Goal: Task Accomplishment & Management: Manage account settings

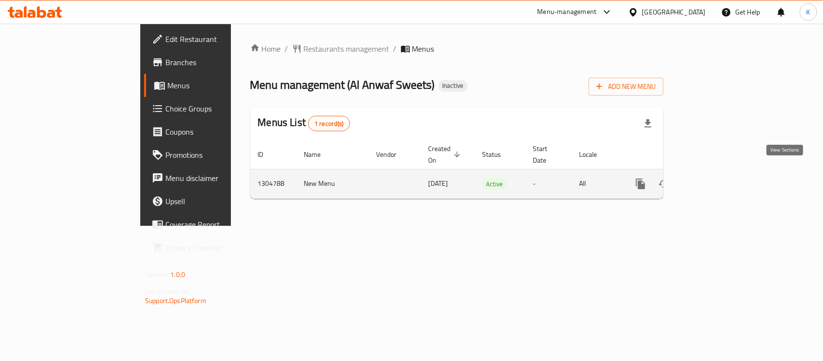
click at [716, 178] on icon "enhanced table" at bounding box center [711, 184] width 12 height 12
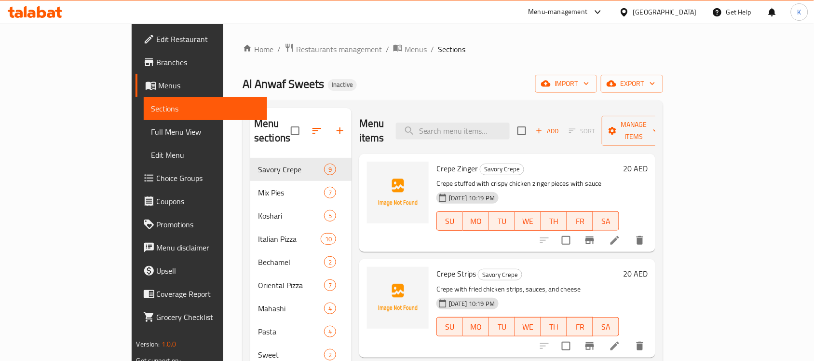
click at [151, 130] on span "Full Menu View" at bounding box center [205, 132] width 109 height 12
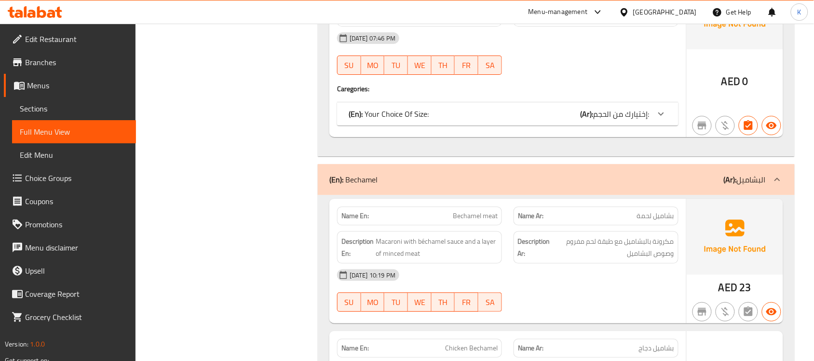
scroll to position [6050, 0]
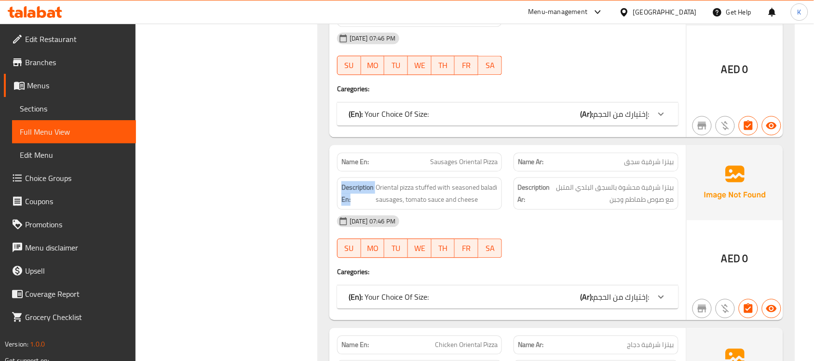
copy strong "Description En:"
drag, startPoint x: 348, startPoint y: 196, endPoint x: 343, endPoint y: 186, distance: 11.4
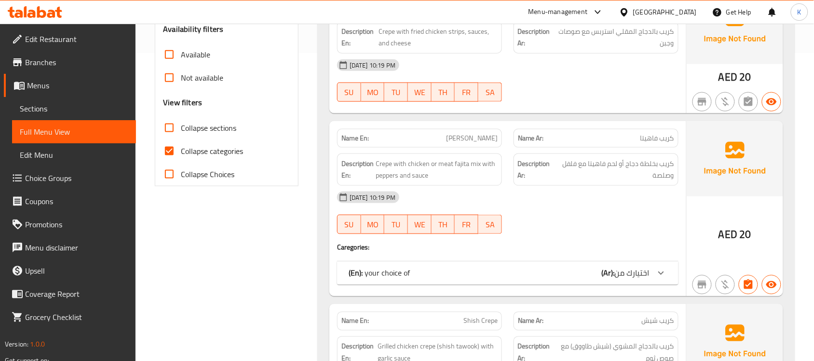
scroll to position [281, 0]
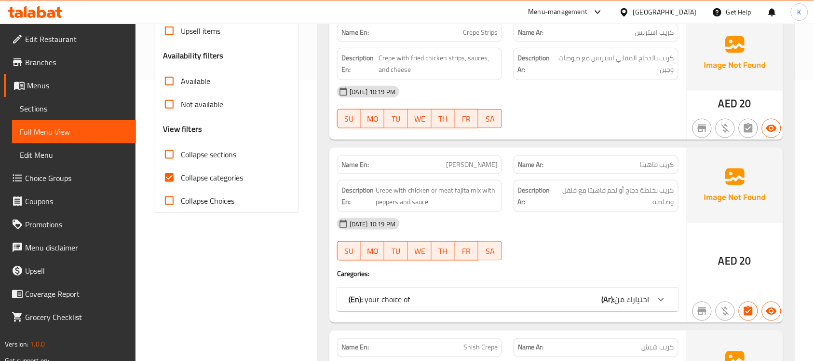
click at [208, 173] on span "Collapse categories" at bounding box center [212, 178] width 62 height 12
click at [181, 173] on input "Collapse categories" at bounding box center [169, 177] width 23 height 23
checkbox input "false"
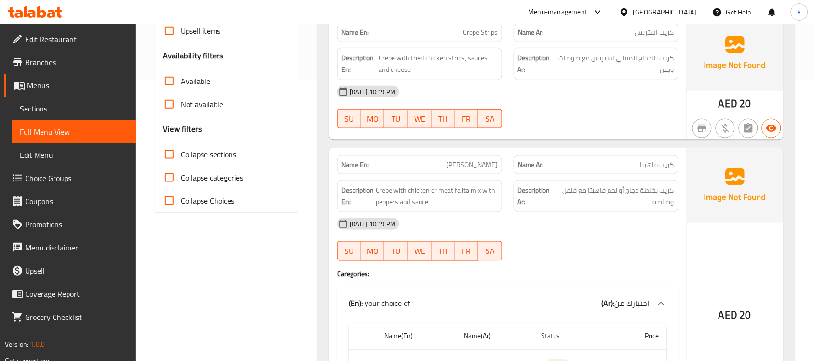
click at [56, 38] on span "Edit Restaurant" at bounding box center [76, 39] width 103 height 12
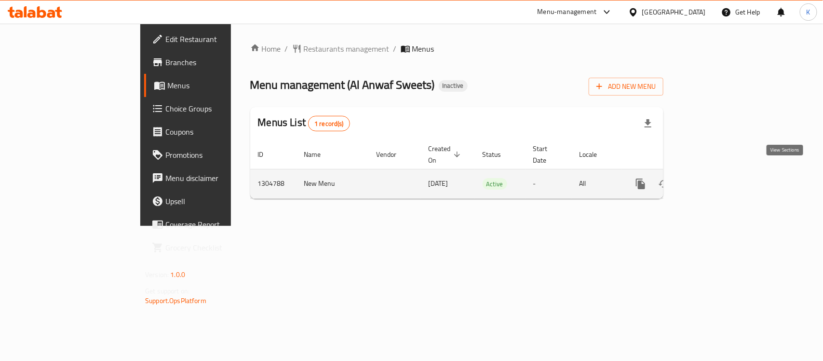
click at [716, 178] on icon "enhanced table" at bounding box center [711, 184] width 12 height 12
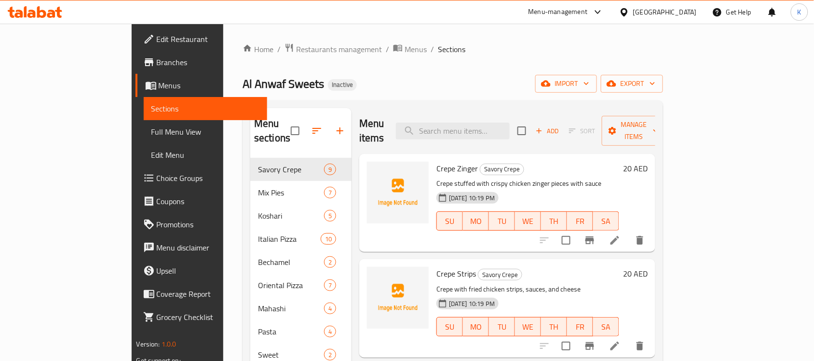
click at [144, 137] on link "Full Menu View" at bounding box center [206, 131] width 124 height 23
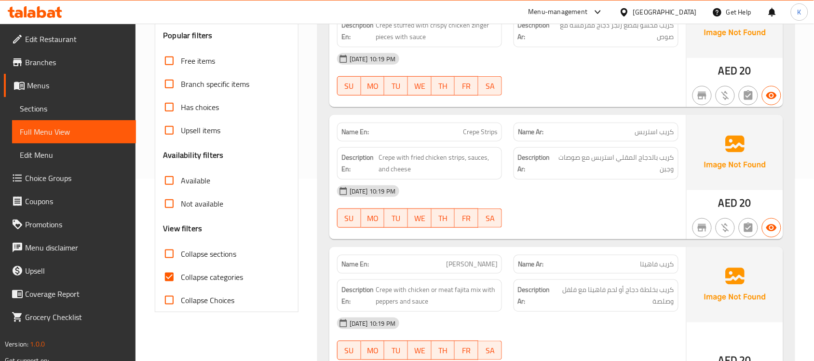
scroll to position [276, 0]
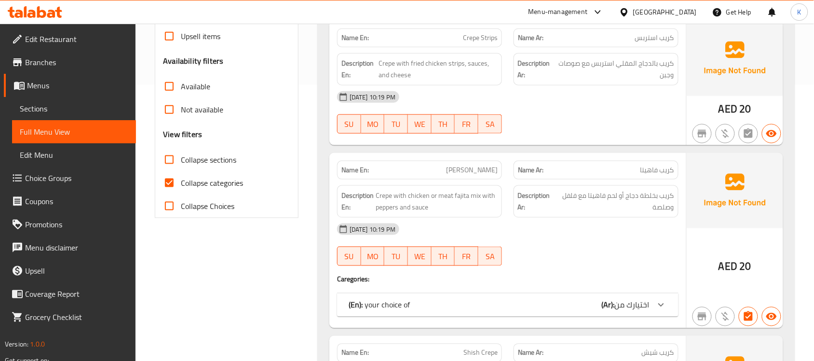
click at [230, 177] on span "Collapse categories" at bounding box center [212, 183] width 62 height 12
click at [181, 176] on input "Collapse categories" at bounding box center [169, 182] width 23 height 23
checkbox input "false"
click at [230, 151] on label "Collapse sections" at bounding box center [197, 159] width 79 height 23
click at [181, 151] on input "Collapse sections" at bounding box center [169, 159] width 23 height 23
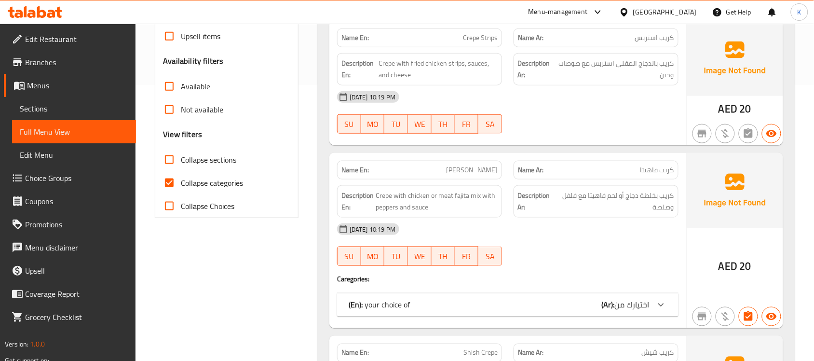
checkbox input "true"
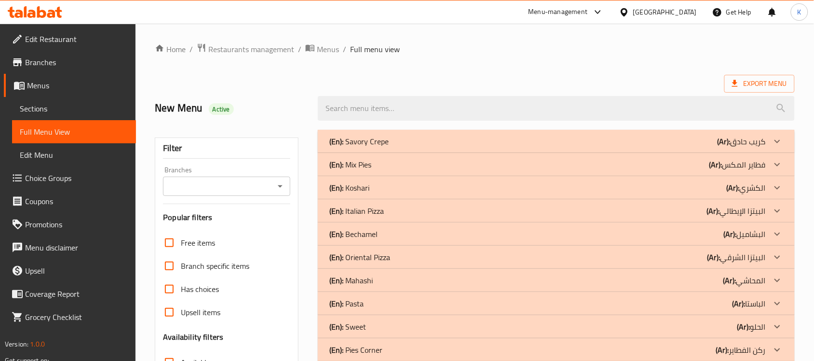
scroll to position [140, 0]
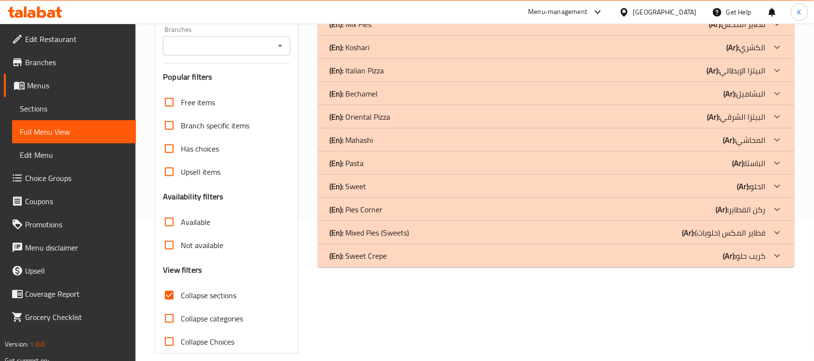
click at [468, 7] on div "(En): Mixed Pies (Sweets) (Ar): فطاير المكس (حلويات)" at bounding box center [547, 1] width 437 height 12
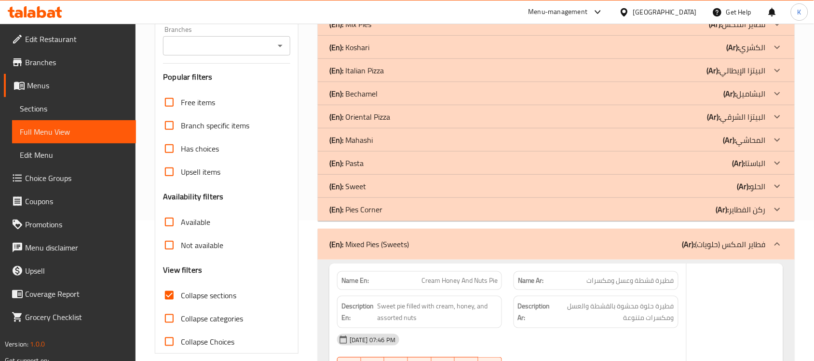
click at [468, 238] on div "(En): Mixed Pies (Sweets) (Ar): فطاير المكس (حلويات)" at bounding box center [547, 244] width 437 height 12
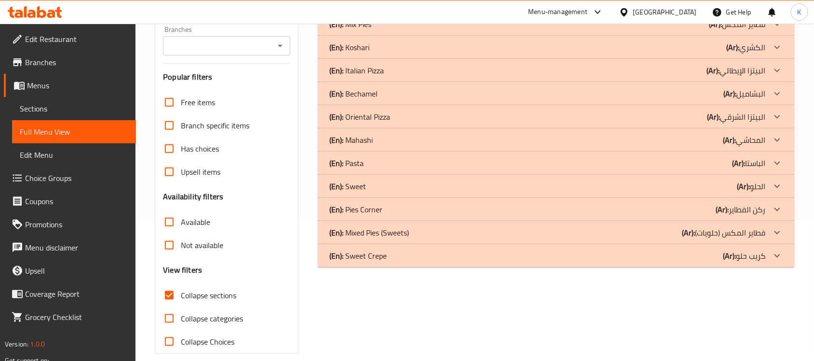
drag, startPoint x: 473, startPoint y: 198, endPoint x: 475, endPoint y: 209, distance: 10.8
click at [475, 13] on div "(En): Pies Corner (Ar): ركن الفطاير" at bounding box center [556, 0] width 477 height 23
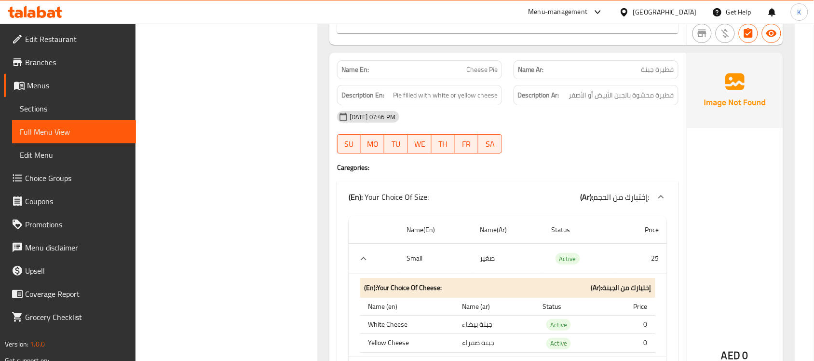
scroll to position [3095, 0]
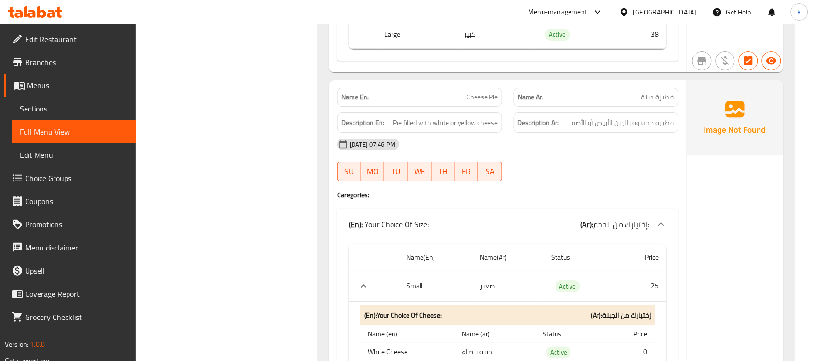
click at [446, 106] on div "Name En: Cheese Pie" at bounding box center [419, 97] width 165 height 19
copy span "Cheese Pie"
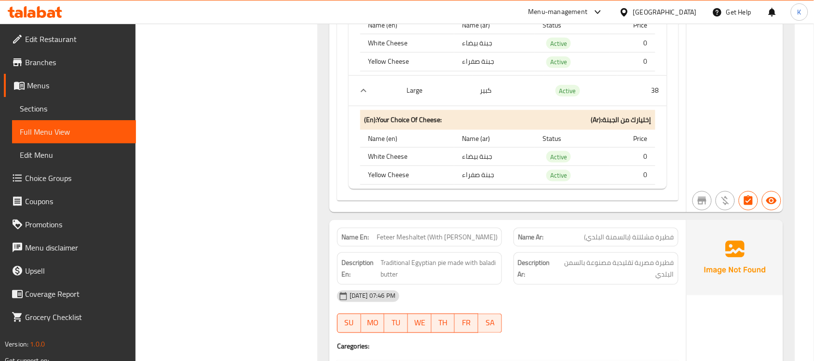
scroll to position [3658, 0]
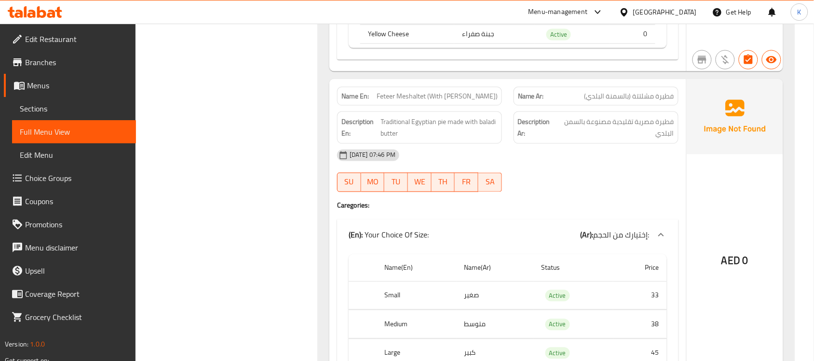
click at [454, 101] on span "Feteer Meshaltet (With [PERSON_NAME])" at bounding box center [437, 96] width 121 height 10
copy span "Feteer Meshaltet (With [PERSON_NAME])"
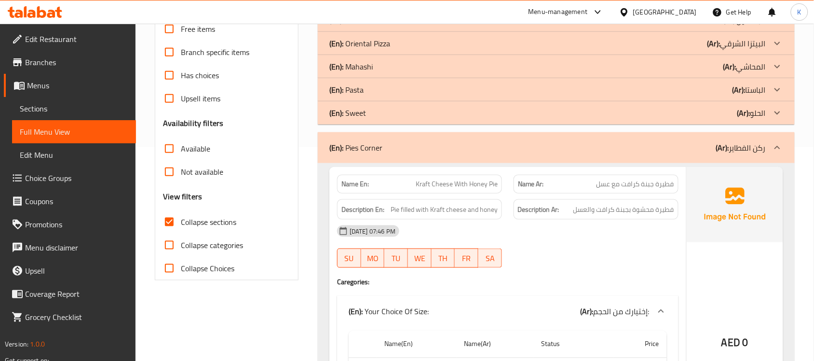
scroll to position [281, 0]
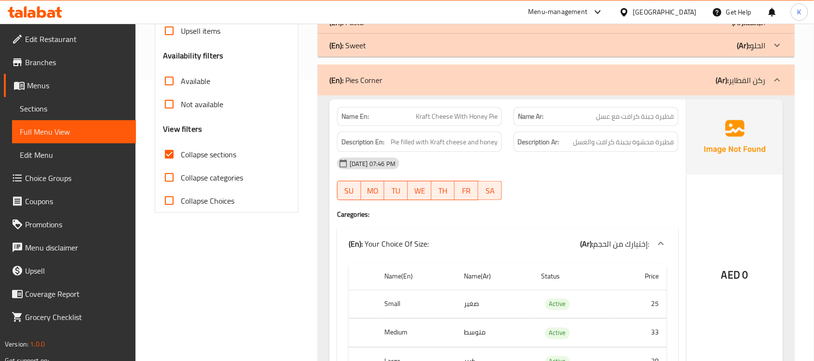
click at [370, 83] on p "(En): Pies Corner" at bounding box center [355, 80] width 53 height 12
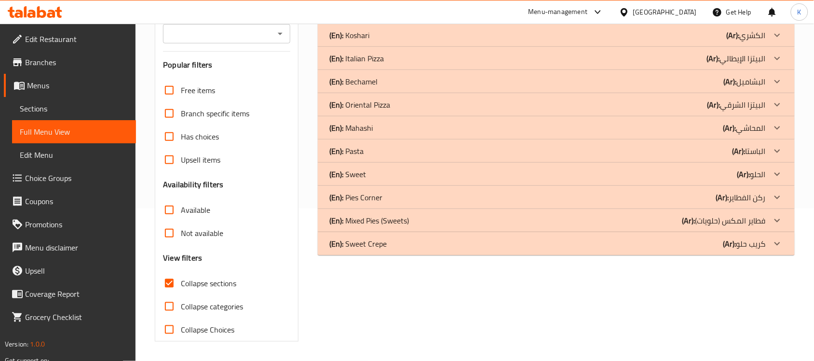
scroll to position [0, 0]
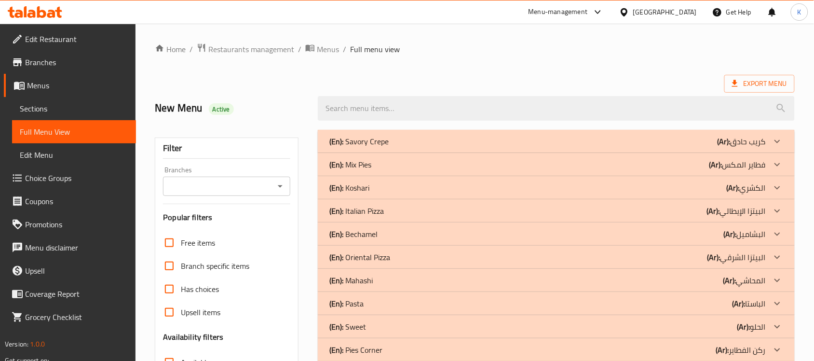
click at [595, 147] on div "(En): Mix Pies (Ar): فطاير المكس" at bounding box center [547, 142] width 437 height 12
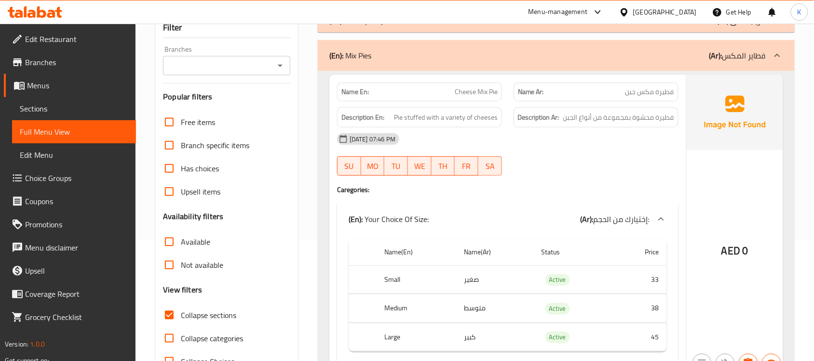
scroll to position [140, 0]
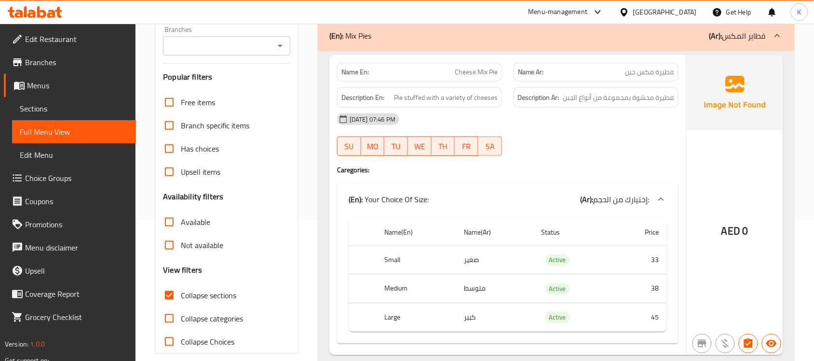
click at [466, 71] on span "Cheese Mix Pie" at bounding box center [476, 72] width 43 height 10
copy span "Cheese Mix Pie"
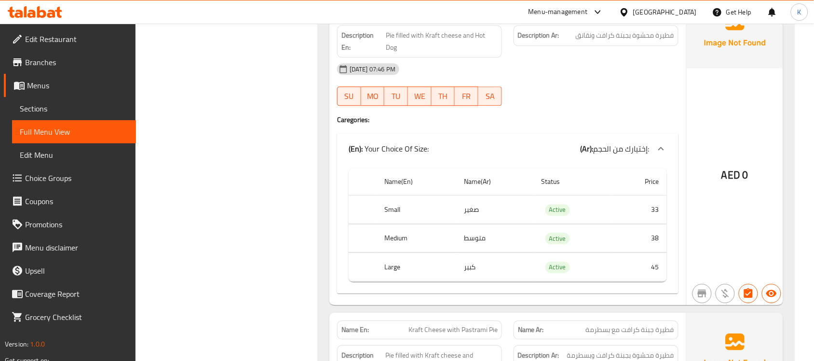
scroll to position [1743, 0]
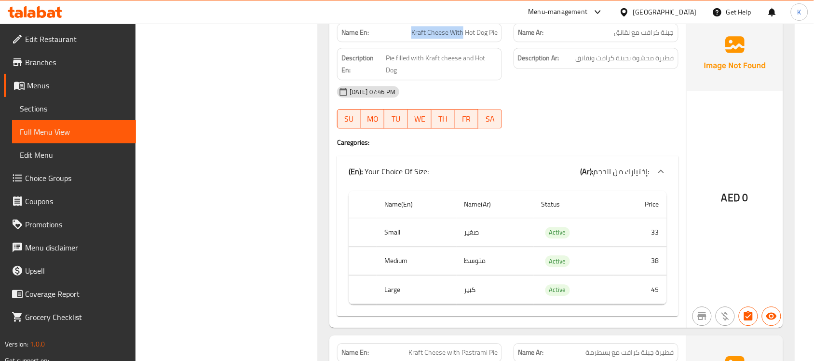
drag, startPoint x: 397, startPoint y: 47, endPoint x: 462, endPoint y: 37, distance: 65.9
click at [462, 37] on p "Name En: Kraft Cheese With Hot Dog Pie" at bounding box center [420, 32] width 156 height 10
copy span "Kraft Cheese With"
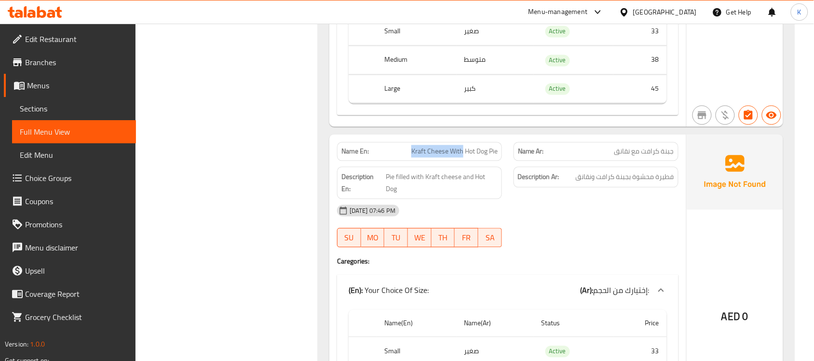
scroll to position [1602, 0]
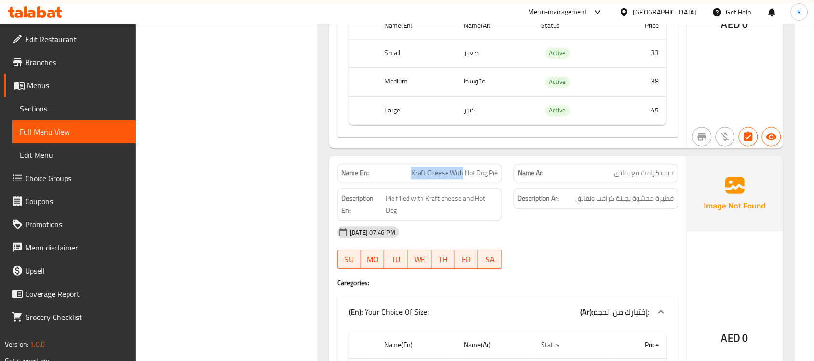
click at [429, 183] on div "Name En: Kraft Cheese With Hot Dog Pie" at bounding box center [419, 173] width 165 height 19
copy span "Kraft Cheese With Hot Dog Pie"
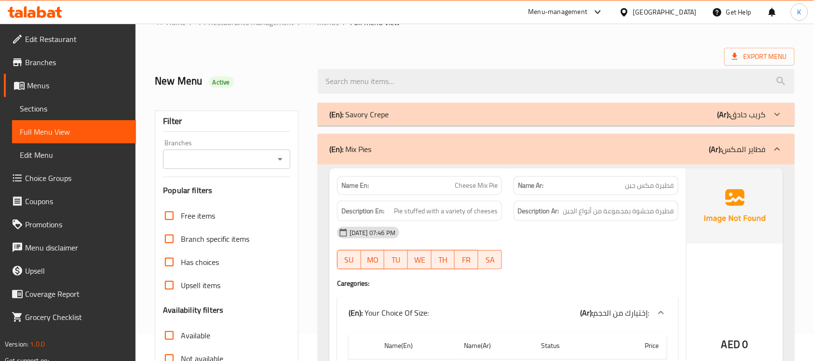
scroll to position [0, 0]
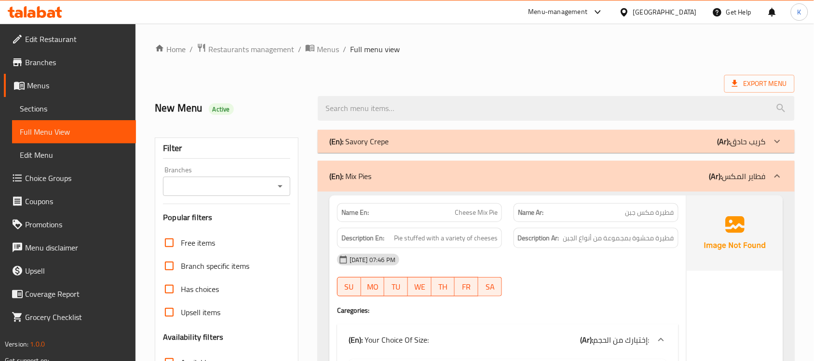
click at [382, 184] on div "(En): Mix Pies (Ar): فطاير المكس" at bounding box center [556, 176] width 477 height 31
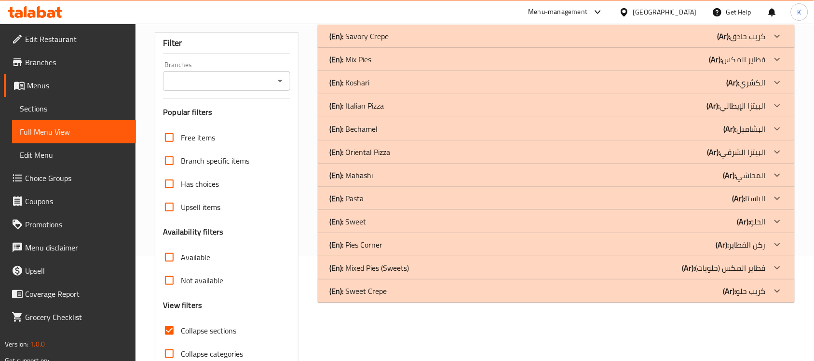
scroll to position [152, 0]
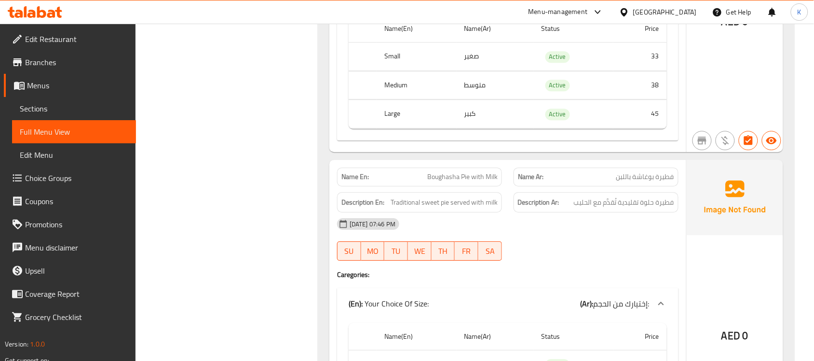
scroll to position [1841, 0]
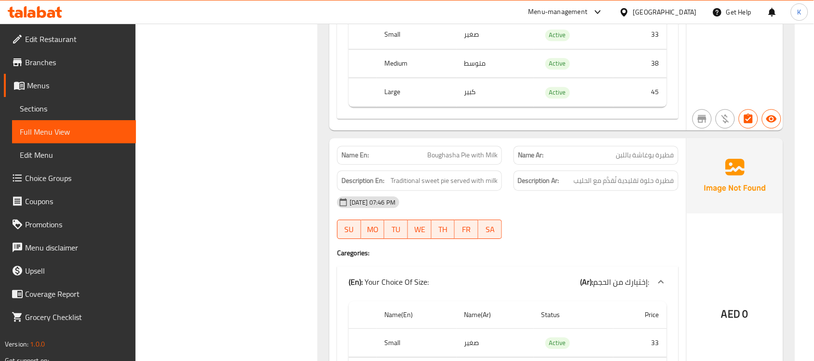
click at [461, 150] on div "Name En: Boughasha Pie with Milk" at bounding box center [419, 155] width 177 height 30
copy span "Boughasha Pie with Milk"
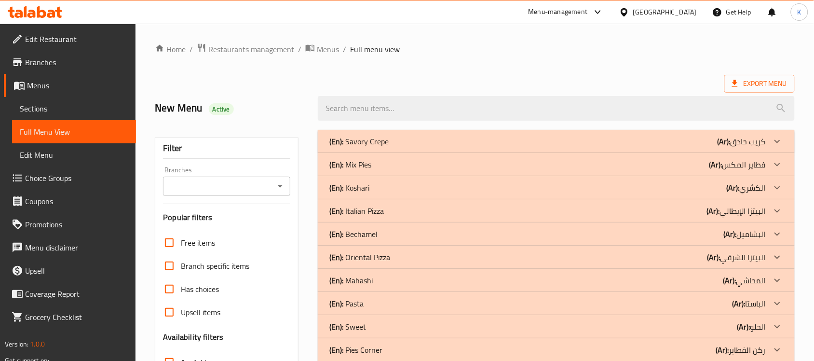
scroll to position [281, 0]
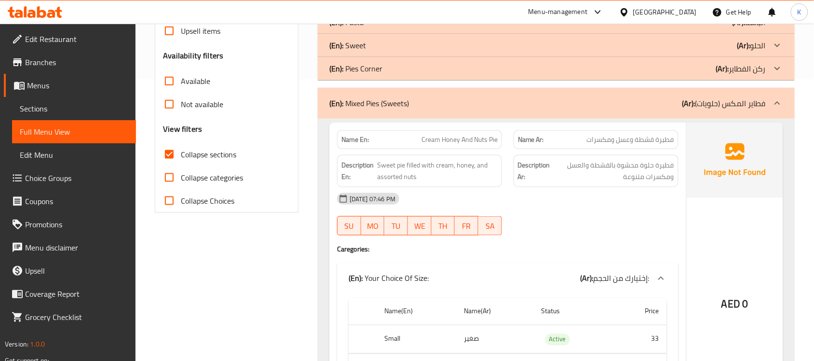
click at [385, 107] on p "(En): Mixed Pies (Sweets)" at bounding box center [369, 103] width 80 height 12
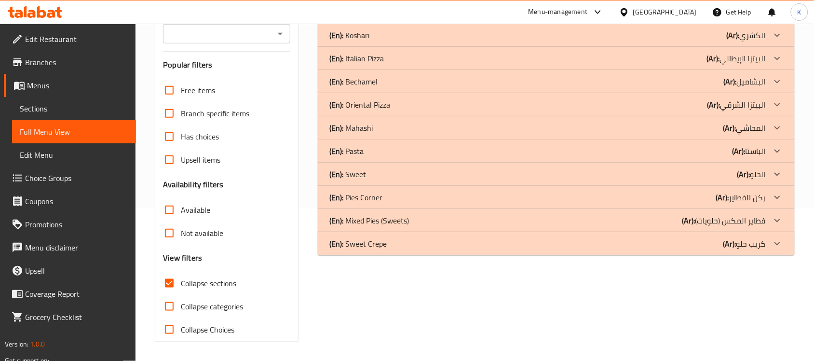
scroll to position [152, 0]
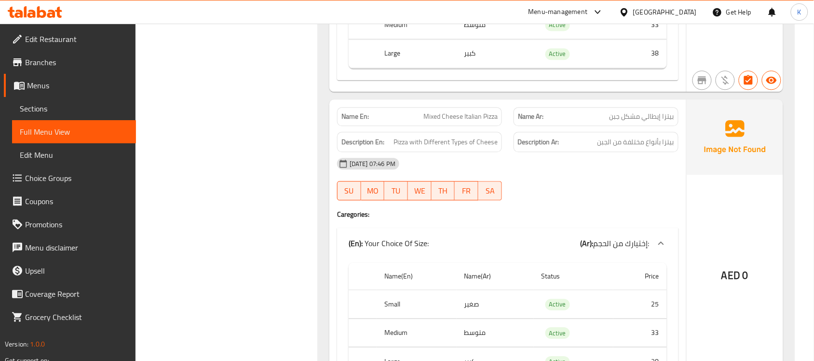
scroll to position [1699, 0]
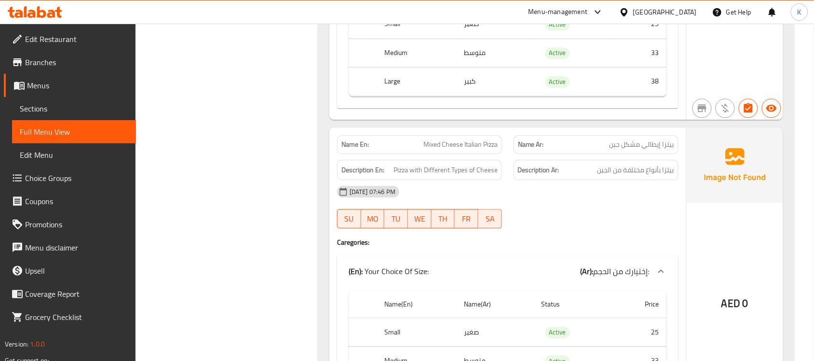
click at [527, 181] on div "[DATE] 07:46 PM" at bounding box center [507, 191] width 353 height 23
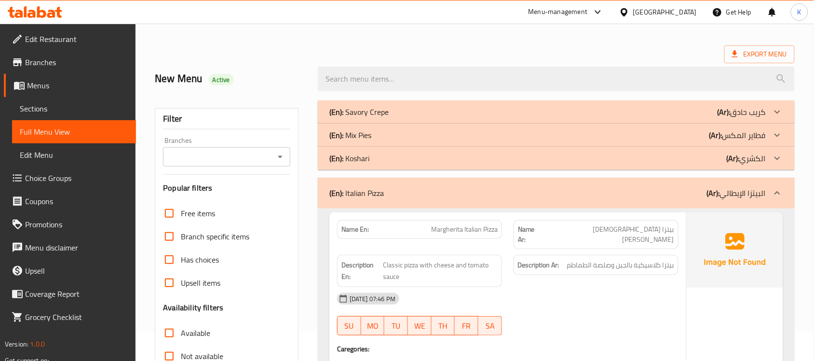
scroll to position [0, 0]
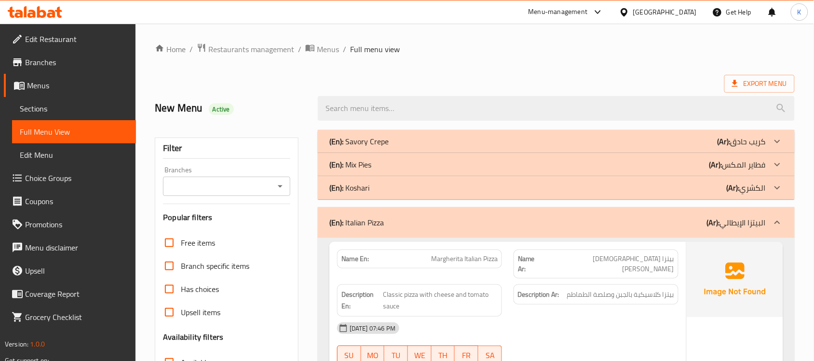
click at [394, 225] on div "(En): Italian Pizza (Ar): البيتزا الإيطالي" at bounding box center [547, 223] width 437 height 12
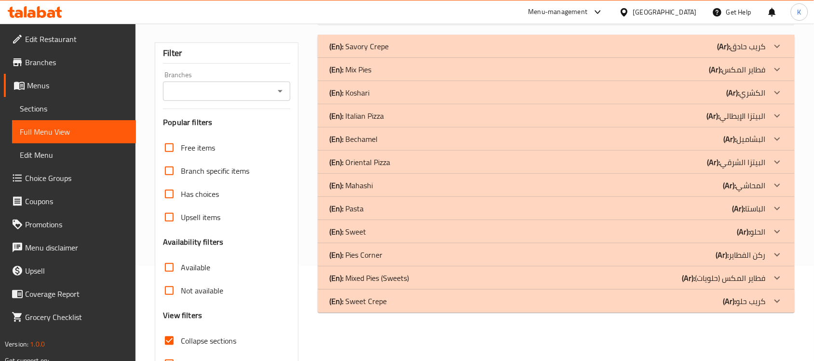
scroll to position [140, 0]
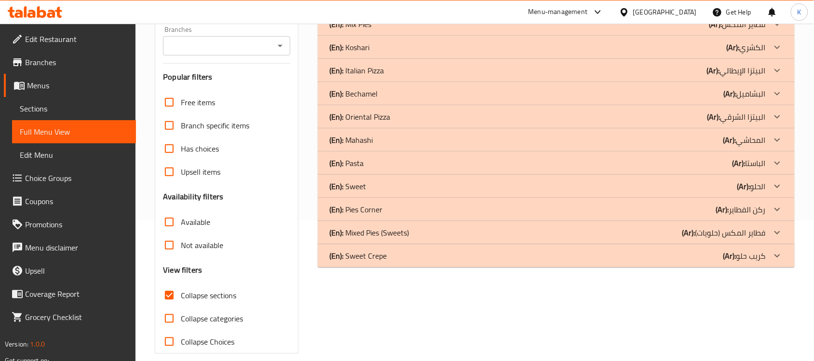
click at [403, 13] on div "(En): Oriental Pizza (Ar): البيتزا الشرقي" at bounding box center [556, 0] width 477 height 23
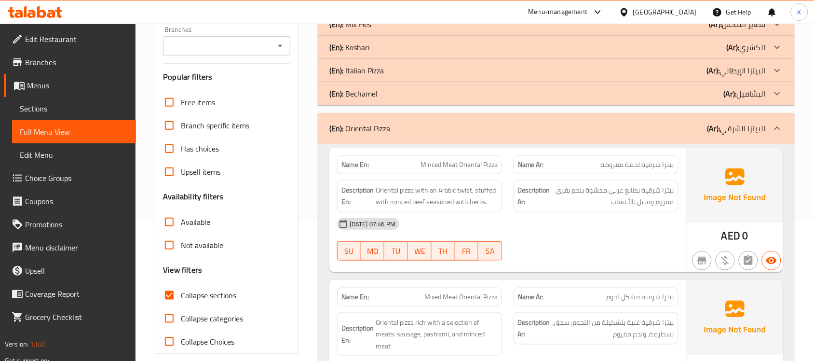
click at [435, 180] on div "Description En: Oriental pizza with an Arabic twist, stuffed with minced beef s…" at bounding box center [419, 196] width 177 height 44
click at [435, 180] on div "Description En: Oriental pizza with an Arabic twist, stuffed with minced beef s…" at bounding box center [419, 196] width 165 height 32
click at [437, 169] on span "Minced Meat Oriental Pizza" at bounding box center [459, 165] width 77 height 10
click at [437, 170] on div "Name En: Minced Meat Oriental Pizza" at bounding box center [419, 164] width 165 height 19
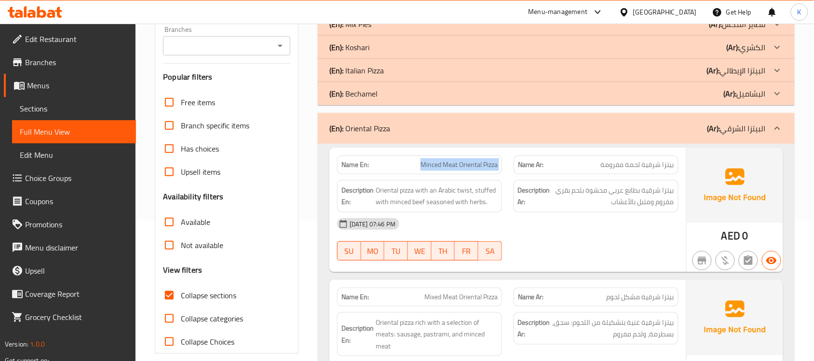
copy span "Minced Meat Oriental Pizza"
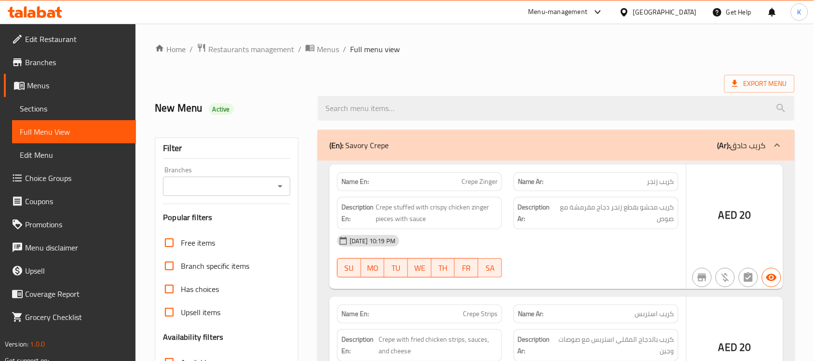
click at [61, 111] on div at bounding box center [407, 180] width 814 height 361
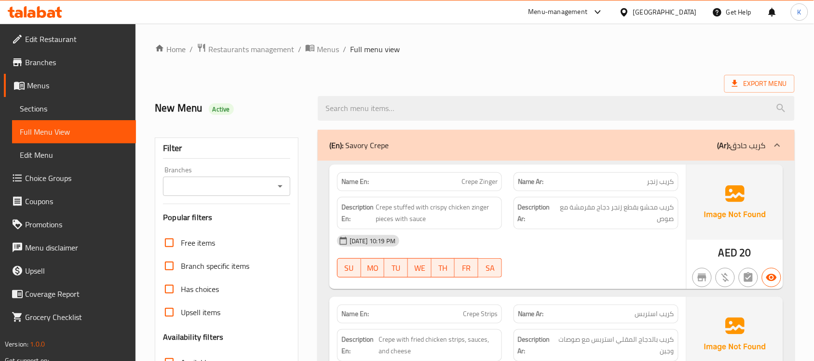
click at [61, 111] on span "Sections" at bounding box center [74, 109] width 109 height 12
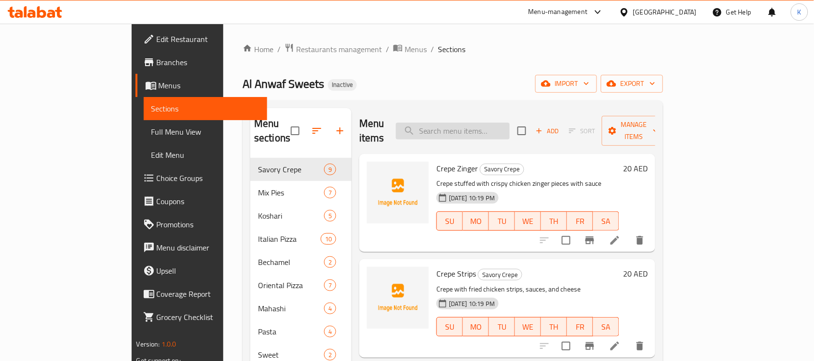
click at [497, 123] on input "search" at bounding box center [453, 131] width 114 height 17
paste input "جبنة كرافت مع عسل"
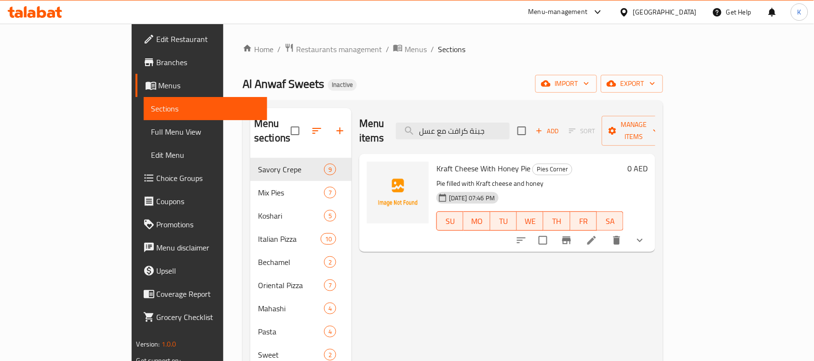
type input "جبنة كرافت مع عسل"
click at [596, 236] on icon at bounding box center [592, 240] width 9 height 9
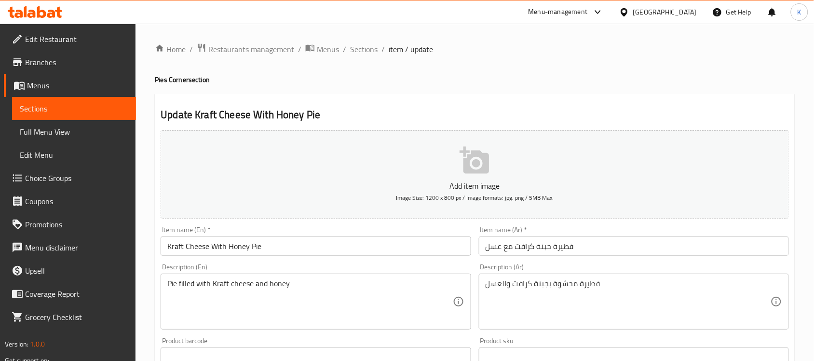
click at [24, 108] on span "Sections" at bounding box center [74, 109] width 109 height 12
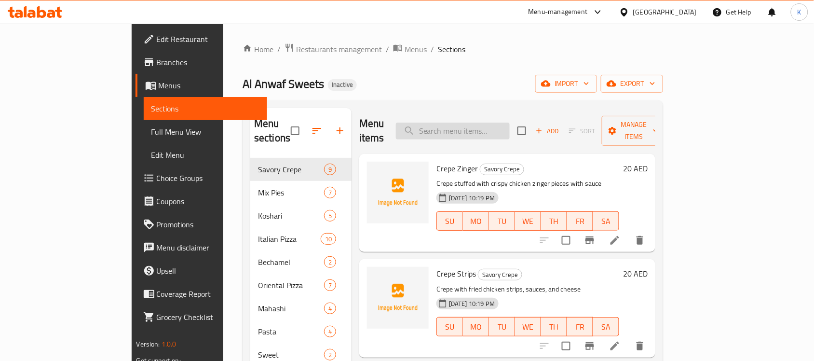
click at [502, 123] on input "search" at bounding box center [453, 131] width 114 height 17
paste input "Cheese Pie"
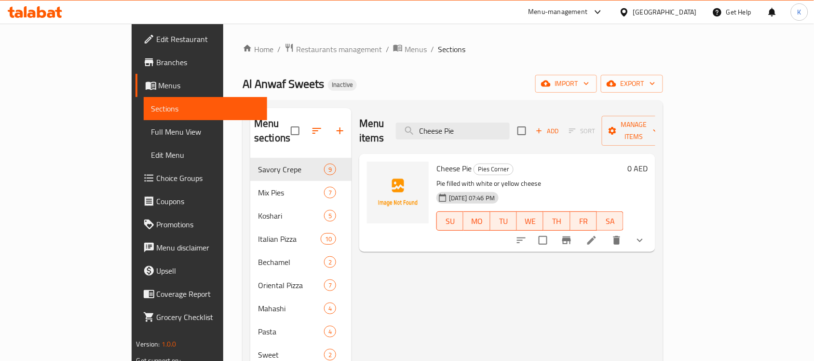
type input "Cheese Pie"
click at [596, 236] on icon at bounding box center [592, 240] width 9 height 9
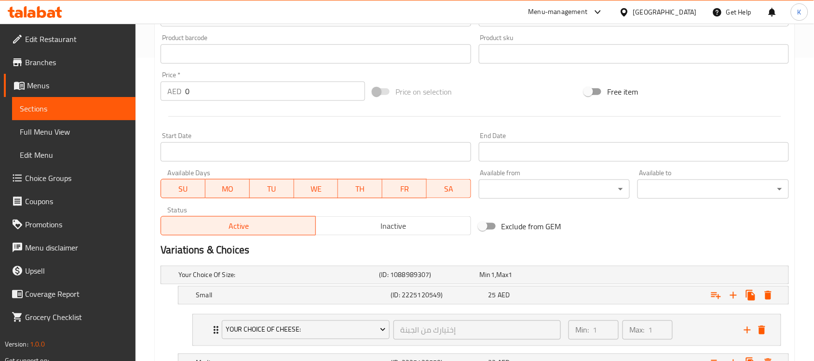
scroll to position [490, 0]
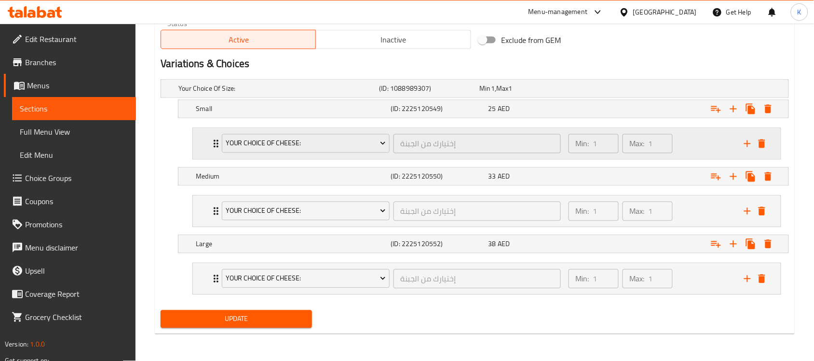
click at [206, 148] on div "Your Choice Of Cheese: إختيارك من الجبنة ​ Min: 1 ​ Max: 1 ​" at bounding box center [487, 143] width 588 height 31
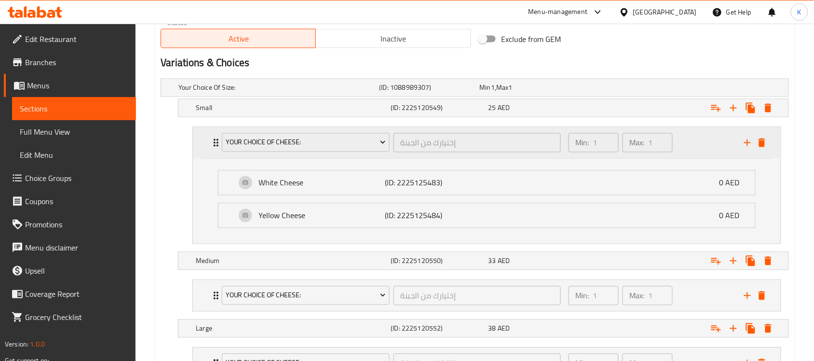
click at [206, 148] on div "Your Choice Of Cheese: إختيارك من الجبنة ​ Min: 1 ​ Max: 1 ​" at bounding box center [487, 142] width 588 height 31
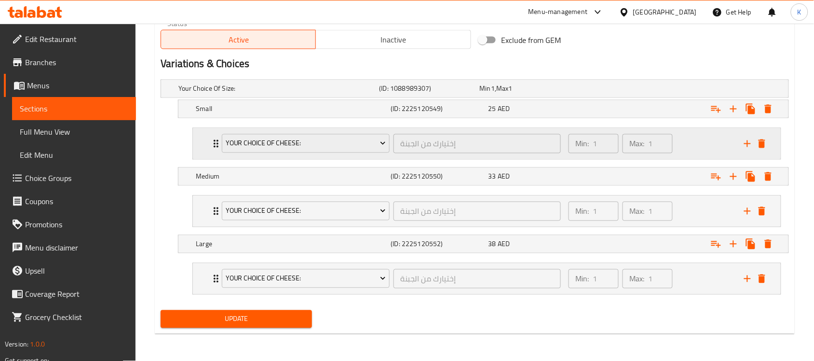
click at [206, 148] on div "Your Choice Of Cheese: إختيارك من الجبنة ​ Min: 1 ​ Max: 1 ​" at bounding box center [487, 143] width 588 height 31
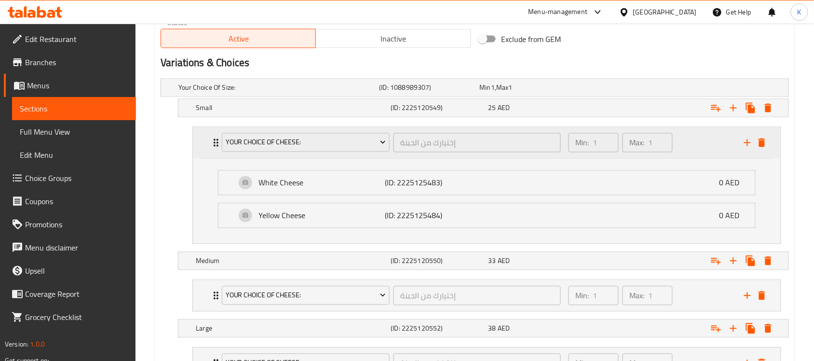
click at [206, 148] on div "Your Choice Of Cheese: إختيارك من الجبنة ​ Min: 1 ​ Max: 1 ​" at bounding box center [487, 142] width 588 height 31
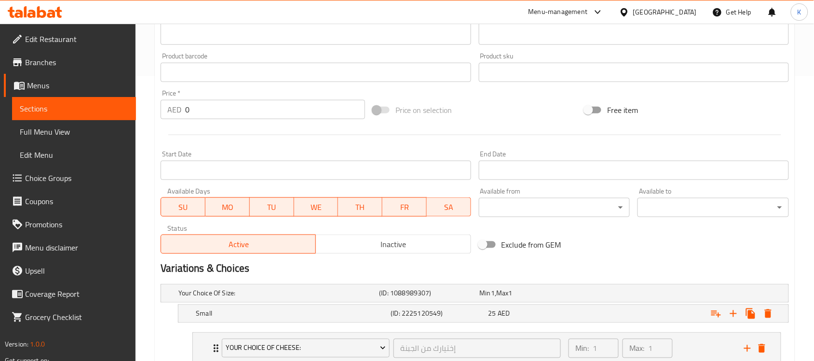
scroll to position [208, 0]
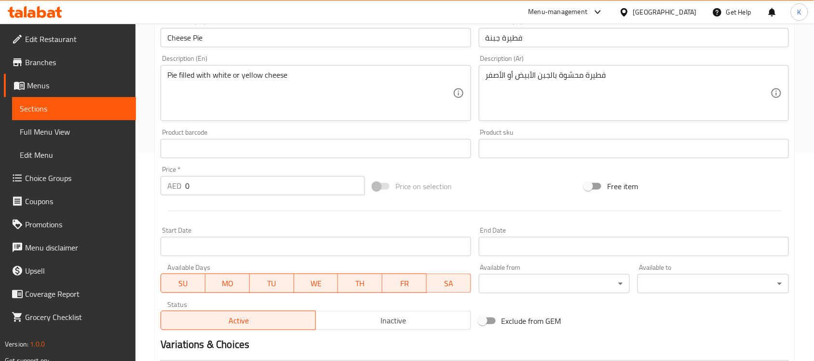
click at [78, 112] on span "Sections" at bounding box center [74, 109] width 109 height 12
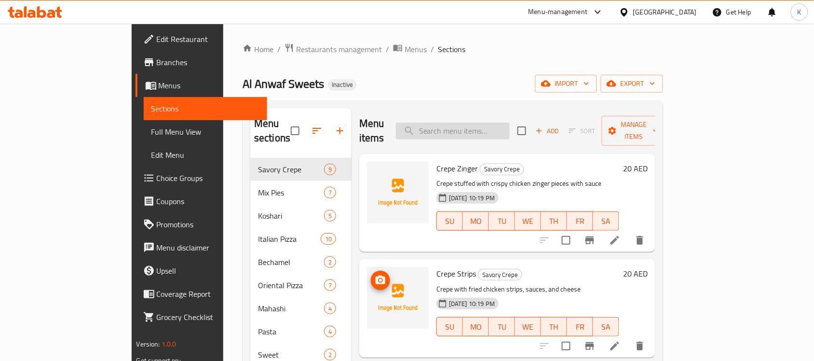
drag, startPoint x: 502, startPoint y: 109, endPoint x: 502, endPoint y: 121, distance: 12.1
click at [502, 110] on div "Menu items Add Sort Manage items" at bounding box center [507, 131] width 296 height 46
click at [502, 123] on input "search" at bounding box center [453, 131] width 114 height 17
paste input "Feteer Meshaltet (With [PERSON_NAME])"
type input "Feteer Meshaltet (With [PERSON_NAME])"
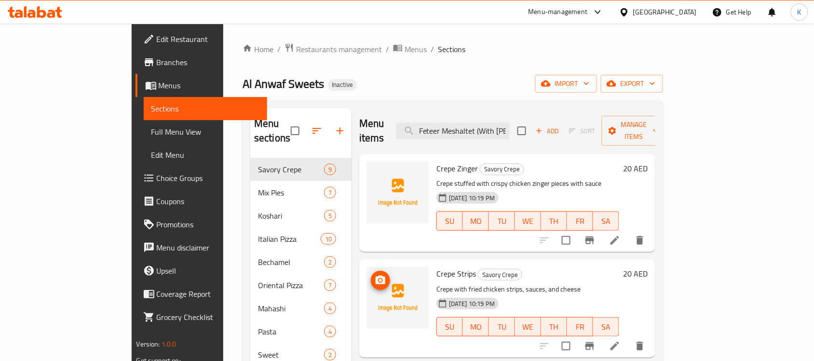
scroll to position [0, 30]
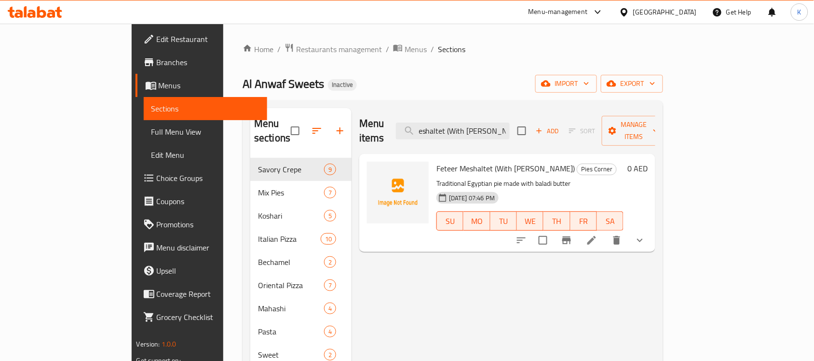
click at [605, 232] on li at bounding box center [591, 240] width 27 height 17
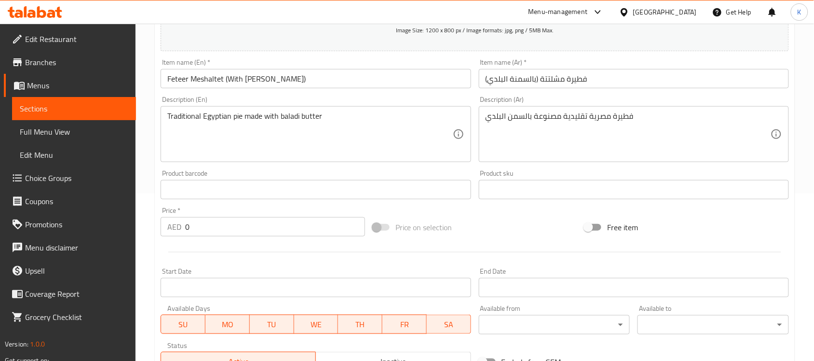
scroll to position [140, 0]
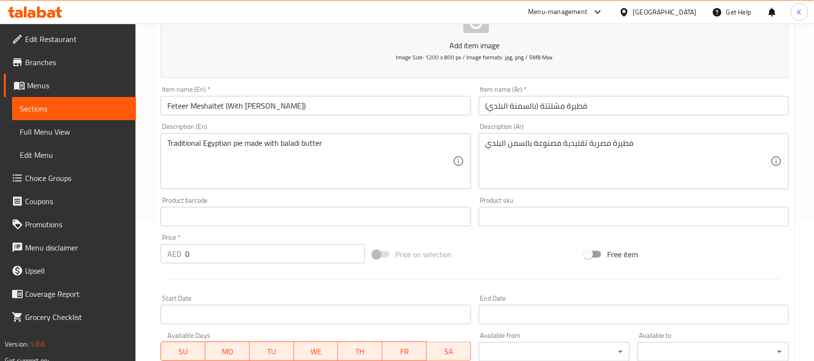
click at [273, 102] on input "Feteer Meshaltet (With [PERSON_NAME])" at bounding box center [316, 105] width 310 height 19
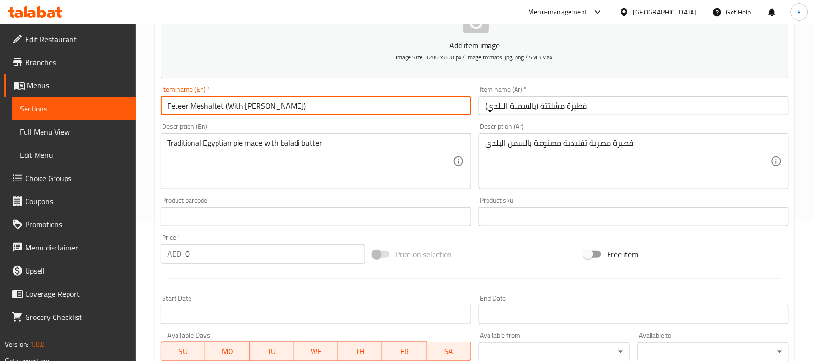
click at [273, 102] on input "Feteer Meshaltet (With [PERSON_NAME])" at bounding box center [316, 105] width 310 height 19
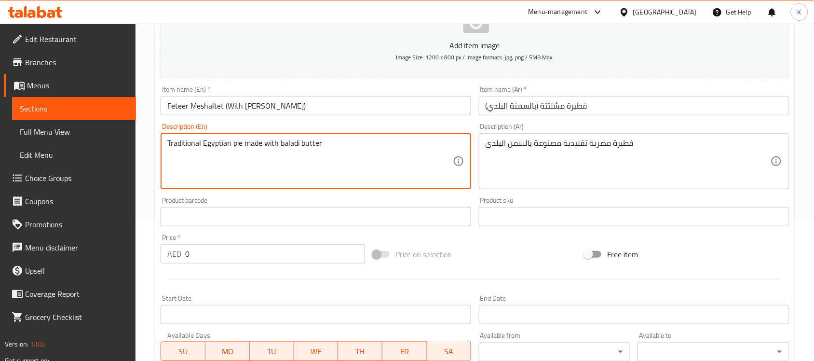
click at [309, 148] on textarea "Traditional Egyptian pie made with baladi butter" at bounding box center [309, 161] width 285 height 46
paste textarea "Ghee"
type textarea "Traditional Egyptian pie made with [PERSON_NAME]"
click at [326, 117] on div "Add item image Image Size: 1200 x 800 px / Image formats: jpg, png / 5MB Max. I…" at bounding box center [475, 194] width 636 height 416
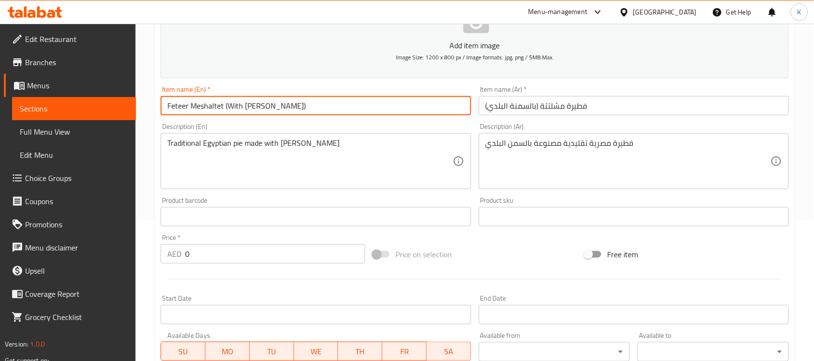
click at [329, 112] on input "Feteer Meshaltet (With [PERSON_NAME])" at bounding box center [316, 105] width 310 height 19
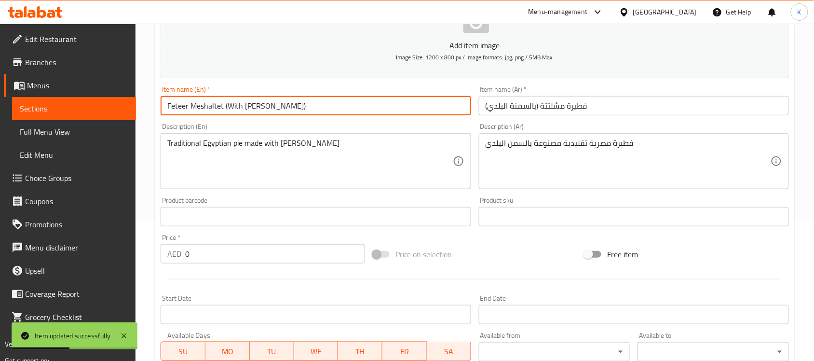
scroll to position [0, 0]
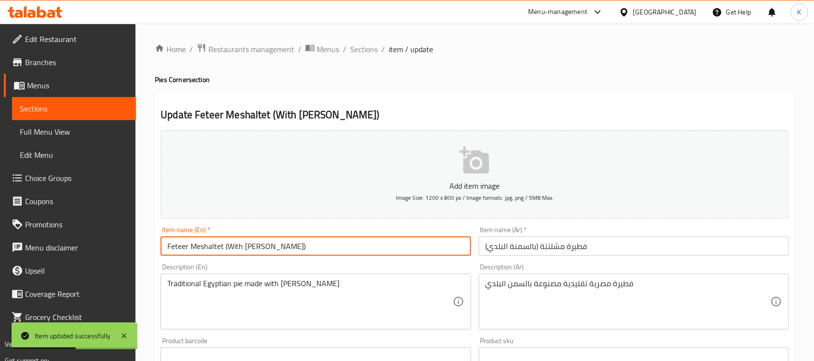
click at [348, 51] on ol "Home / Restaurants management / Menus / Sections / item / update" at bounding box center [475, 49] width 640 height 13
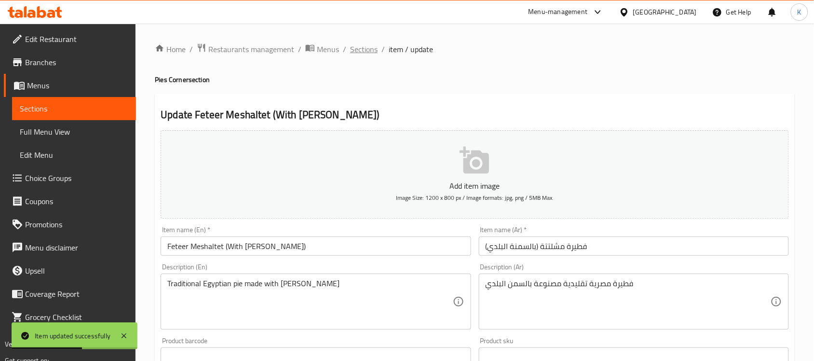
click at [358, 48] on span "Sections" at bounding box center [363, 49] width 27 height 12
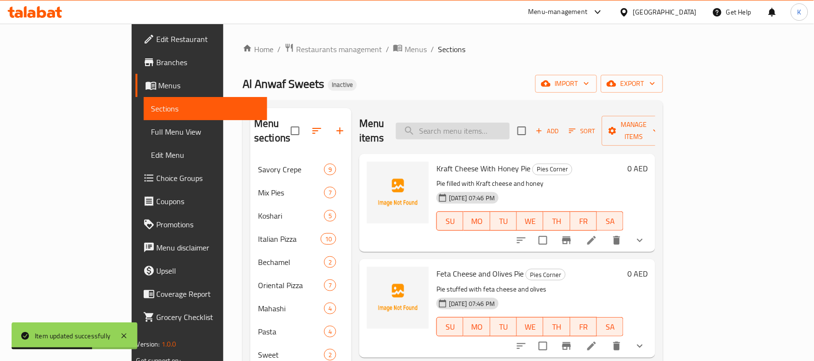
click at [510, 124] on input "search" at bounding box center [453, 131] width 114 height 17
paste input "Cheese Mix Pie"
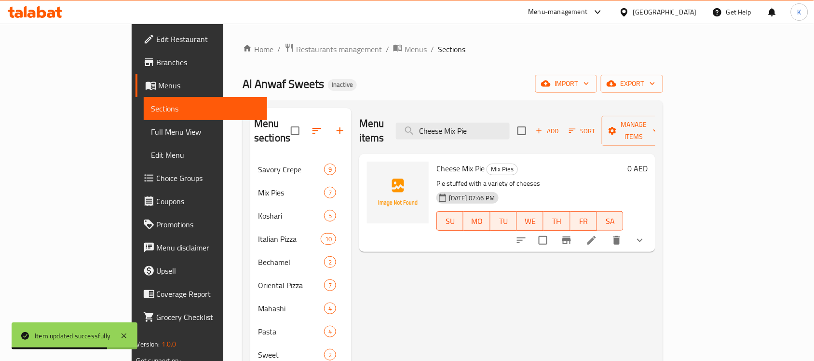
type input "Cheese Mix Pie"
click at [605, 232] on li at bounding box center [591, 240] width 27 height 17
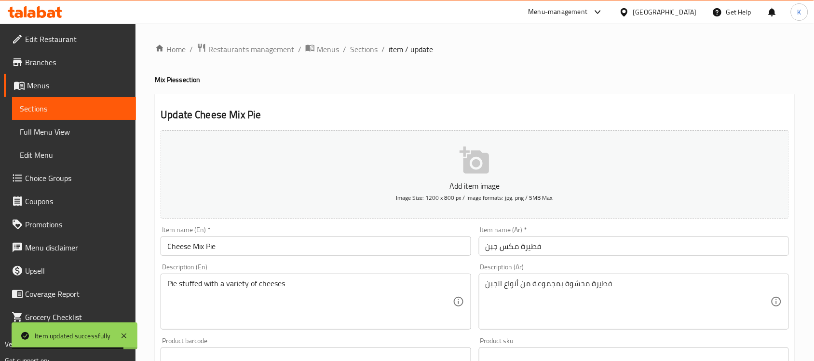
click at [176, 249] on input "Cheese Mix Pie" at bounding box center [316, 245] width 310 height 19
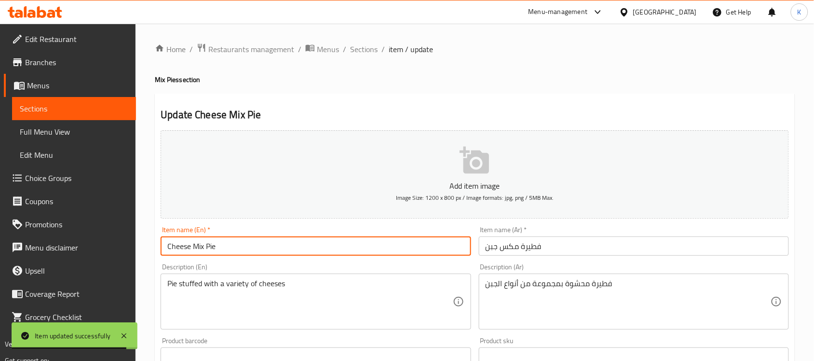
click at [176, 249] on input "Cheese Mix Pie" at bounding box center [316, 245] width 310 height 19
click at [183, 250] on input "Mix Pie" at bounding box center [316, 245] width 310 height 19
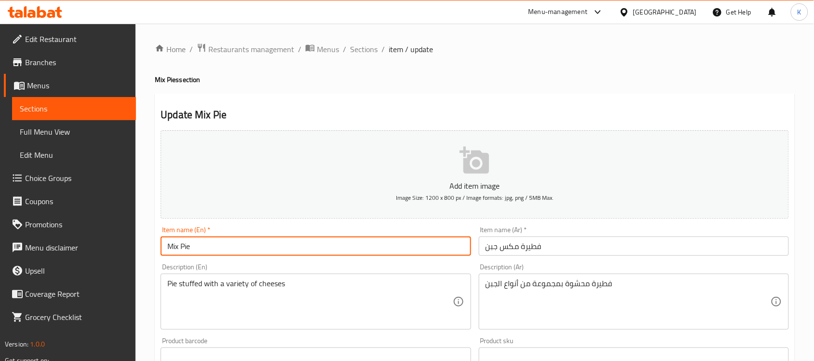
click at [183, 250] on input "Mix Pie" at bounding box center [316, 245] width 310 height 19
click at [182, 250] on input "Mix Pie" at bounding box center [316, 245] width 310 height 19
paste input "Cheese"
click at [273, 249] on input "Mix Cheese Pie" at bounding box center [316, 245] width 310 height 19
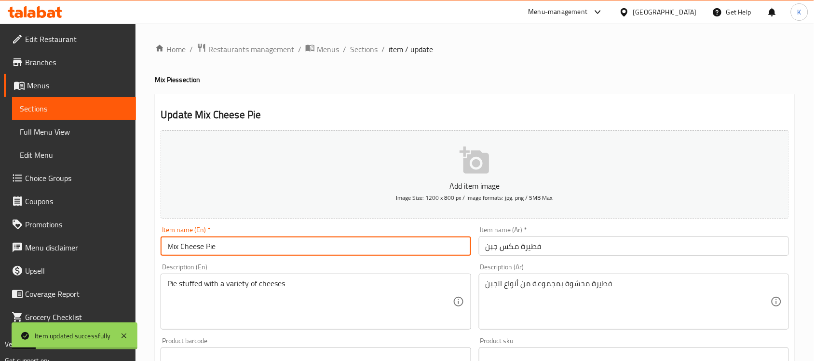
click at [201, 247] on input "Mix Cheese Pie" at bounding box center [316, 245] width 310 height 19
click at [204, 249] on input "Mix Cheese Pie" at bounding box center [316, 245] width 310 height 19
type input "Mix Cheeses Pie"
click at [361, 52] on span "Sections" at bounding box center [363, 49] width 27 height 12
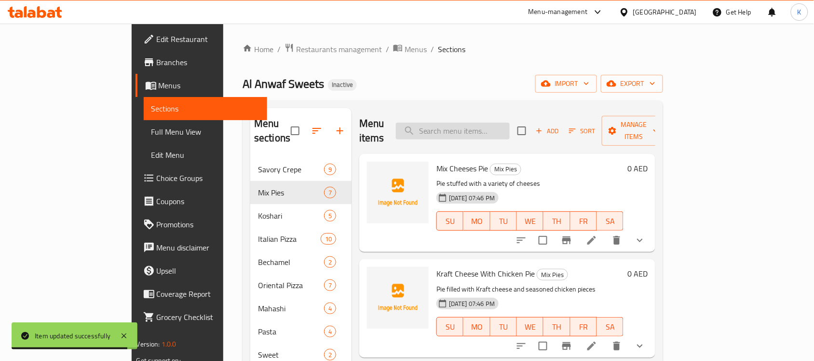
click at [469, 123] on input "search" at bounding box center [453, 131] width 114 height 17
paste input "Kraft Cheese With"
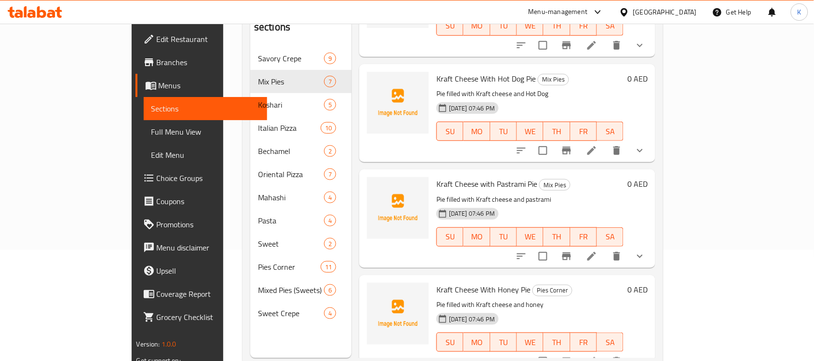
scroll to position [136, 0]
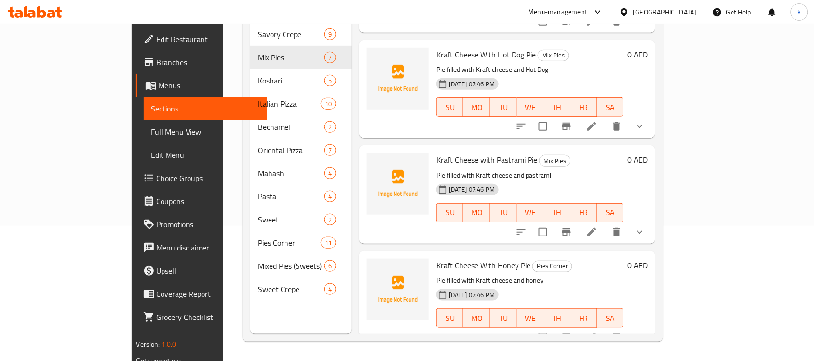
type input "Kraft Cheese With"
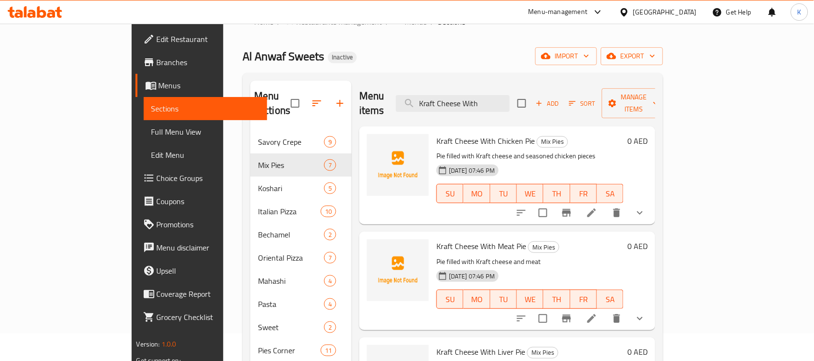
scroll to position [0, 0]
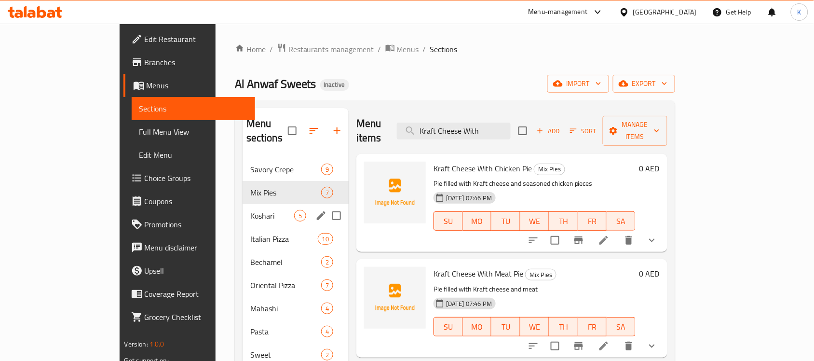
click at [243, 212] on div "Koshari 5" at bounding box center [296, 215] width 106 height 23
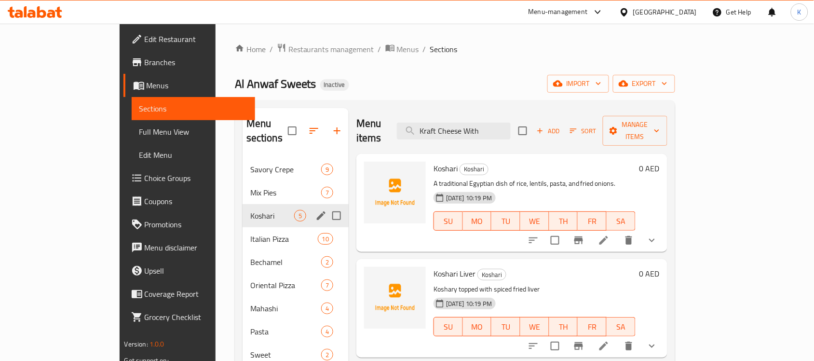
click at [243, 204] on div "Koshari 5" at bounding box center [296, 215] width 106 height 23
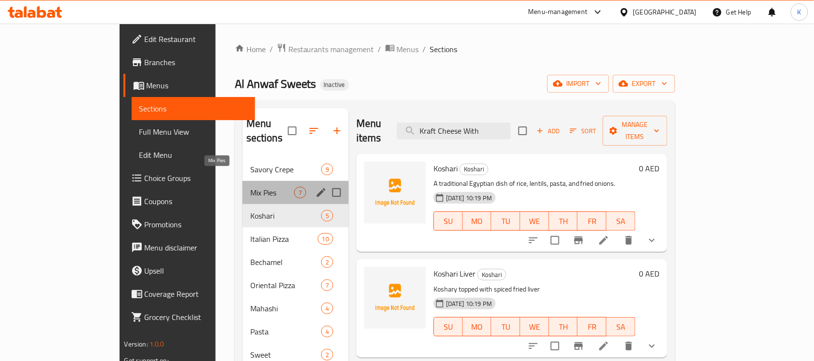
click at [250, 187] on span "Mix Pies" at bounding box center [272, 193] width 44 height 12
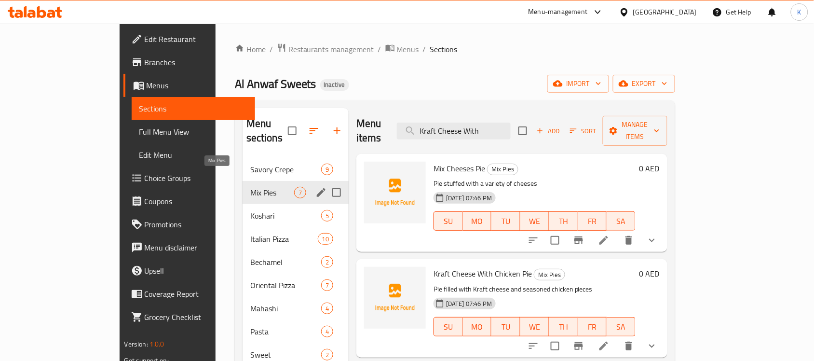
click at [250, 187] on span "Mix Pies" at bounding box center [272, 193] width 44 height 12
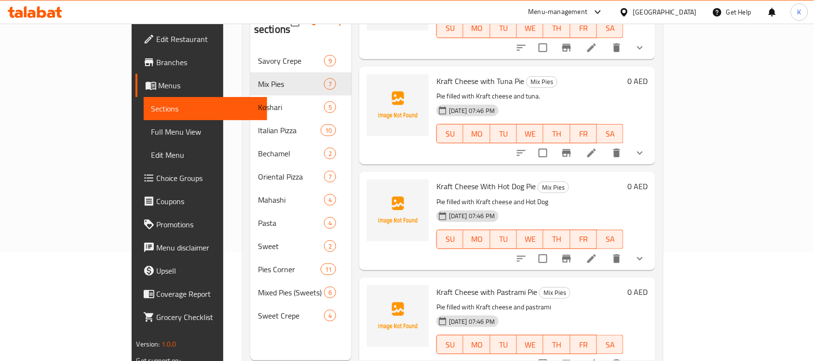
scroll to position [136, 0]
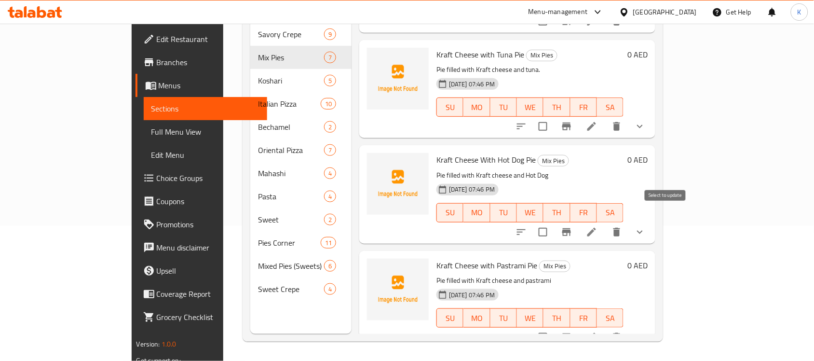
click at [553, 222] on input "checkbox" at bounding box center [543, 232] width 20 height 20
checkbox input "true"
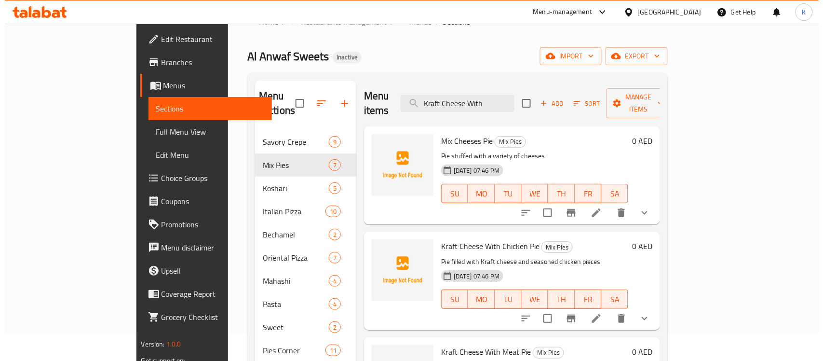
scroll to position [0, 0]
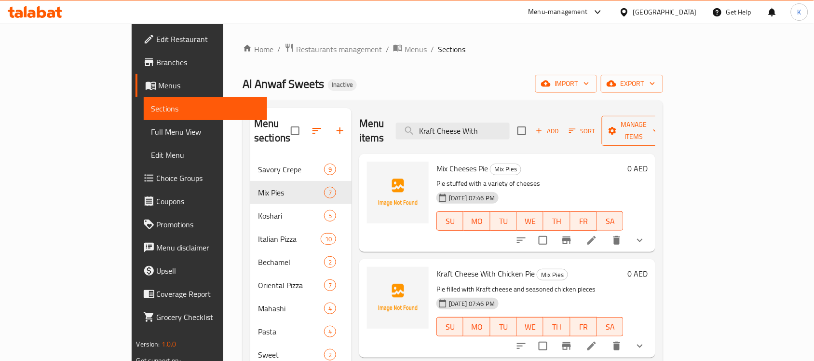
click at [659, 124] on span "Manage items" at bounding box center [634, 131] width 49 height 24
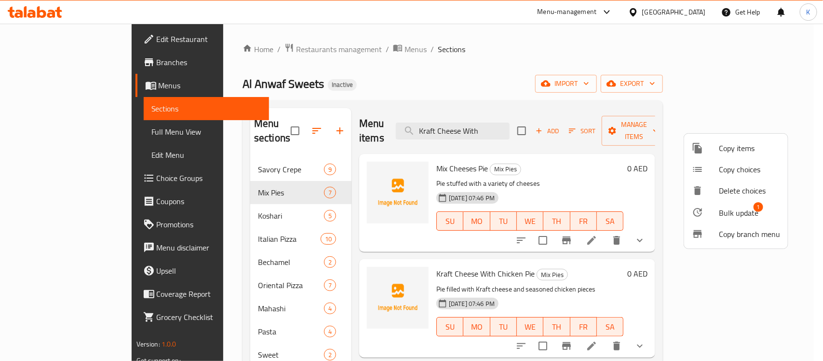
click at [753, 150] on span "Copy items" at bounding box center [749, 148] width 61 height 12
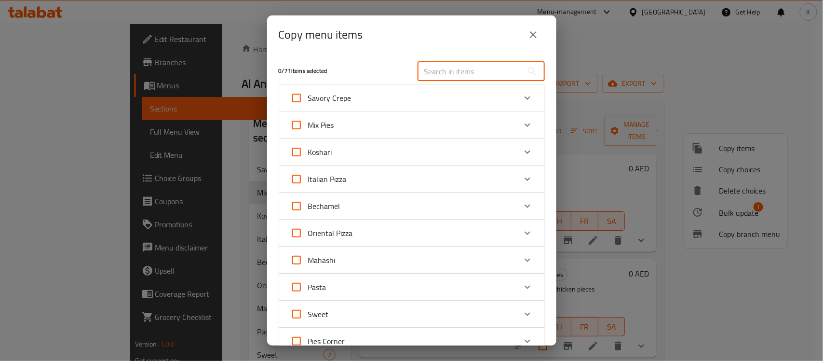
click at [436, 76] on input "text" at bounding box center [470, 71] width 105 height 19
paste input "Kraft Cheese With Hot Dog Pie"
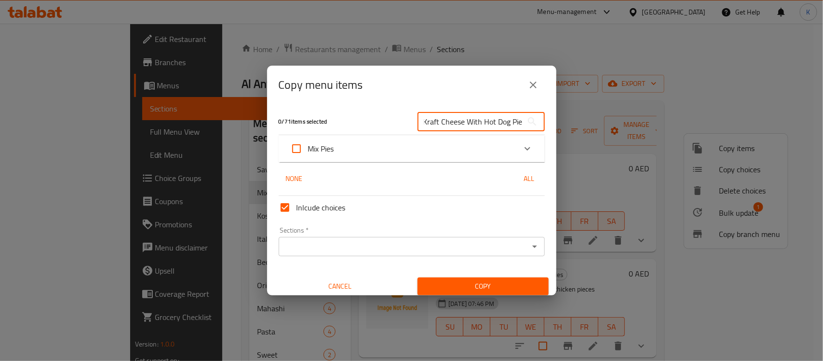
type input "Kraft Cheese With Hot Dog Pie"
click at [408, 151] on div "Mix Pies" at bounding box center [403, 148] width 226 height 23
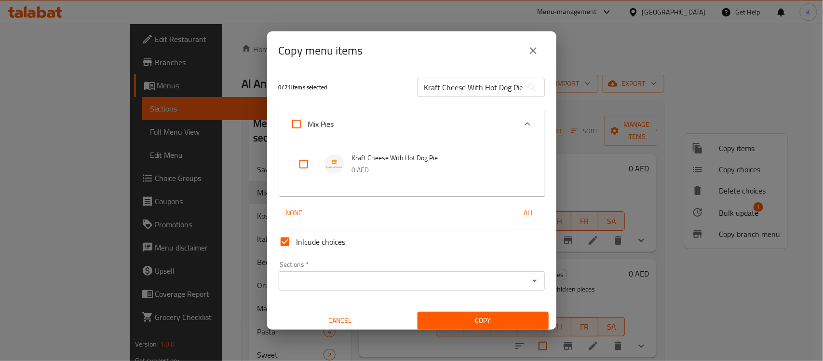
click at [315, 168] on input "checkbox" at bounding box center [303, 163] width 23 height 23
checkbox input "true"
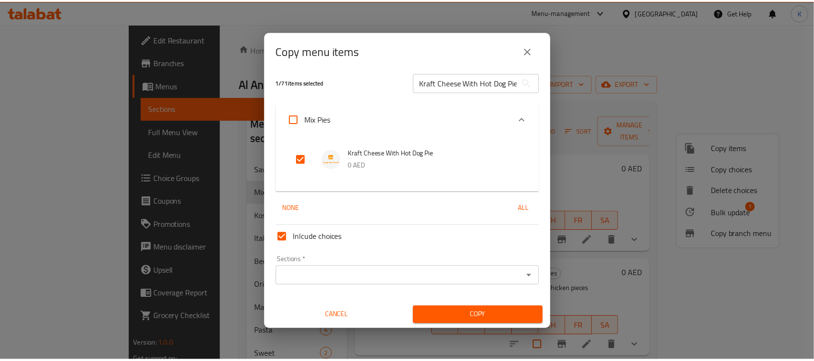
scroll to position [5, 0]
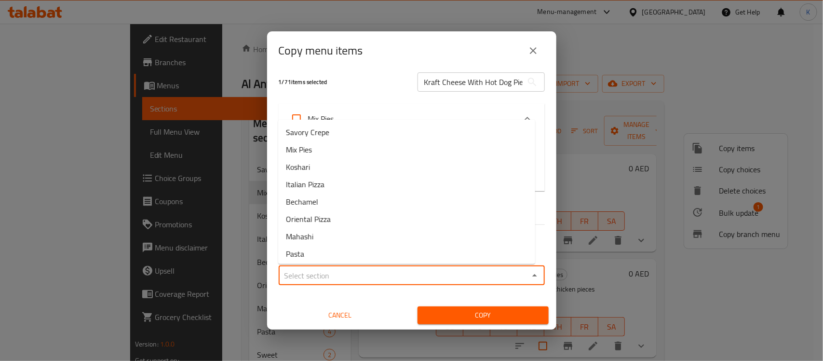
click at [382, 273] on input "Sections   *" at bounding box center [404, 276] width 245 height 14
click at [380, 152] on li "Mix Pies" at bounding box center [406, 149] width 257 height 17
type input "Mix Pies"
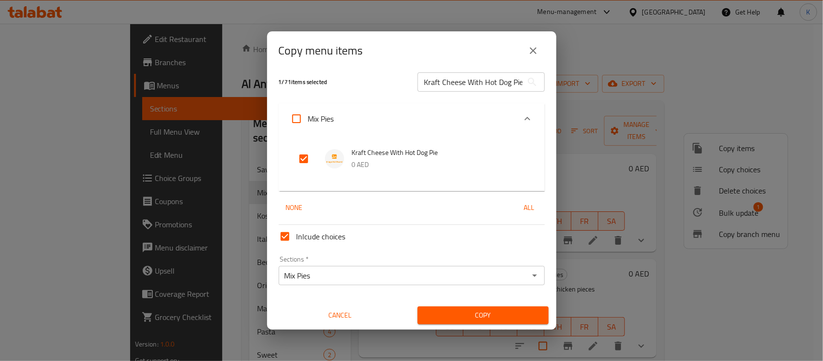
click at [462, 329] on div "Copy menu items 1 / 71 items selected Kraft Cheese With Hot Dog Pie ​ Mix Pies …" at bounding box center [411, 180] width 823 height 361
click at [464, 319] on span "Copy" at bounding box center [483, 315] width 116 height 12
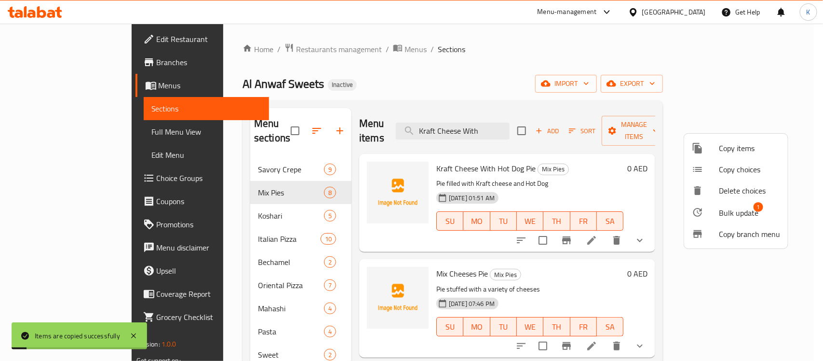
click at [556, 160] on div at bounding box center [411, 180] width 823 height 361
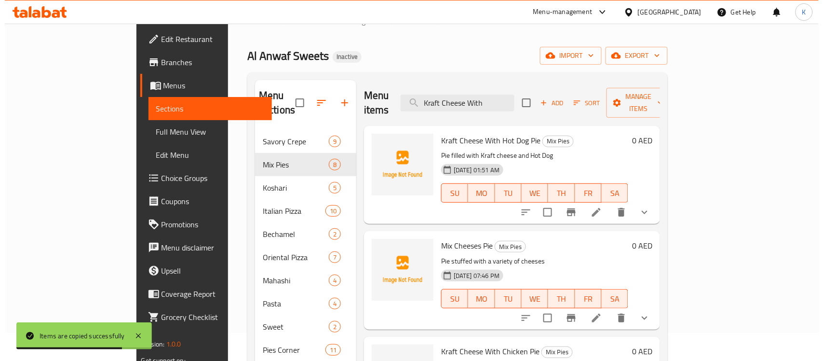
scroll to position [0, 0]
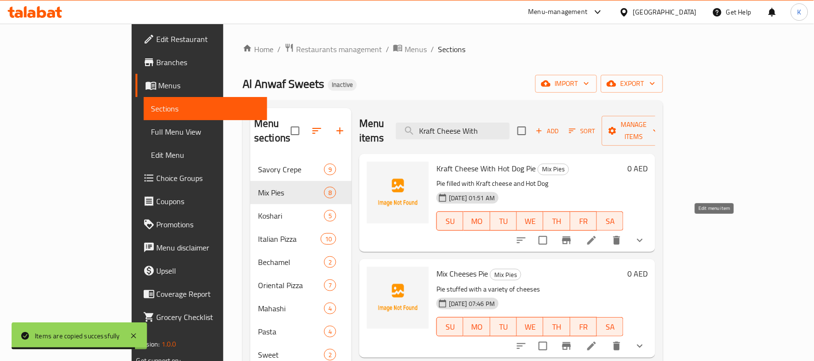
click at [596, 236] on icon at bounding box center [592, 240] width 9 height 9
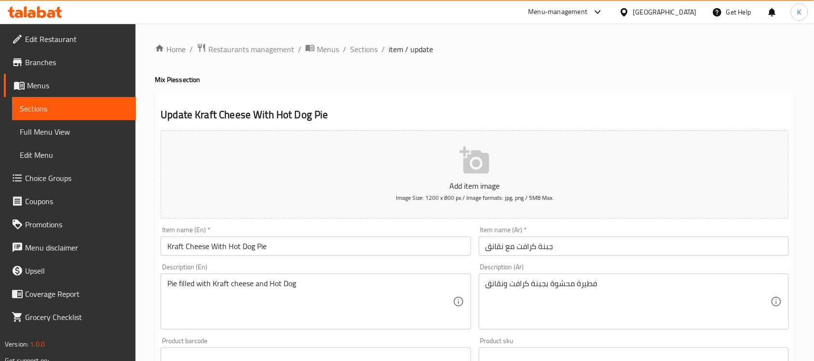
click at [234, 250] on input "Kraft Cheese With Hot Dog Pie" at bounding box center [316, 245] width 310 height 19
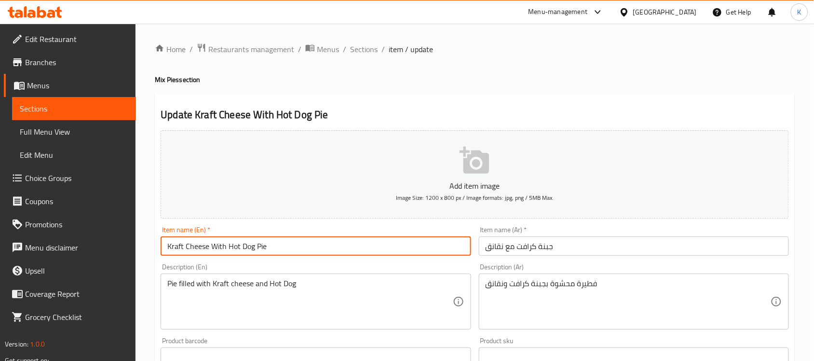
click at [234, 250] on input "Kraft Cheese With Hot Dog Pie" at bounding box center [316, 245] width 310 height 19
type input "Kraft Cheese With Sausage Pie"
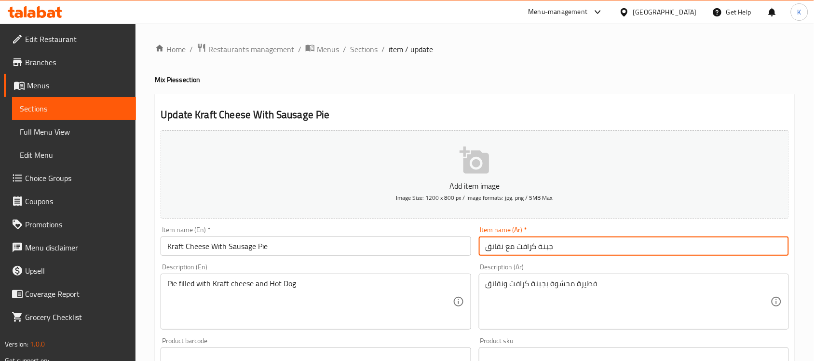
click at [561, 247] on input "جبنة كرافت مع نقانق" at bounding box center [634, 245] width 310 height 19
paste input "سج"
paste input "جبنة كرافت مع سجق"
type input "فطيرة جبنة كرافت مع سجق"
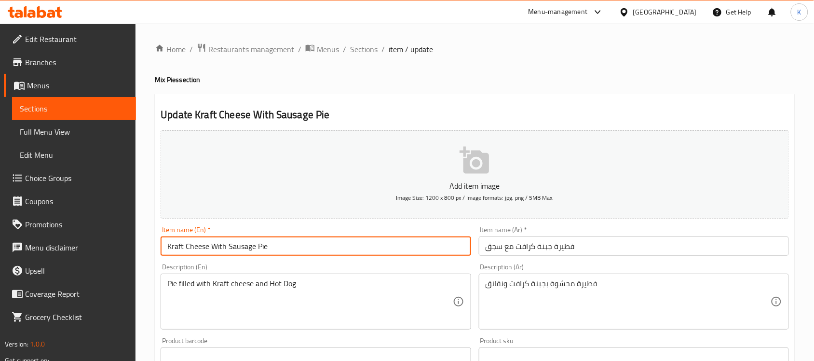
click at [246, 252] on input "Kraft Cheese With Sausage Pie" at bounding box center [316, 245] width 310 height 19
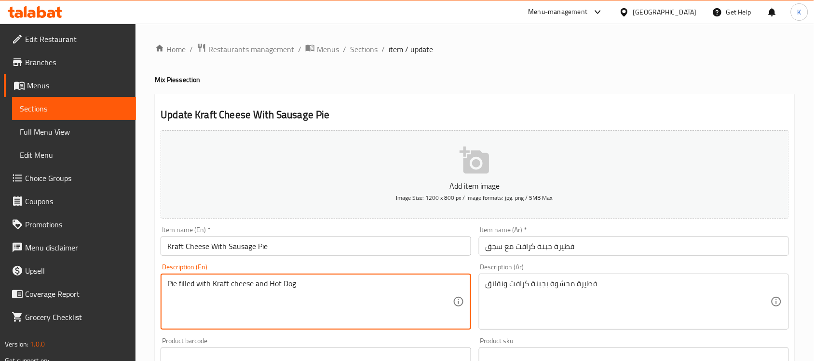
click at [277, 285] on textarea "Pie filled with Kraft cheese and Hot Dog" at bounding box center [309, 302] width 285 height 46
paste textarea "Sausage"
click at [305, 284] on textarea "Pie filled with Kraft cheese and Sausage Dog" at bounding box center [309, 302] width 285 height 46
type textarea "Pie filled with Kraft cheese and Sausage"
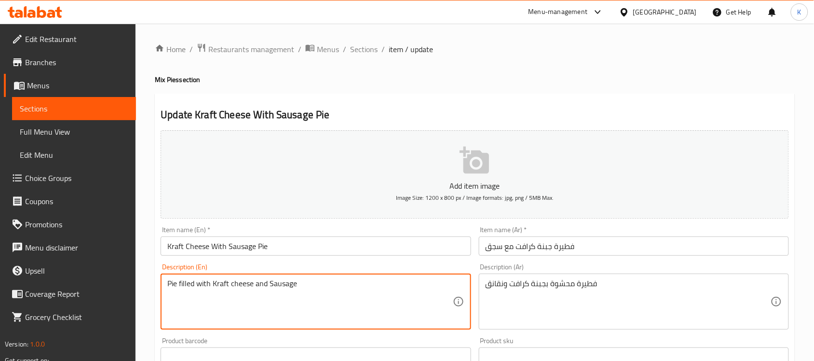
click at [500, 251] on input "فطيرة جبنة كرافت مع سجق" at bounding box center [634, 245] width 310 height 19
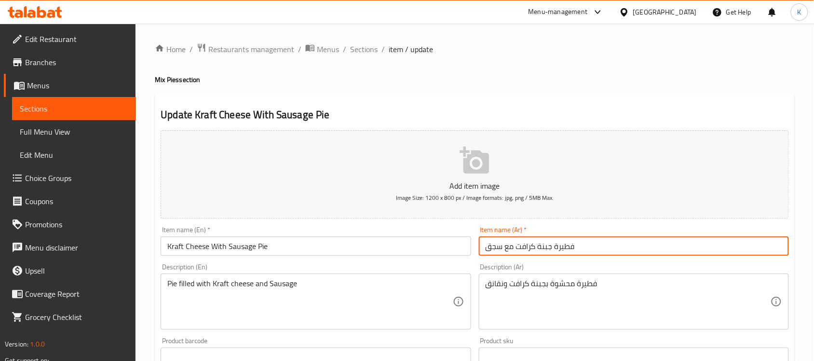
click at [500, 251] on input "فطيرة جبنة كرافت مع سجق" at bounding box center [634, 245] width 310 height 19
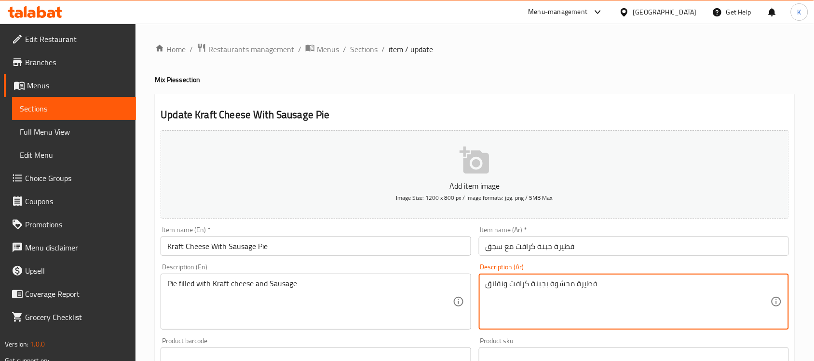
click at [493, 285] on textarea "فطيرة محشوة بجبنة كرافت ونقانق" at bounding box center [628, 302] width 285 height 46
click at [503, 284] on textarea "فطيرة محشوة بجبنة كرافت ونقانق" at bounding box center [628, 302] width 285 height 46
drag, startPoint x: 503, startPoint y: 285, endPoint x: 467, endPoint y: 288, distance: 36.4
click at [468, 288] on div "Add item image Image Size: 1200 x 800 px / Image formats: jpg, png / 5MB Max. I…" at bounding box center [475, 334] width 636 height 416
paste textarea "سج"
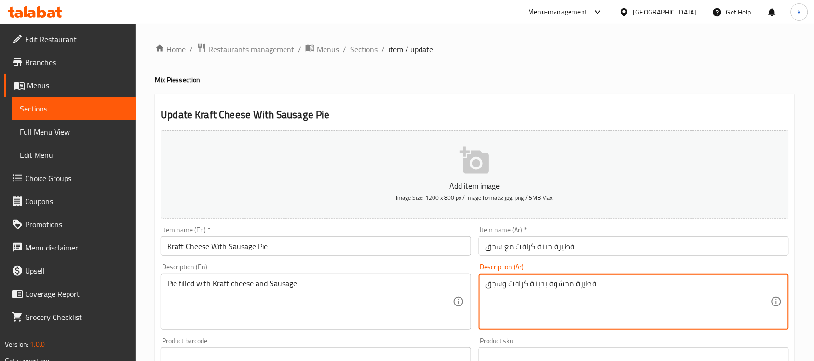
type textarea "فطيرة محشوة بجبنة كرافت وسجق"
click at [441, 257] on div "Item name (En)   * Kraft Cheese With Sausage Pie Item name (En) *" at bounding box center [316, 240] width 318 height 37
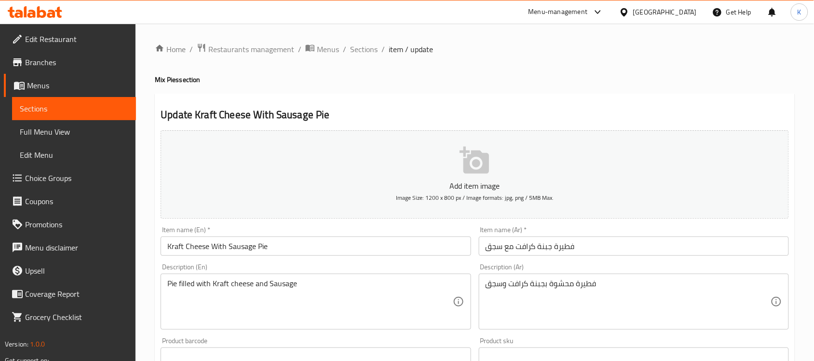
click at [437, 245] on input "Kraft Cheese With Sausage Pie" at bounding box center [316, 245] width 310 height 19
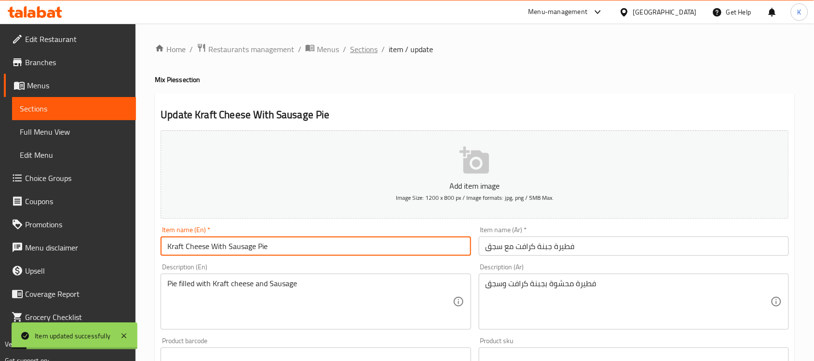
click at [370, 45] on span "Sections" at bounding box center [363, 49] width 27 height 12
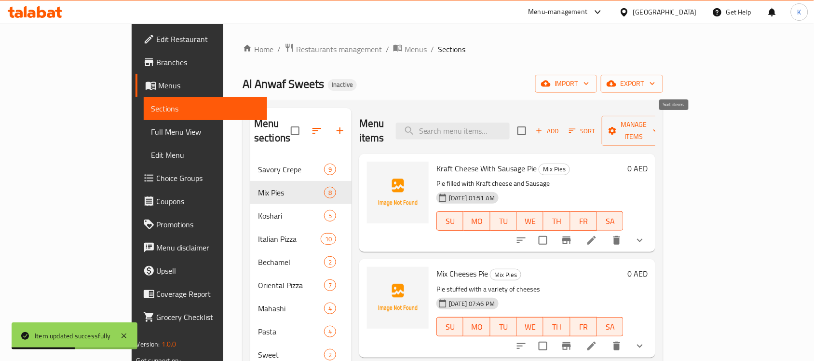
click at [577, 126] on icon "button" at bounding box center [572, 130] width 9 height 9
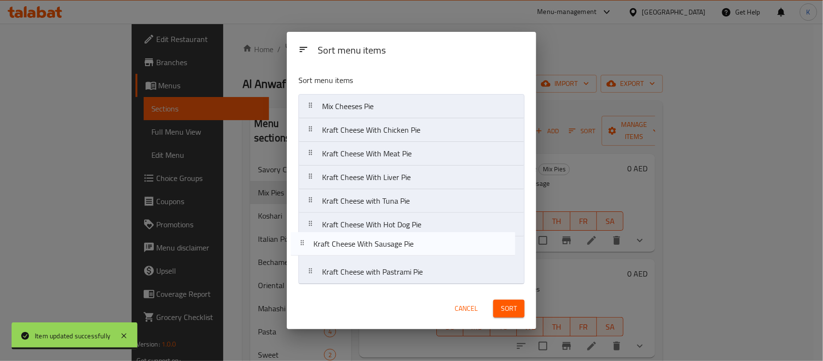
drag, startPoint x: 439, startPoint y: 103, endPoint x: 432, endPoint y: 252, distance: 149.7
click at [432, 252] on nav "Kraft Cheese With Sausage Pie Mix Cheeses Pie Kraft Cheese With Chicken Pie Kra…" at bounding box center [412, 189] width 226 height 190
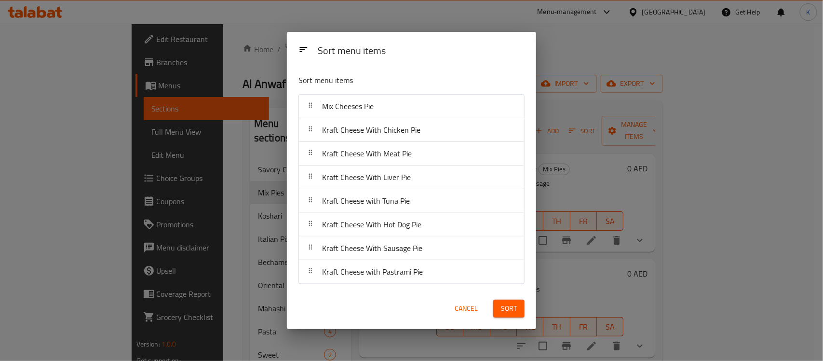
click at [510, 308] on span "Sort" at bounding box center [509, 308] width 16 height 12
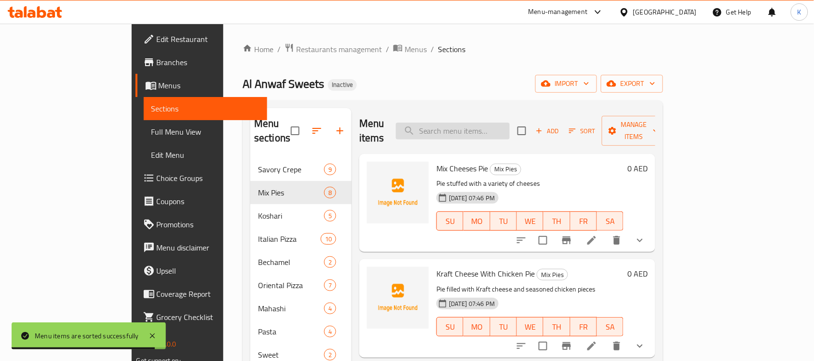
click at [510, 123] on input "search" at bounding box center [453, 131] width 114 height 17
paste input "Boughasha Pie with Milk"
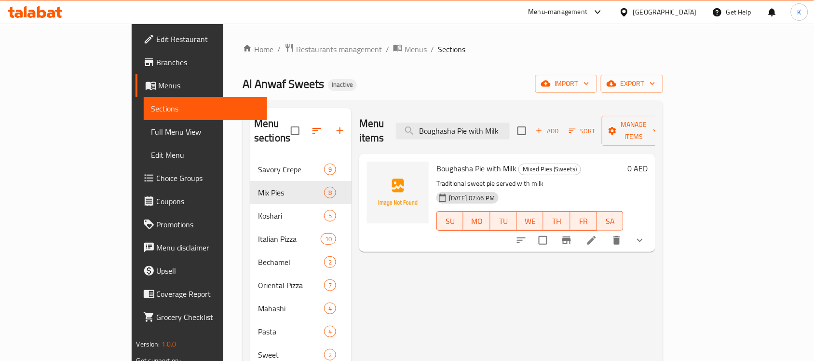
type input "Boughasha Pie with Milk"
click at [598, 234] on icon at bounding box center [592, 240] width 12 height 12
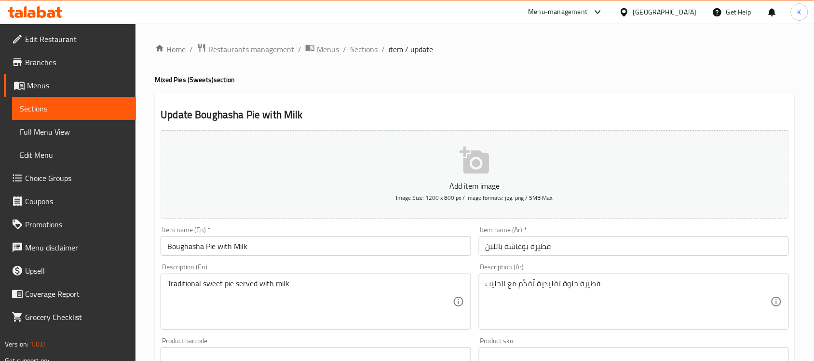
click at [208, 251] on input "Boughasha Pie with Milk" at bounding box center [316, 245] width 310 height 19
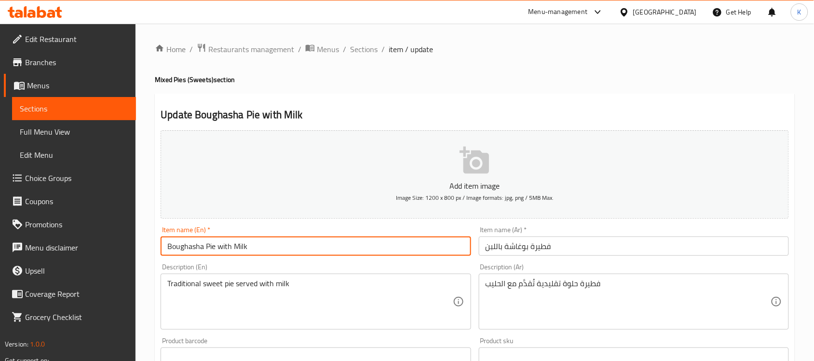
click at [208, 251] on input "Boughasha Pie with Milk" at bounding box center [316, 245] width 310 height 19
click at [253, 244] on input "Boughasha with Milk" at bounding box center [316, 245] width 310 height 19
paste input "Pie"
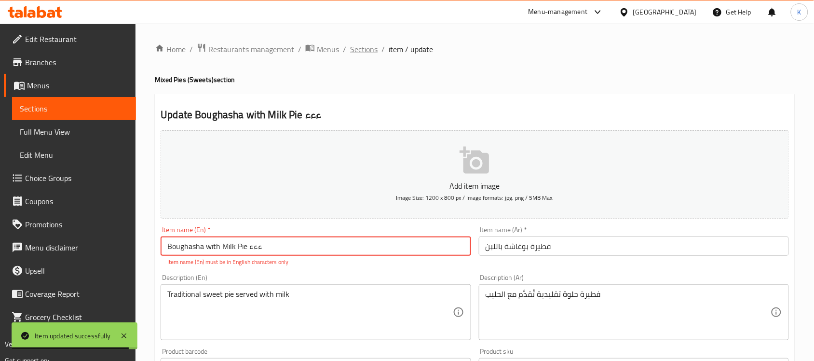
type input "Boughasha with Milk Pie ءءء"
click at [361, 53] on span "Sections" at bounding box center [363, 49] width 27 height 12
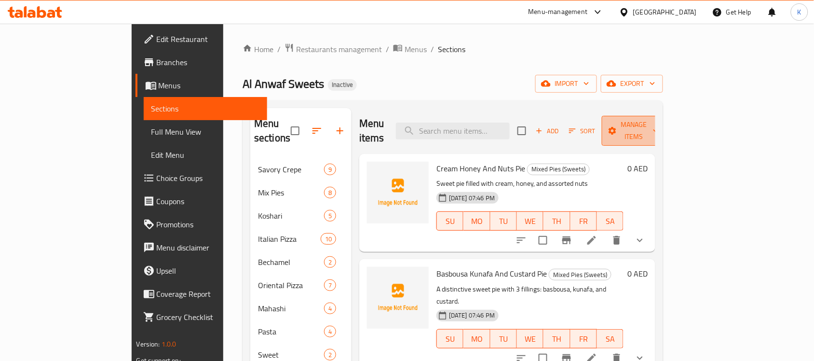
click at [667, 130] on button "Manage items" at bounding box center [634, 131] width 65 height 30
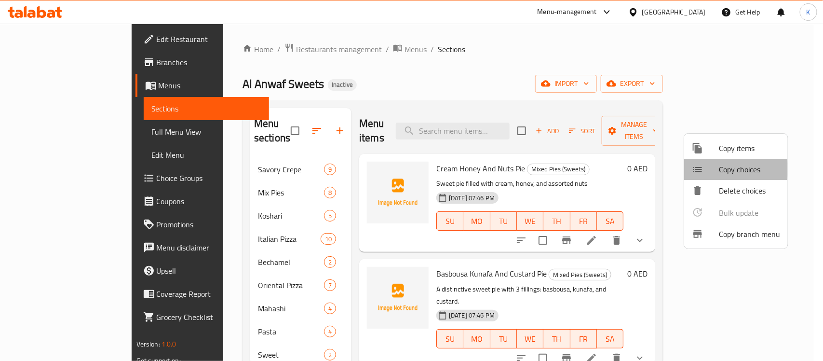
click at [727, 169] on span "Copy choices" at bounding box center [749, 170] width 61 height 12
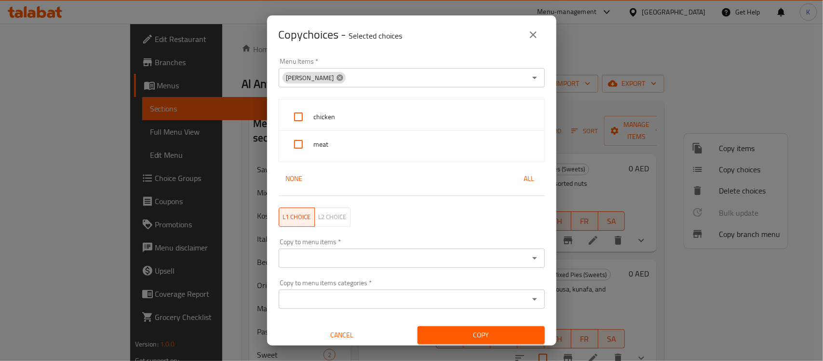
click at [336, 81] on icon at bounding box center [340, 78] width 8 height 8
click at [369, 79] on input "Menu Items   *" at bounding box center [404, 78] width 245 height 14
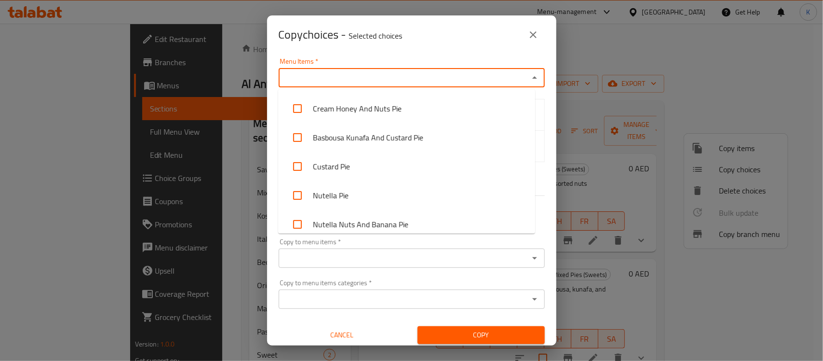
scroll to position [1338, 0]
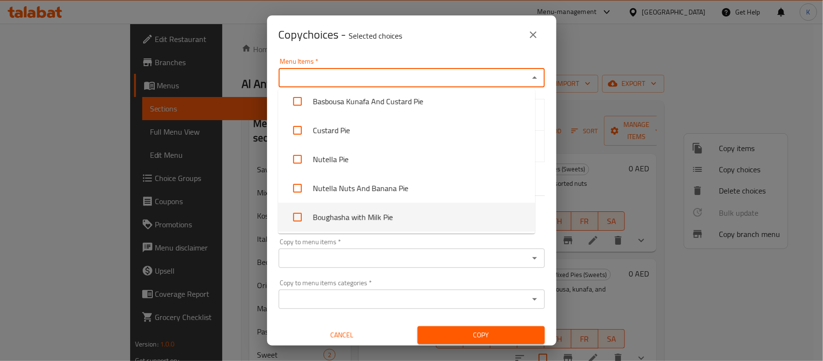
click at [370, 224] on li "Boughasha with Milk Pie" at bounding box center [406, 217] width 257 height 29
checkbox input "true"
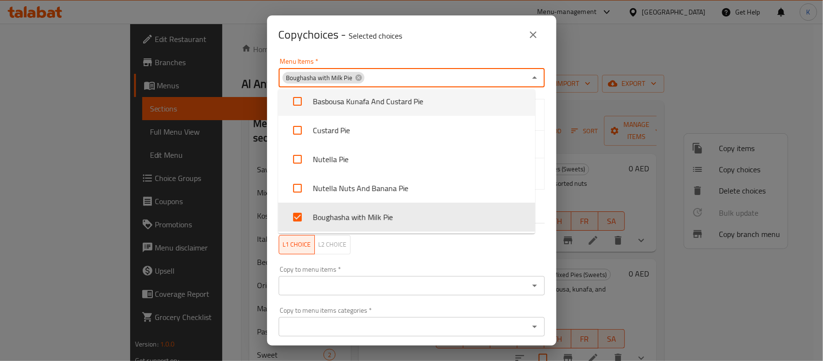
click at [377, 63] on div "Menu Items   * Boughasha with Milk Pie Menu Items *" at bounding box center [412, 72] width 266 height 29
click at [384, 49] on div "Copy choices - Selected choices 0" at bounding box center [411, 34] width 289 height 39
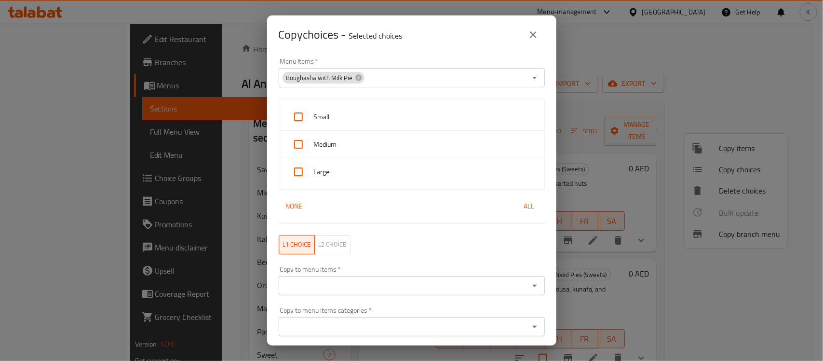
click at [298, 118] on input "checkbox" at bounding box center [298, 116] width 23 height 23
checkbox input "true"
click at [298, 151] on input "checkbox" at bounding box center [298, 144] width 23 height 23
checkbox input "true"
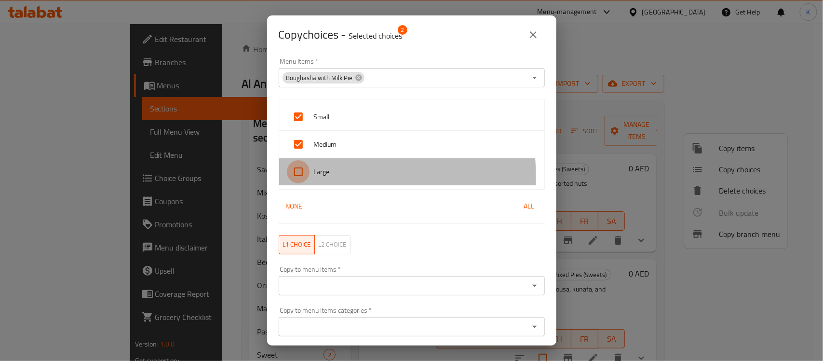
click at [297, 178] on input "checkbox" at bounding box center [298, 171] width 23 height 23
checkbox input "true"
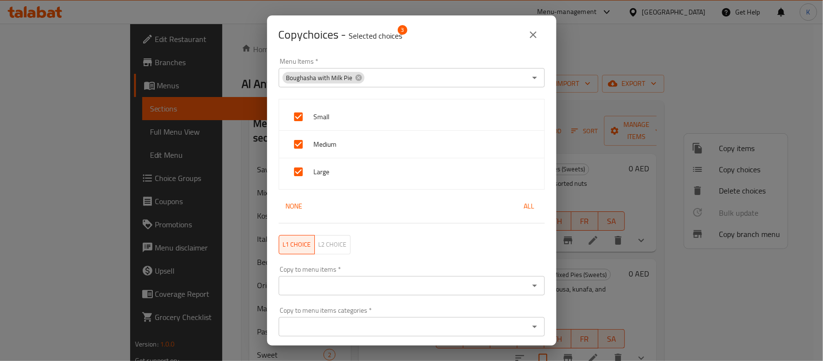
scroll to position [31, 0]
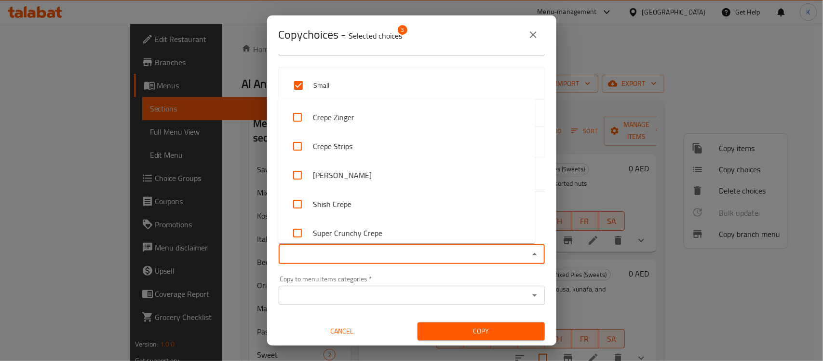
click at [362, 250] on input "Copy to menu items   *" at bounding box center [404, 254] width 245 height 14
paste input "Minced Meat Oriental Pizza"
type input "Minced Meat Oriental Pizza"
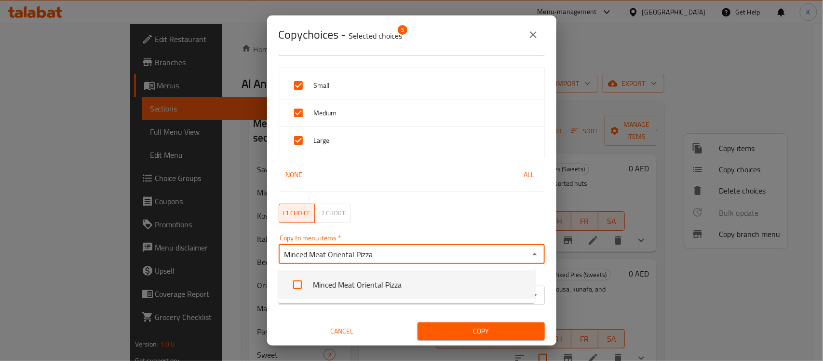
click at [301, 289] on input "checkbox" at bounding box center [297, 284] width 23 height 23
checkbox input "false"
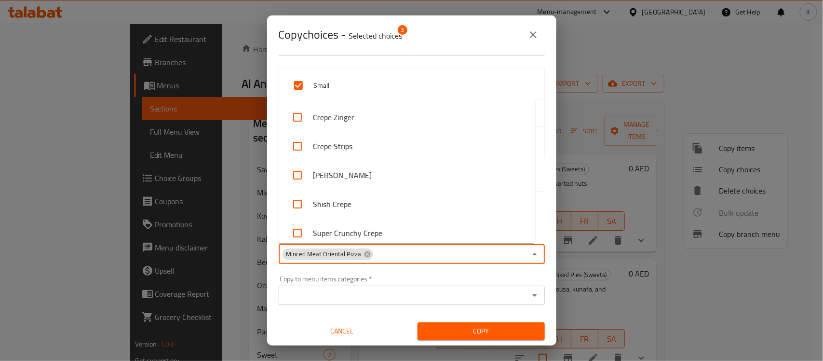
scroll to position [874, 0]
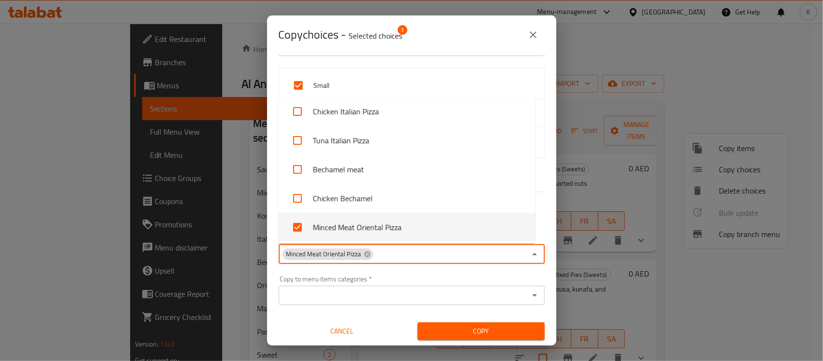
click at [425, 275] on div "Copy to menu items categories   * Copy to menu items categories *" at bounding box center [412, 289] width 266 height 29
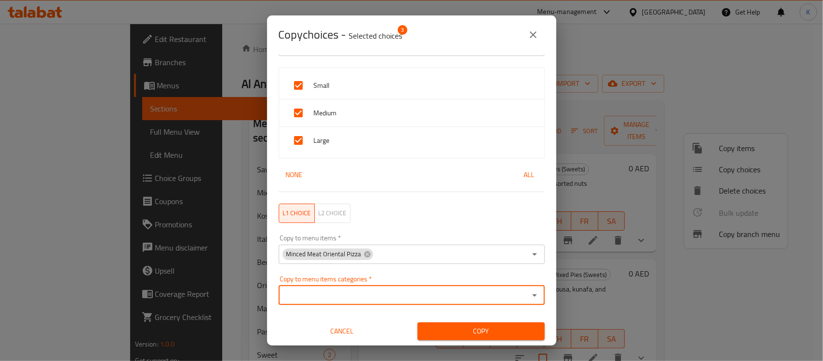
click at [481, 331] on span "Copy" at bounding box center [481, 331] width 112 height 12
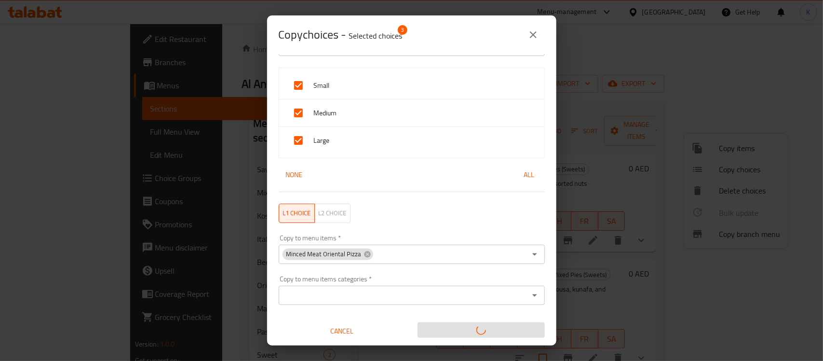
scroll to position [1, 0]
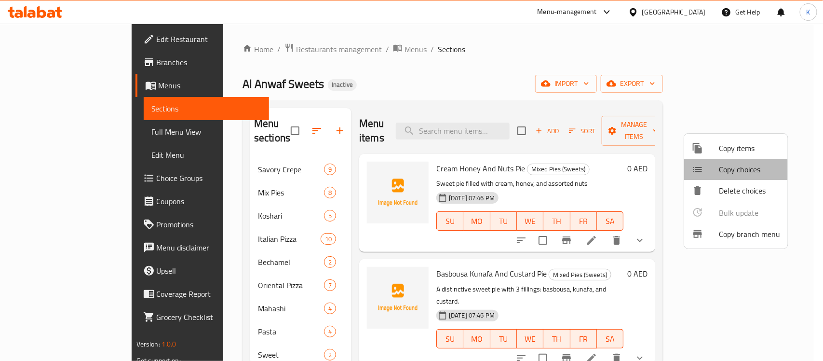
click at [729, 170] on span "Copy choices" at bounding box center [749, 170] width 61 height 12
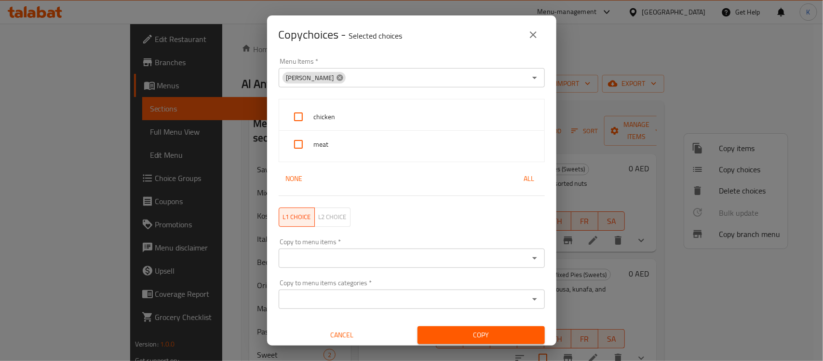
click at [337, 76] on icon at bounding box center [340, 77] width 6 height 6
click at [383, 80] on input "Menu Items   *" at bounding box center [404, 78] width 245 height 14
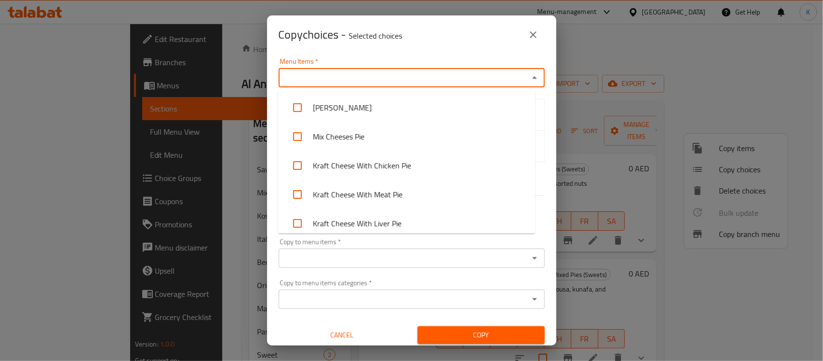
paste input "Mixed Meat Oriental Pizza"
type input "Mixed Meat Oriental Pizza"
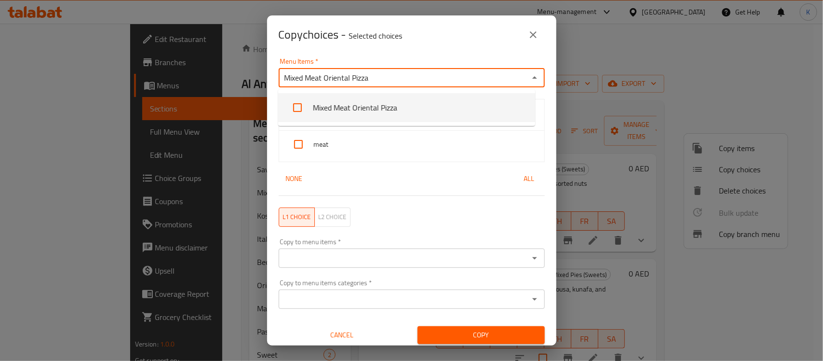
click at [380, 105] on li "Mixed Meat Oriental Pizza" at bounding box center [406, 107] width 257 height 29
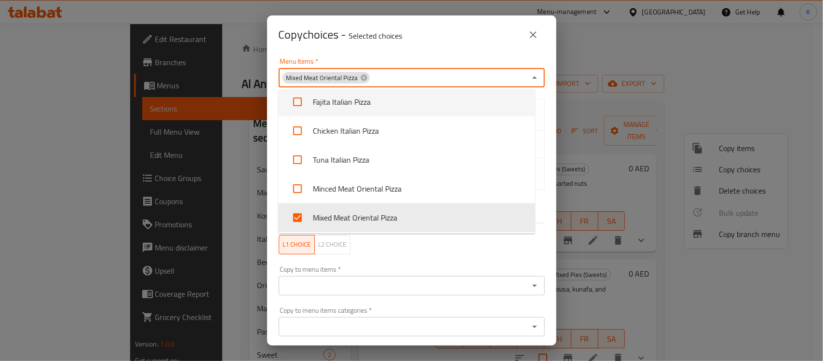
click at [376, 47] on div "Copy choices - Selected choices 0" at bounding box center [411, 34] width 289 height 39
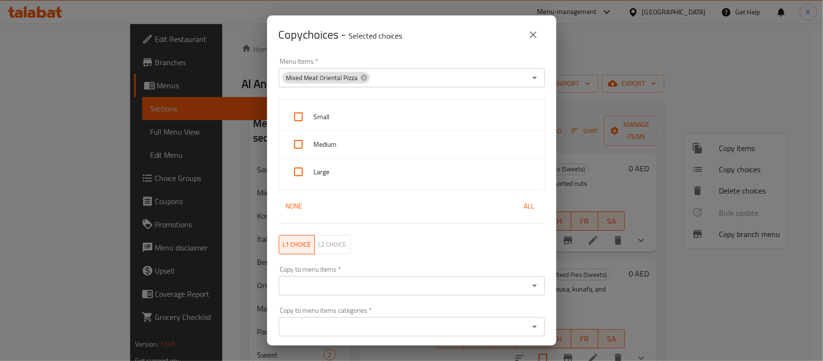
click at [308, 112] on input "checkbox" at bounding box center [298, 116] width 23 height 23
checkbox input "true"
click at [296, 145] on input "checkbox" at bounding box center [298, 144] width 23 height 23
checkbox input "true"
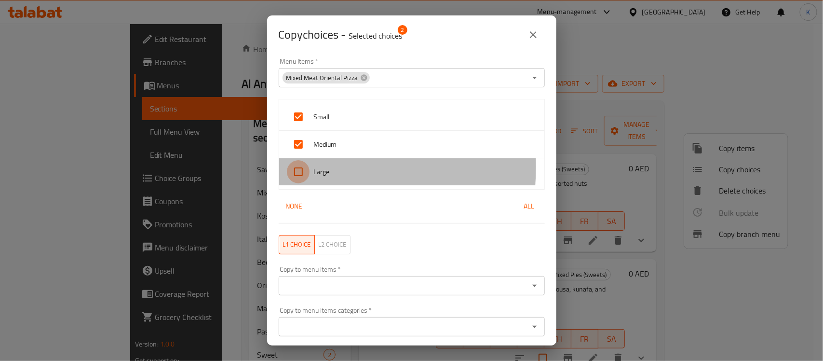
click at [295, 167] on input "checkbox" at bounding box center [298, 171] width 23 height 23
checkbox input "true"
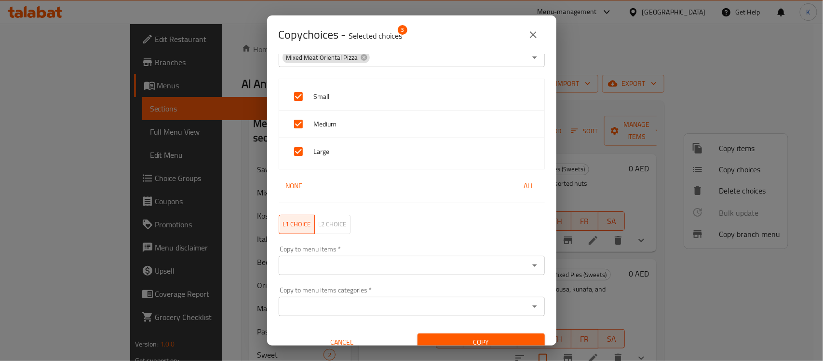
scroll to position [31, 0]
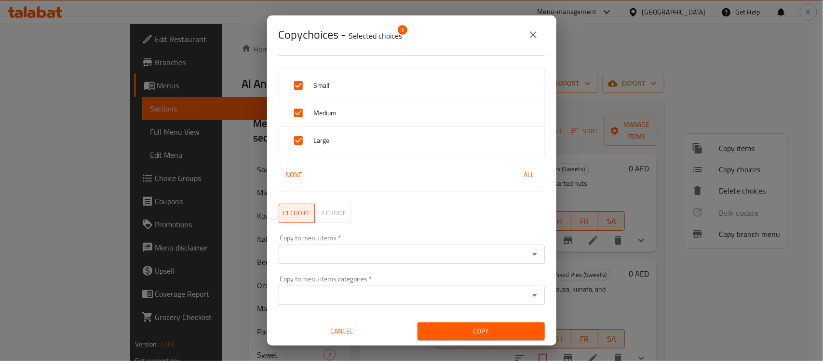
click at [345, 252] on input "Copy to menu items   *" at bounding box center [404, 254] width 245 height 14
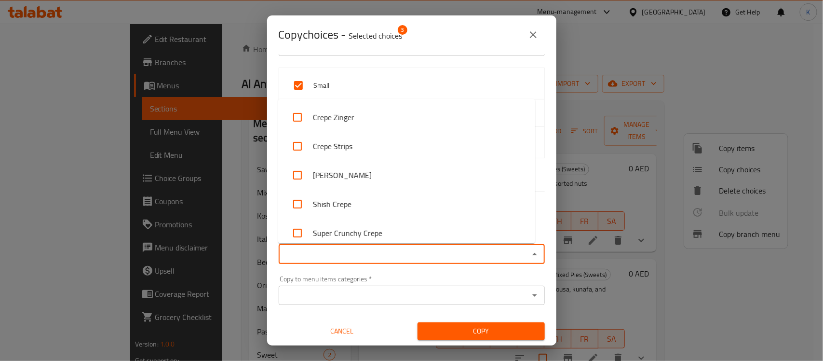
paste input "Chicken Oriental Pizza"
type input "Chicken Oriental Pizza"
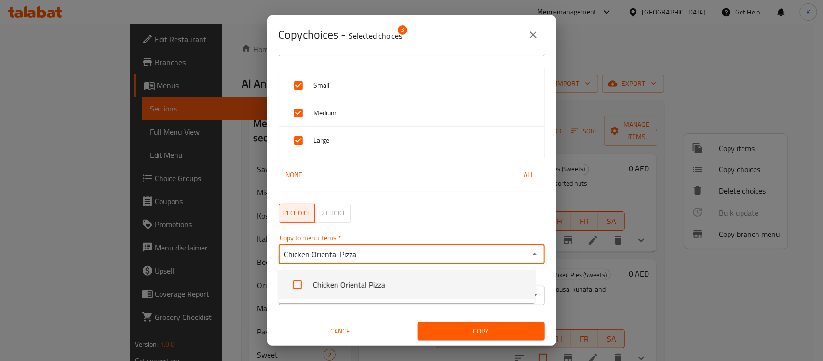
click at [299, 285] on input "checkbox" at bounding box center [297, 284] width 23 height 23
checkbox input "false"
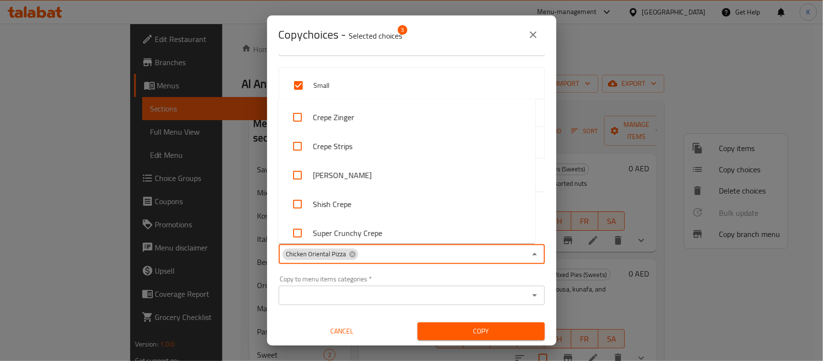
scroll to position [961, 0]
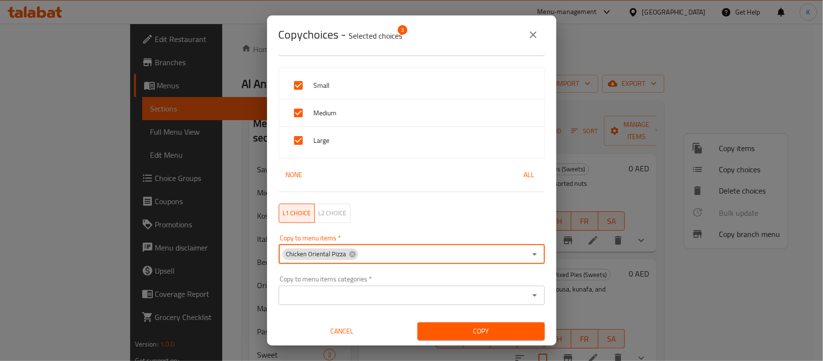
paste input "Mixed Cheese Oriental Pizza"
type input "Mixed Cheese Oriental Pizza"
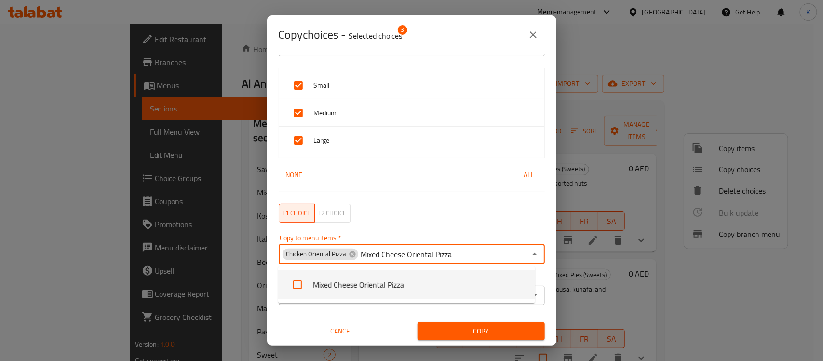
click at [399, 275] on li "Mixed Cheese Oriental Pizza" at bounding box center [406, 284] width 257 height 29
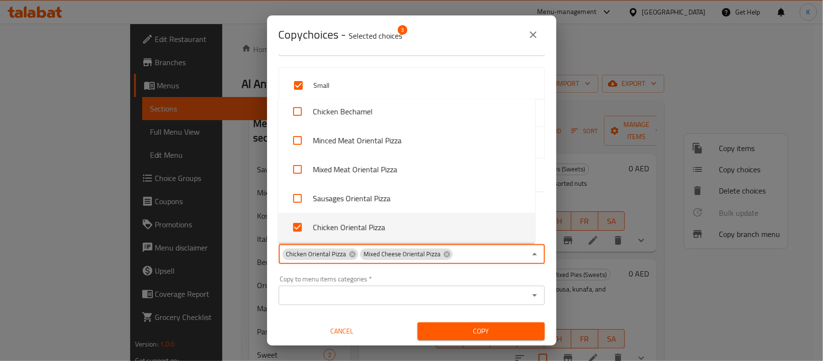
click at [466, 330] on span "Copy" at bounding box center [481, 331] width 112 height 12
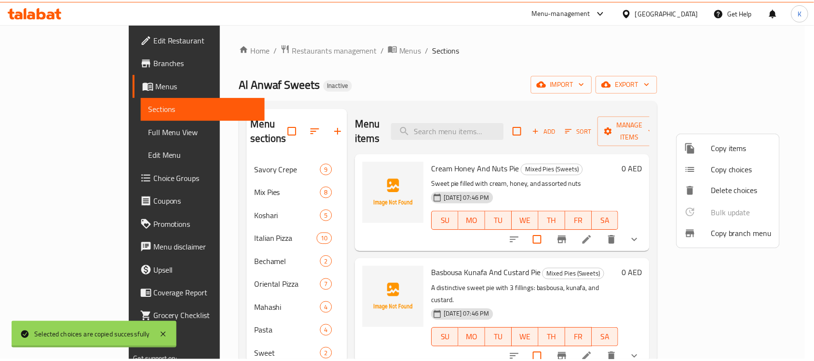
scroll to position [1, 0]
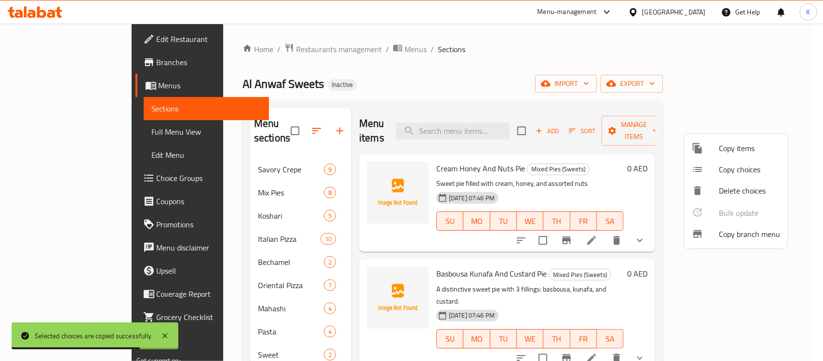
click at [476, 114] on div at bounding box center [411, 180] width 823 height 361
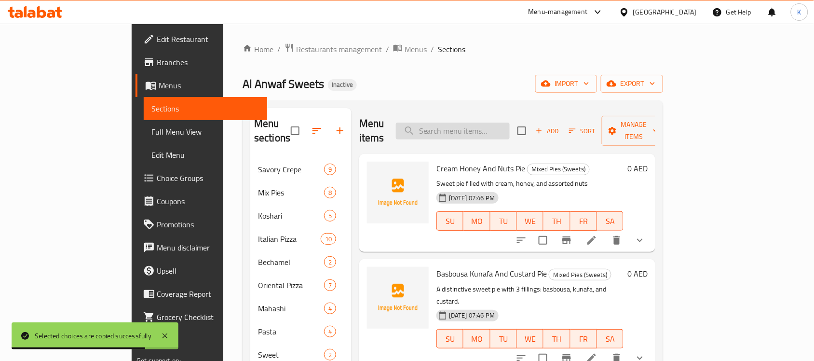
click at [476, 123] on input "search" at bounding box center [453, 131] width 114 height 17
paste input "Koshari Liver"
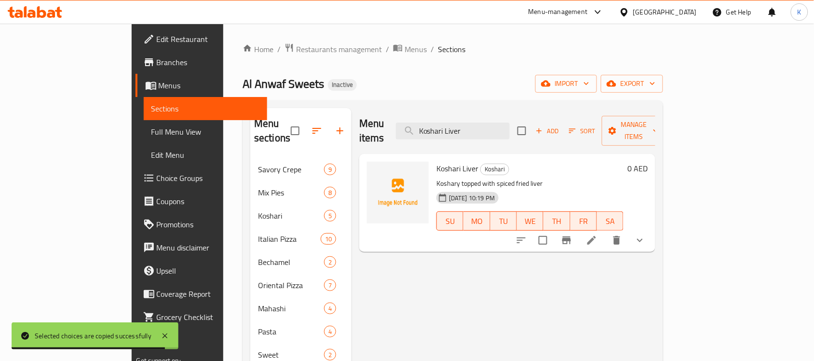
type input "Koshari Liver"
click at [596, 236] on icon at bounding box center [592, 240] width 9 height 9
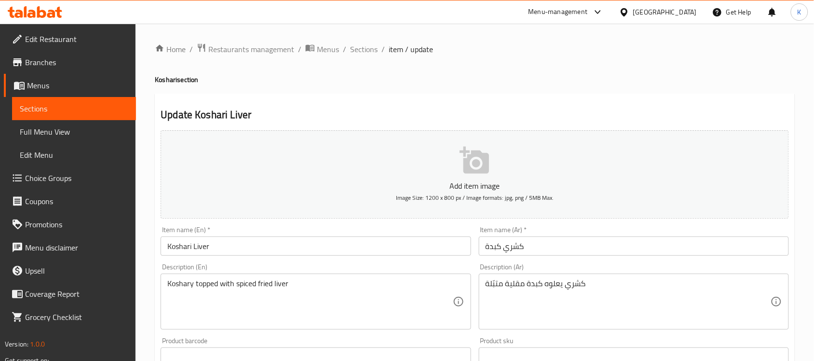
click at [194, 244] on input "Koshari Liver" at bounding box center [316, 245] width 310 height 19
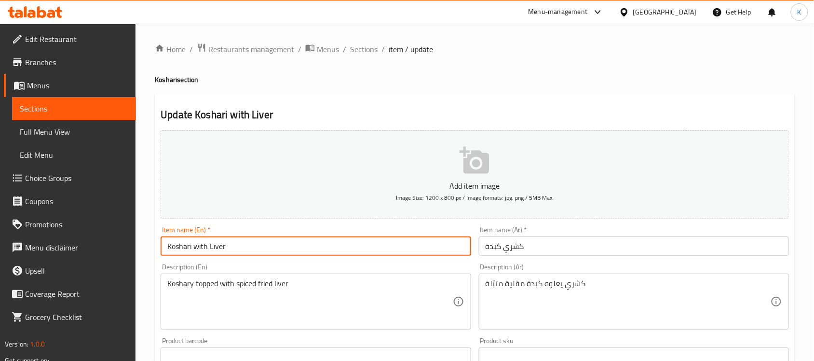
type input "Koshari with Liver"
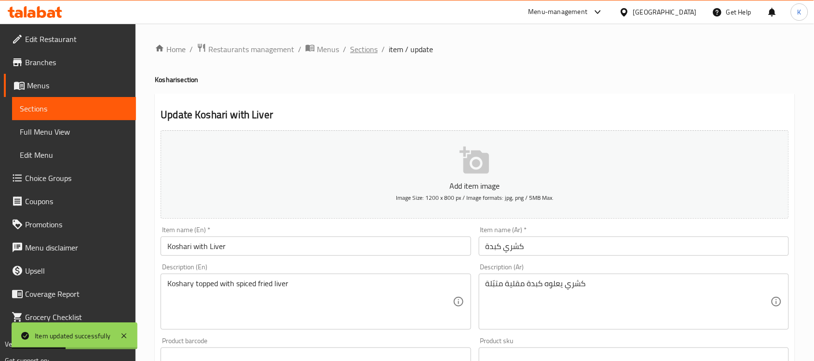
click at [370, 53] on span "Sections" at bounding box center [363, 49] width 27 height 12
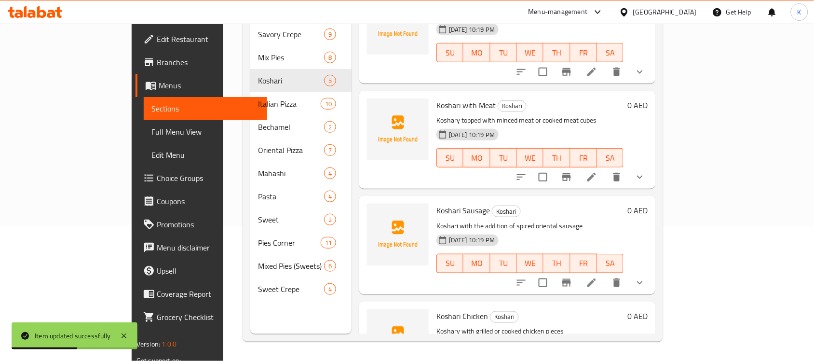
scroll to position [189, 0]
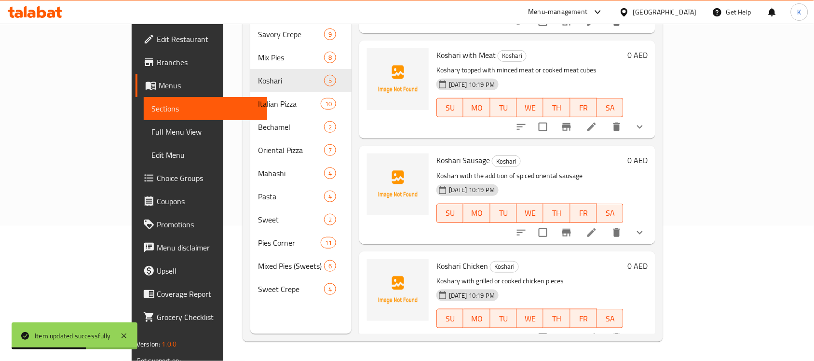
click at [605, 224] on li at bounding box center [591, 232] width 27 height 17
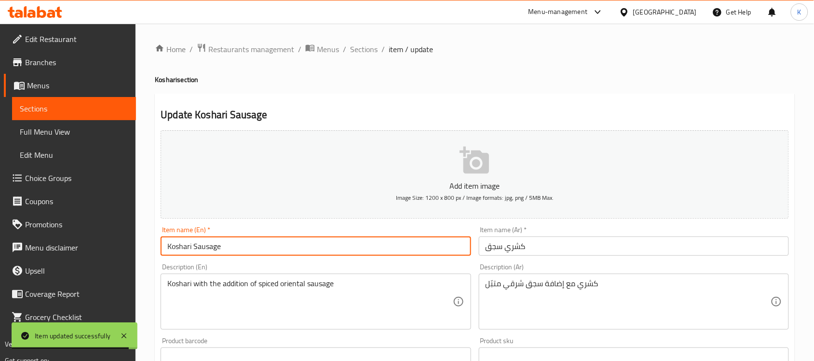
click at [195, 248] on input "Koshari Sausage" at bounding box center [316, 245] width 310 height 19
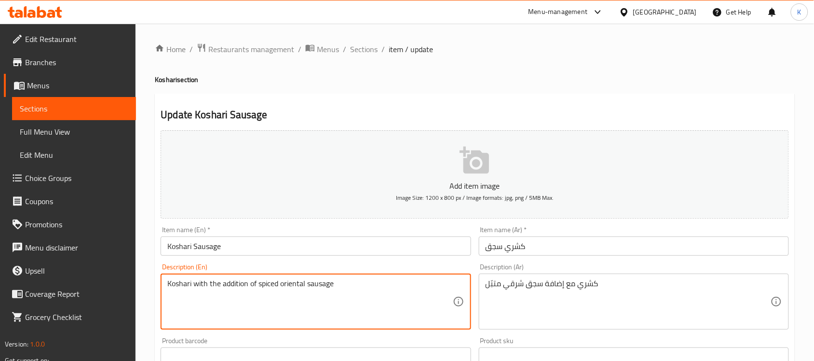
click at [201, 285] on textarea "Koshari with the addition of spiced oriental sausage" at bounding box center [309, 302] width 285 height 46
click at [197, 249] on input "Koshari Sausage" at bounding box center [316, 245] width 310 height 19
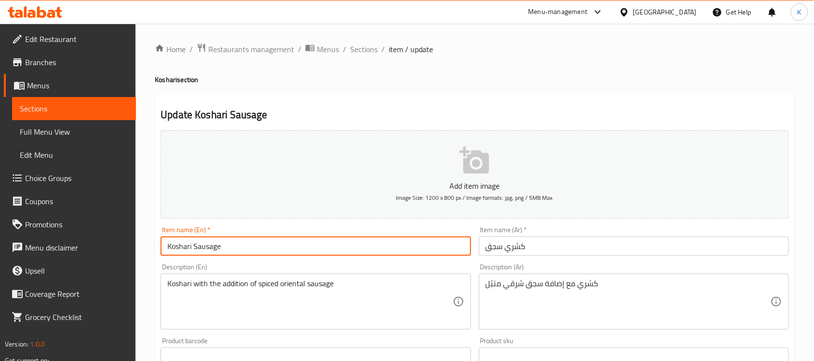
click at [196, 248] on input "Koshari Sausage" at bounding box center [316, 245] width 310 height 19
click at [193, 248] on input "Koshari Sausage" at bounding box center [316, 245] width 310 height 19
paste input "with"
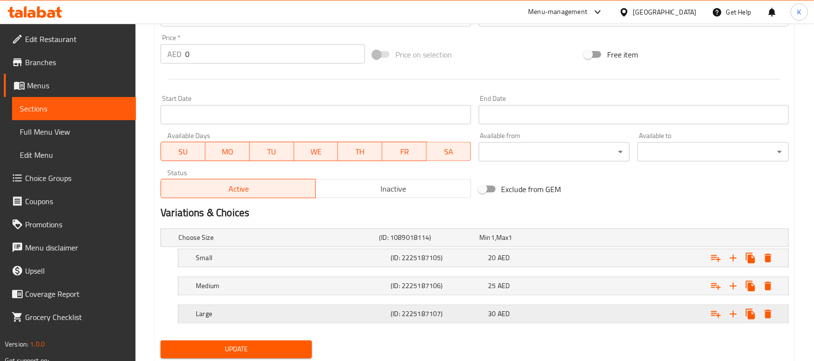
scroll to position [370, 0]
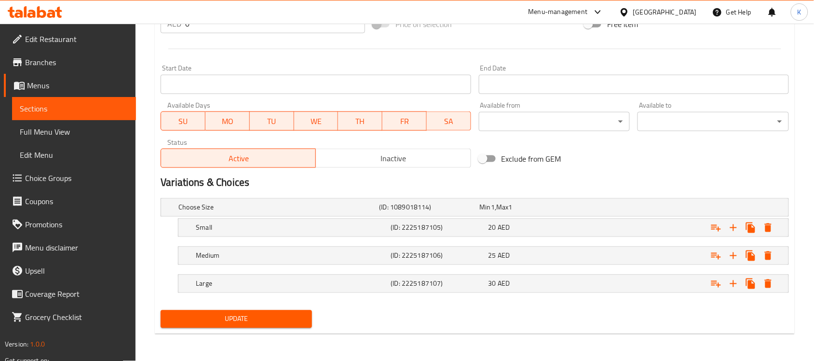
type input "Koshari with Sausage"
click at [257, 326] on button "Update" at bounding box center [236, 319] width 151 height 18
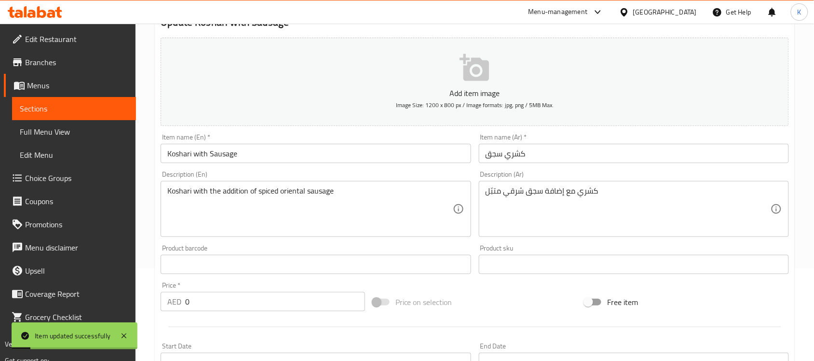
scroll to position [0, 0]
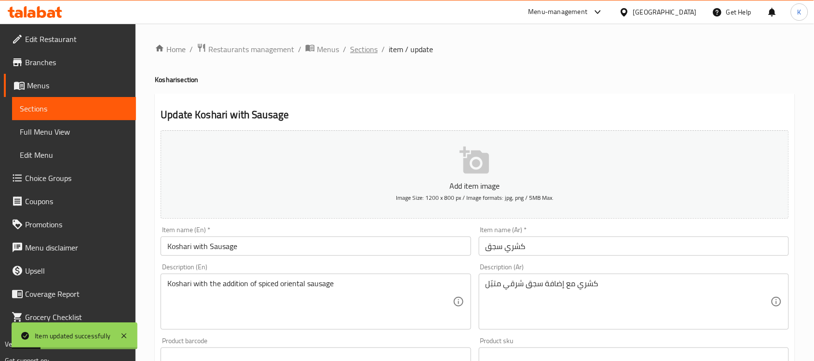
click at [373, 51] on span "Sections" at bounding box center [363, 49] width 27 height 12
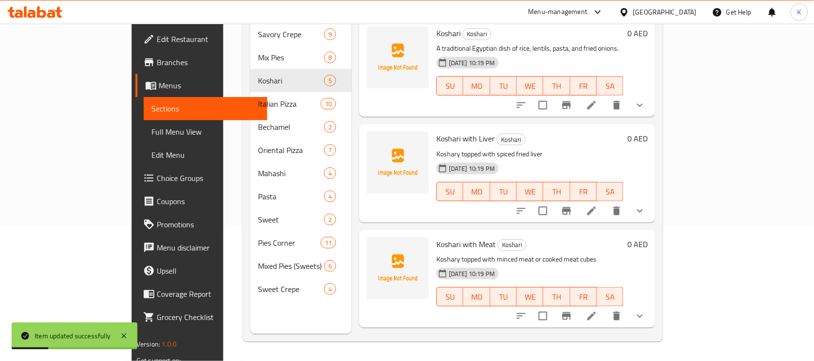
scroll to position [189, 0]
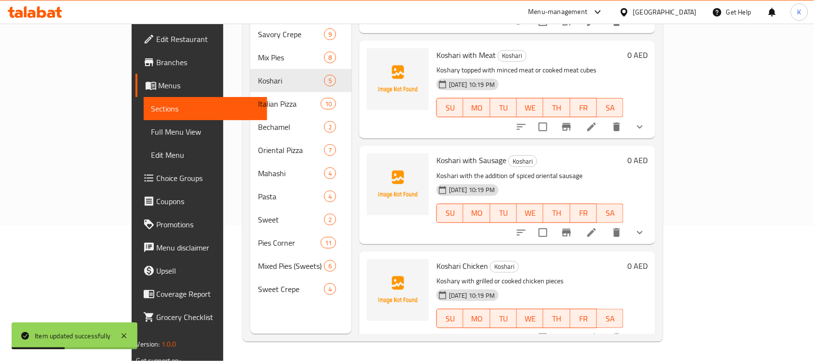
click at [605, 329] on li at bounding box center [591, 337] width 27 height 17
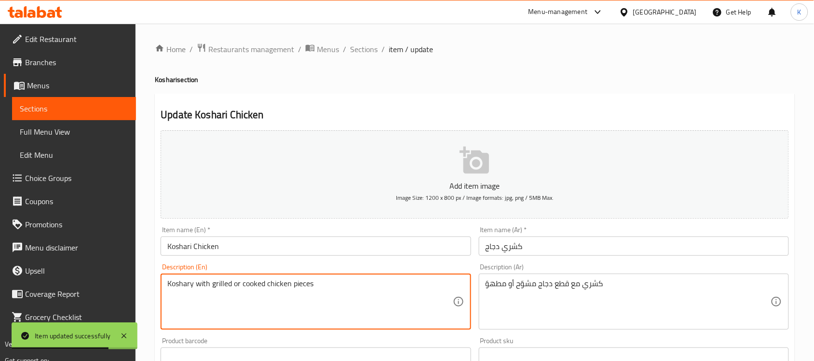
click at [222, 284] on textarea "Koshary with grilled or cooked chicken pieces" at bounding box center [309, 302] width 285 height 46
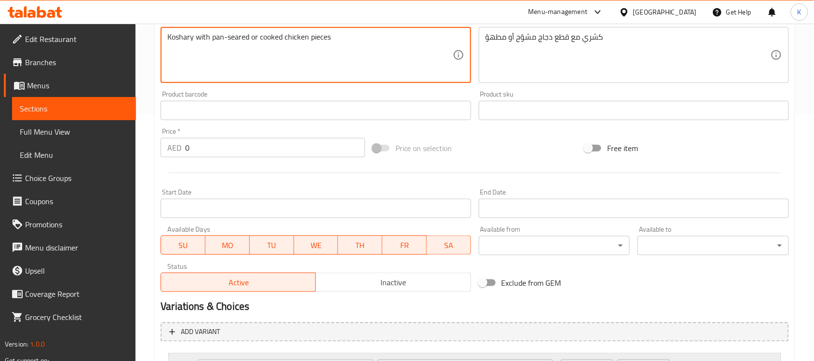
scroll to position [376, 0]
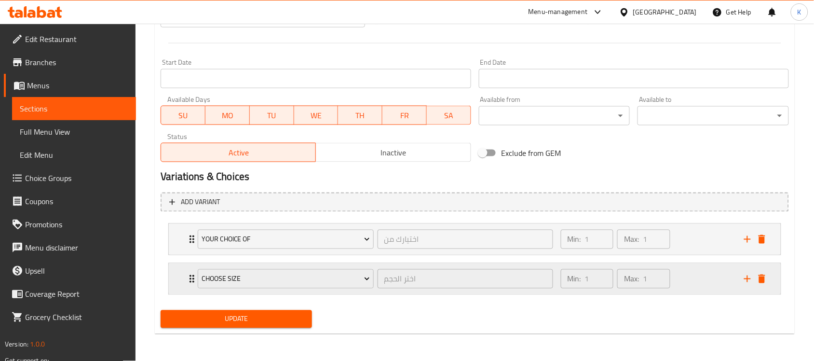
click at [189, 288] on div "Choose Size اختر الحجم ​ Min: 1 ​ Max: 1 ​" at bounding box center [477, 278] width 583 height 31
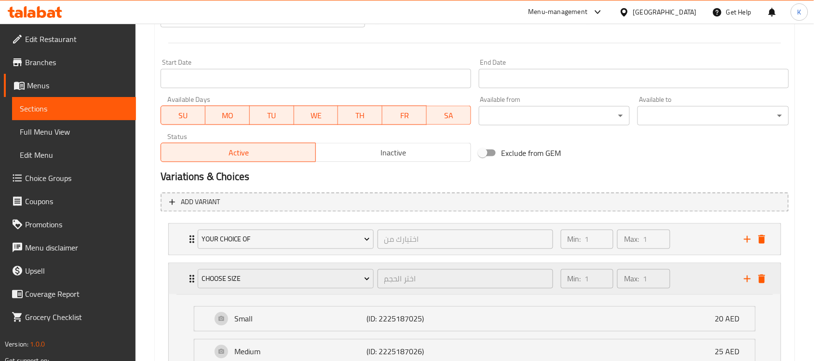
click at [189, 288] on div "Choose Size اختر الحجم ​ Min: 1 ​ Max: 1 ​" at bounding box center [477, 278] width 583 height 31
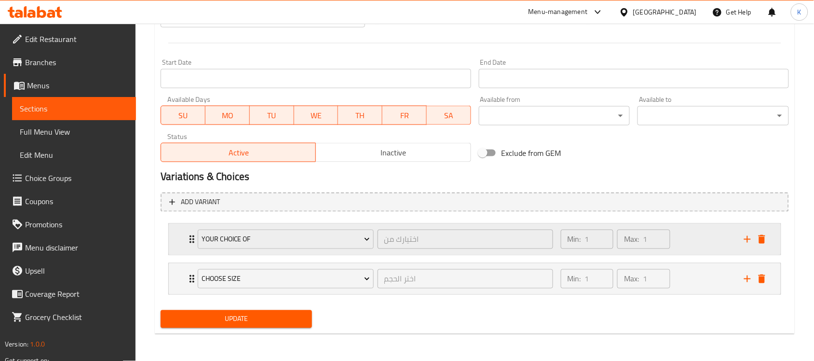
click at [186, 235] on icon "Expand" at bounding box center [192, 239] width 12 height 12
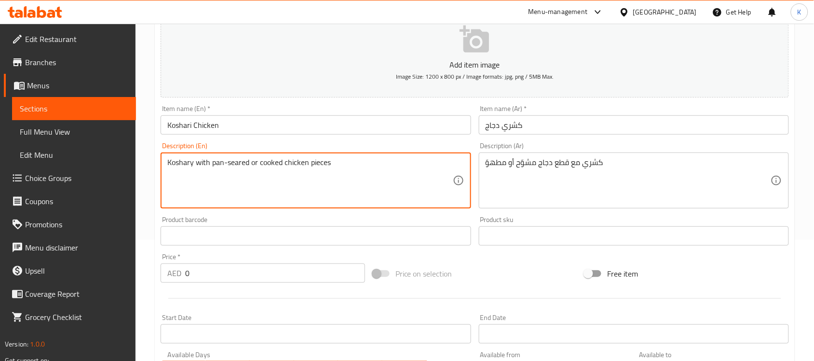
scroll to position [0, 0]
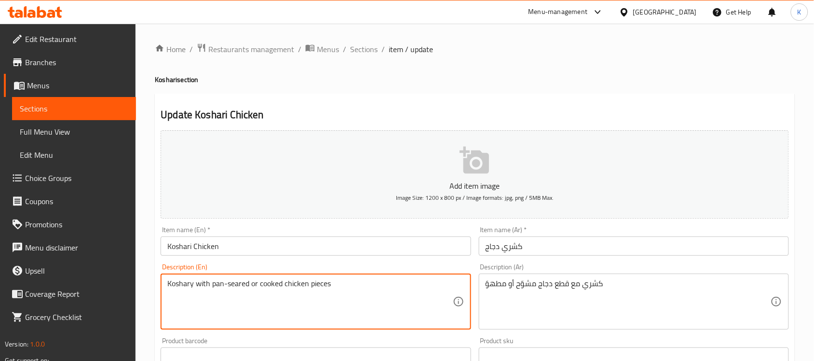
type textarea "Koshary with pan-seared or cooked chicken pieces"
click at [373, 259] on div "Item name (En)   * Koshari Chicken Item name (En) *" at bounding box center [316, 240] width 318 height 37
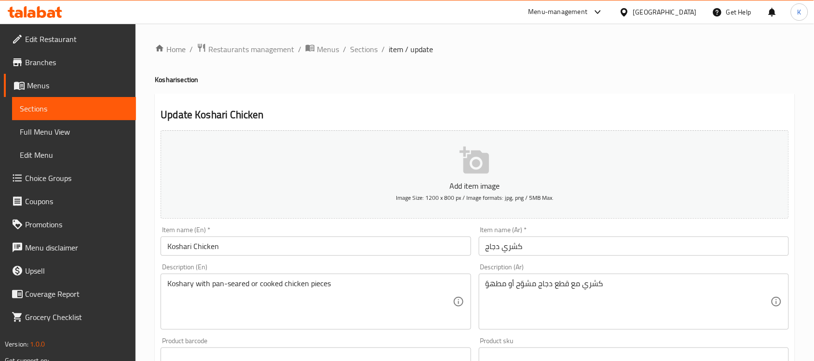
click at [373, 252] on input "Koshari Chicken" at bounding box center [316, 245] width 310 height 19
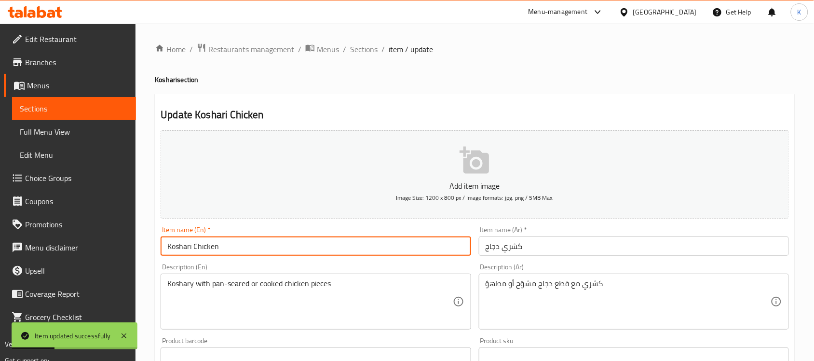
click at [52, 179] on span "Choice Groups" at bounding box center [76, 178] width 103 height 12
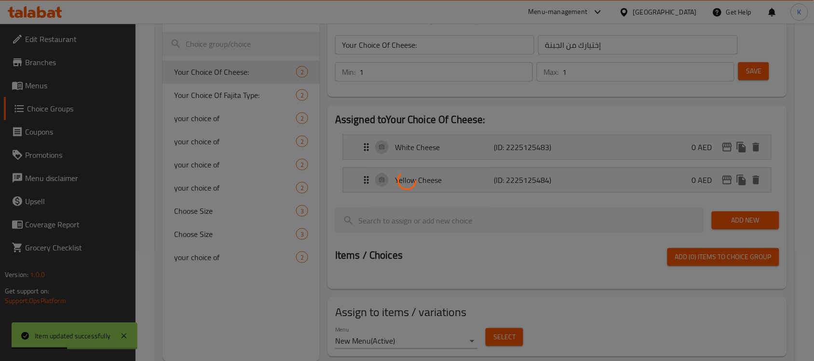
scroll to position [137, 0]
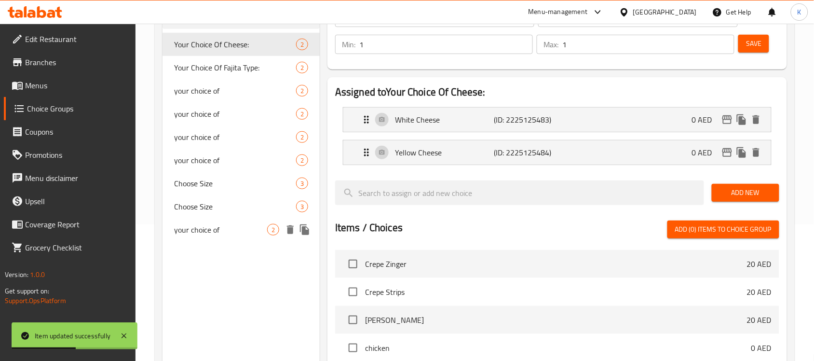
click at [218, 219] on div "your choice of 2" at bounding box center [241, 229] width 157 height 23
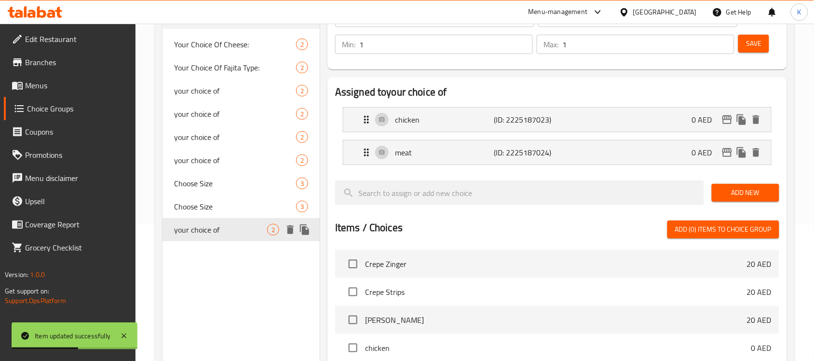
type input "your choice of"
type input "اختيارك من"
click at [219, 203] on span "Choose Size" at bounding box center [220, 207] width 93 height 12
type input "Choose Size"
type input "اختر الحجم"
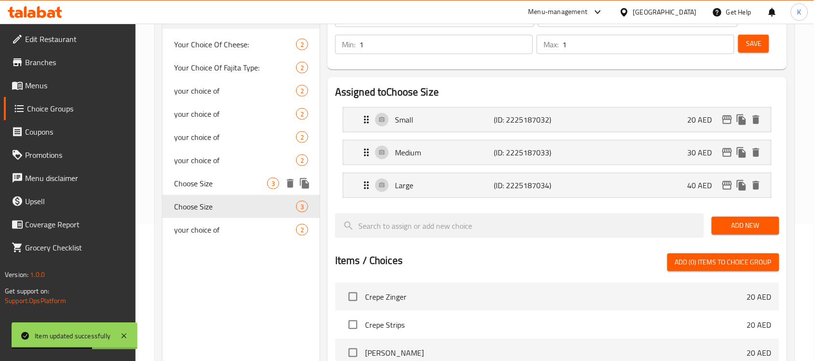
click at [219, 183] on span "Choose Size" at bounding box center [220, 184] width 93 height 12
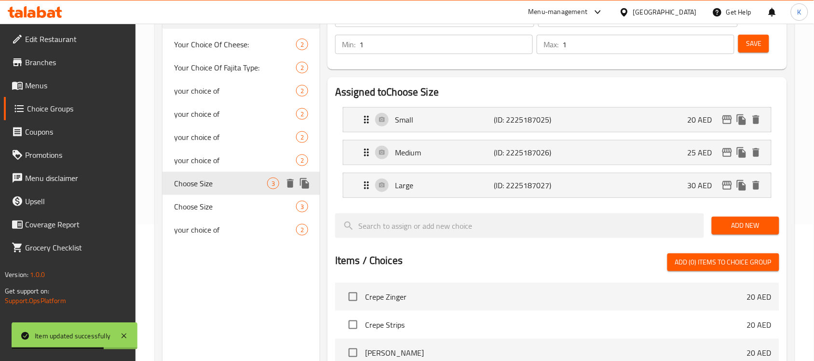
drag, startPoint x: 209, startPoint y: 187, endPoint x: 209, endPoint y: 179, distance: 7.7
click at [209, 187] on span "Choose Size" at bounding box center [220, 184] width 93 height 12
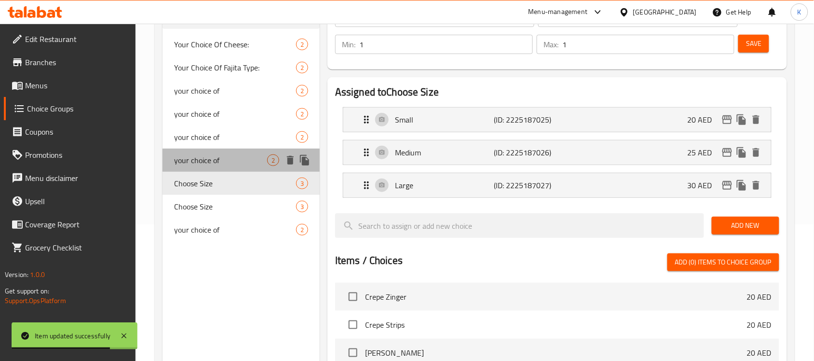
click at [214, 156] on span "your choice of" at bounding box center [220, 160] width 93 height 12
type input "your choice of"
type input "اختيارك من"
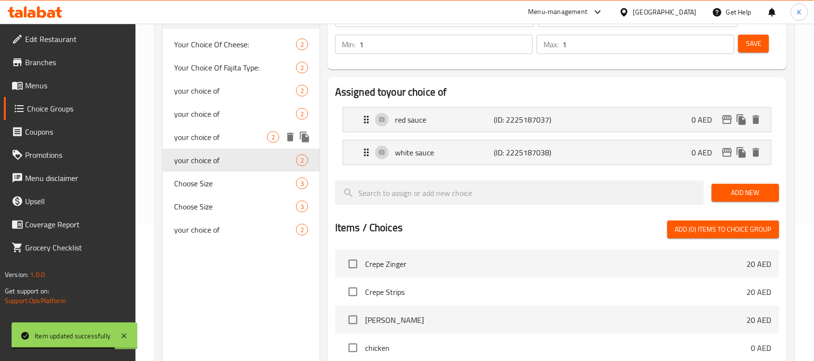
click at [222, 133] on span "your choice of" at bounding box center [220, 137] width 93 height 12
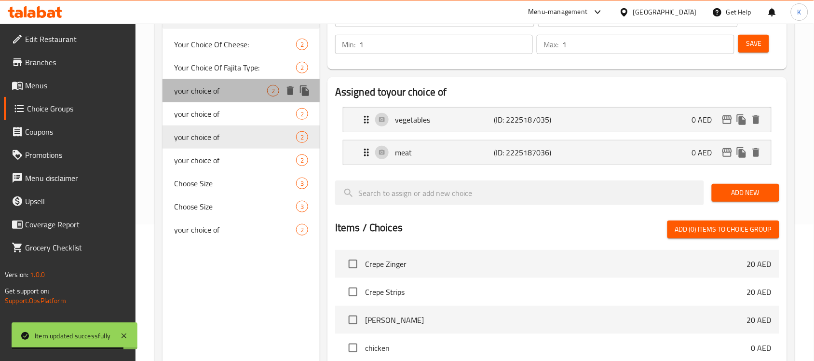
click at [228, 95] on span "your choice of" at bounding box center [220, 91] width 93 height 12
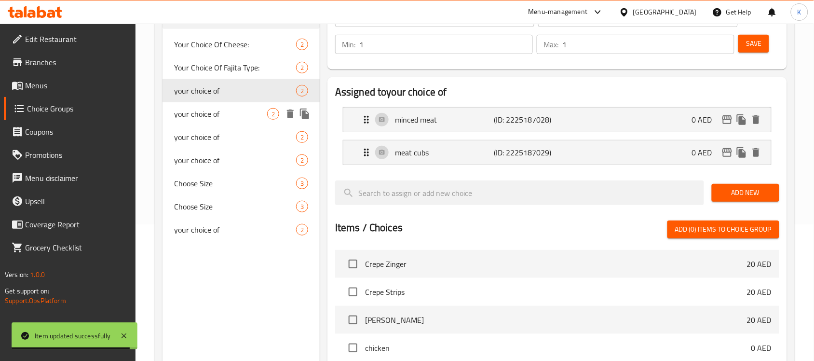
click at [221, 114] on span "your choice of" at bounding box center [220, 114] width 93 height 12
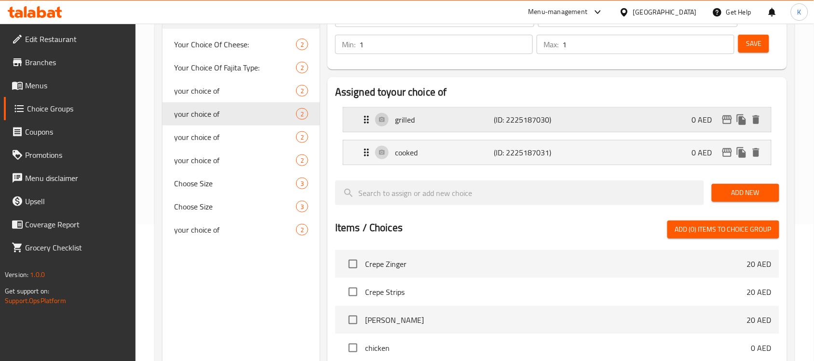
drag, startPoint x: 503, startPoint y: 123, endPoint x: 497, endPoint y: 120, distance: 6.7
click at [502, 123] on p "(ID: 2225187030)" at bounding box center [527, 120] width 66 height 12
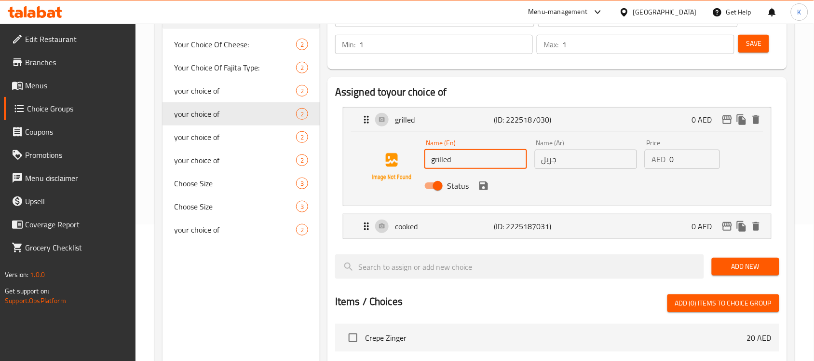
drag, startPoint x: 459, startPoint y: 159, endPoint x: 270, endPoint y: 175, distance: 189.8
click at [351, 171] on div "Name (En) grilled Name (En) Name (Ar) جريل Name (Ar) Price AED 0 Price Status" at bounding box center [557, 168] width 428 height 73
type input "["
type input "pan-seared"
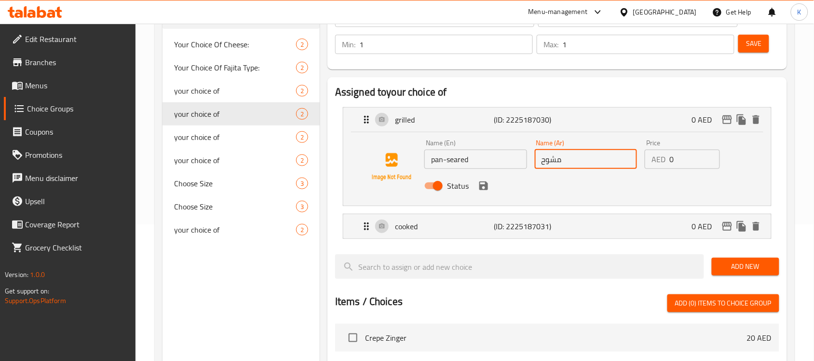
type input "مشوح"
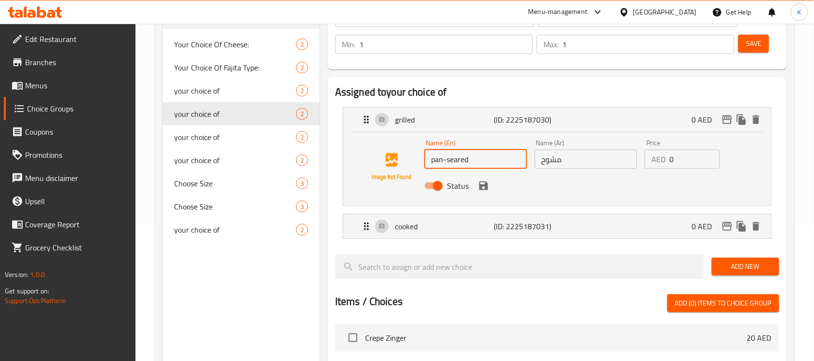
click at [489, 162] on input "pan-seared" at bounding box center [476, 159] width 103 height 19
type input "pan-seared chicken"
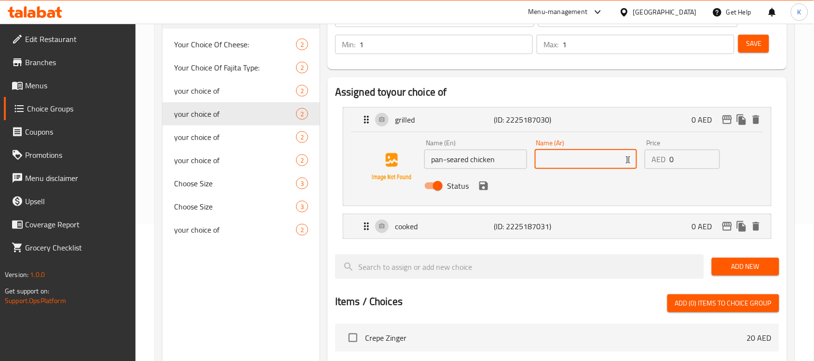
type input "]"
click at [456, 228] on p "cooked" at bounding box center [444, 226] width 99 height 12
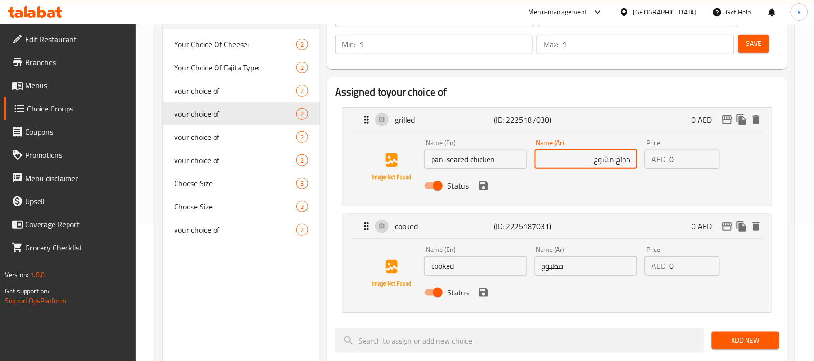
type input "دجاج مشوح"
click at [470, 267] on input "cooked" at bounding box center [476, 265] width 103 height 19
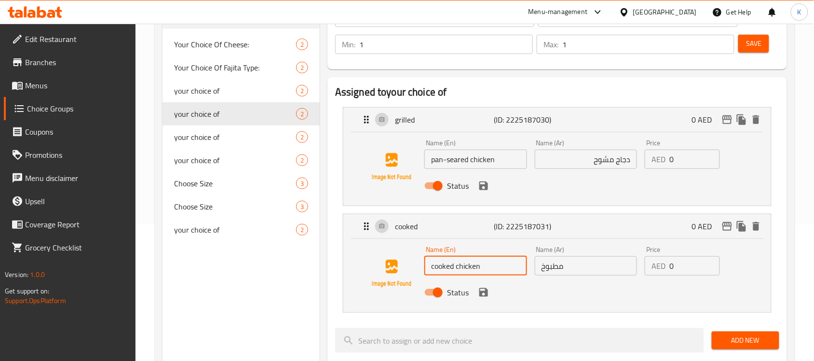
type input "cooked chicken"
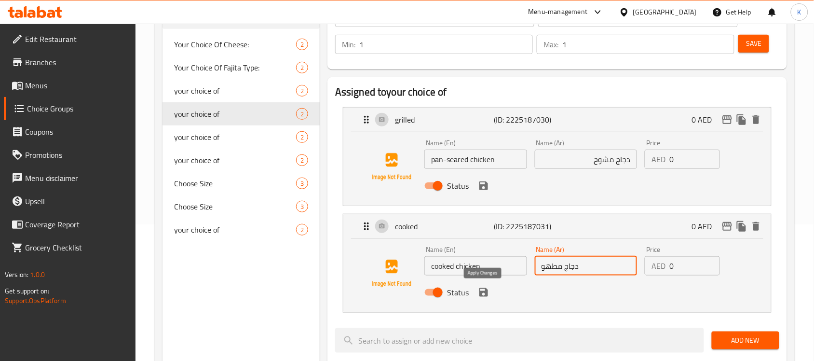
click at [480, 291] on icon "save" at bounding box center [483, 292] width 9 height 9
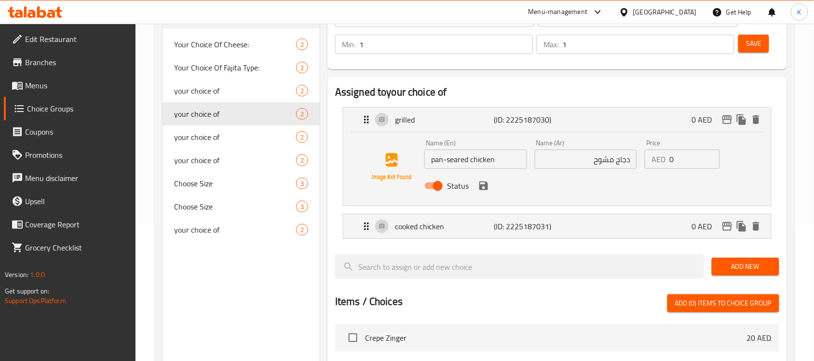
type input "دجاج مطهو"
click at [484, 193] on div "Status" at bounding box center [586, 186] width 331 height 26
click at [481, 180] on icon "save" at bounding box center [484, 186] width 12 height 12
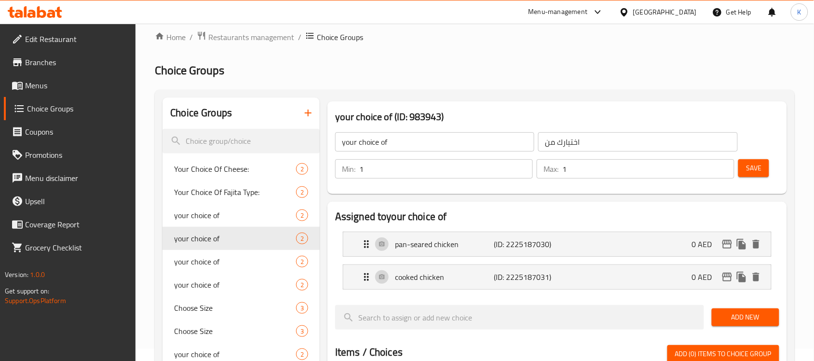
scroll to position [0, 0]
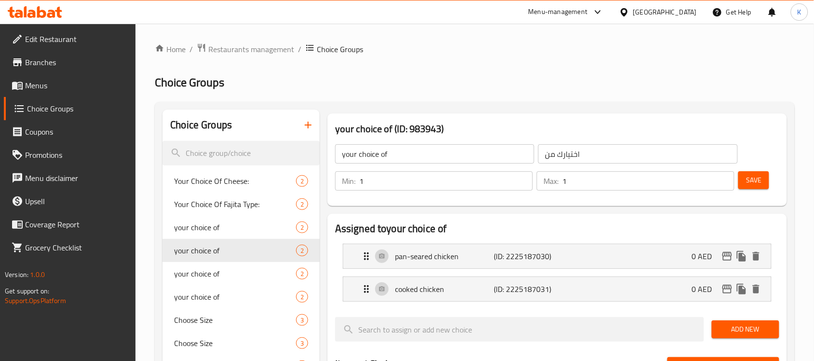
click at [758, 183] on span "Save" at bounding box center [753, 180] width 15 height 12
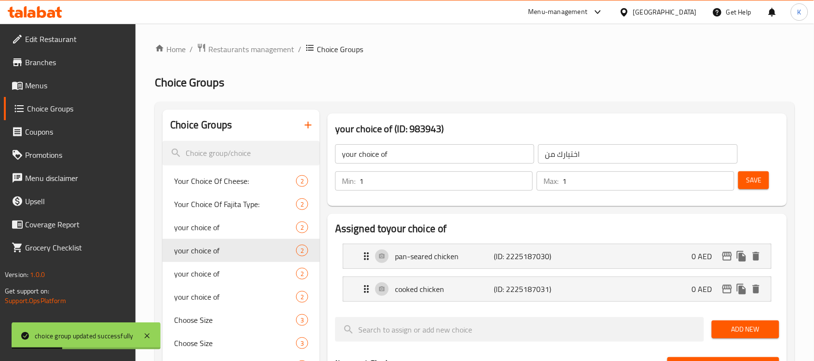
click at [77, 92] on link "Menus" at bounding box center [70, 85] width 132 height 23
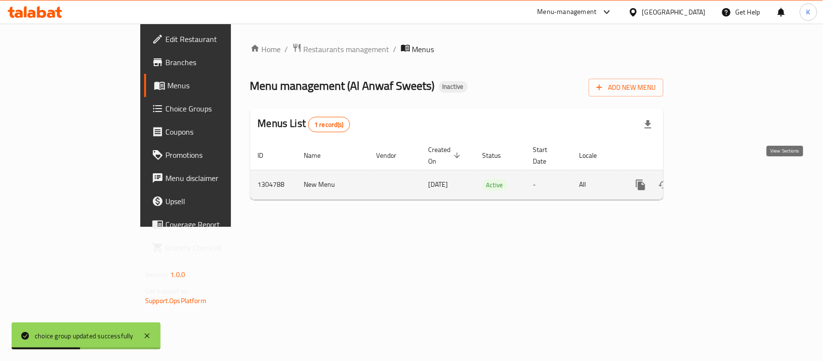
click at [722, 183] on link "enhanced table" at bounding box center [710, 184] width 23 height 23
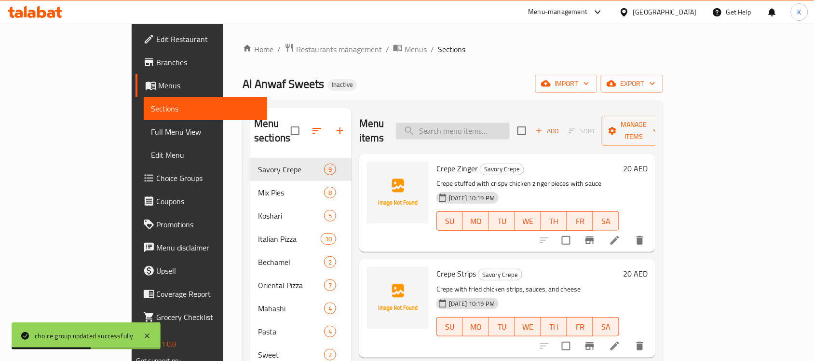
click at [510, 131] on input "search" at bounding box center [453, 131] width 114 height 17
paste input "Koshari Chicken"
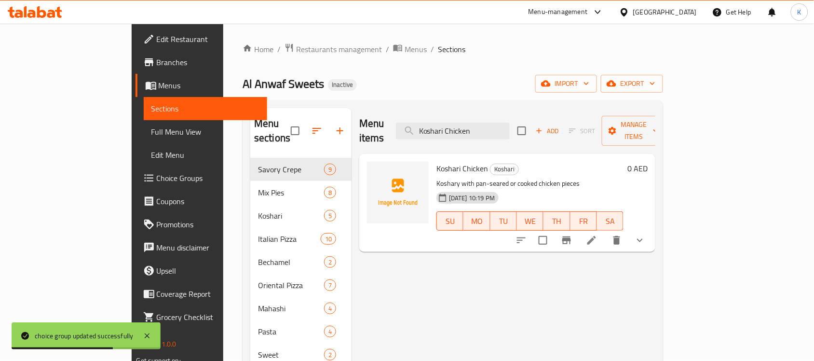
type input "Koshari Chicken"
click at [598, 234] on icon at bounding box center [592, 240] width 12 height 12
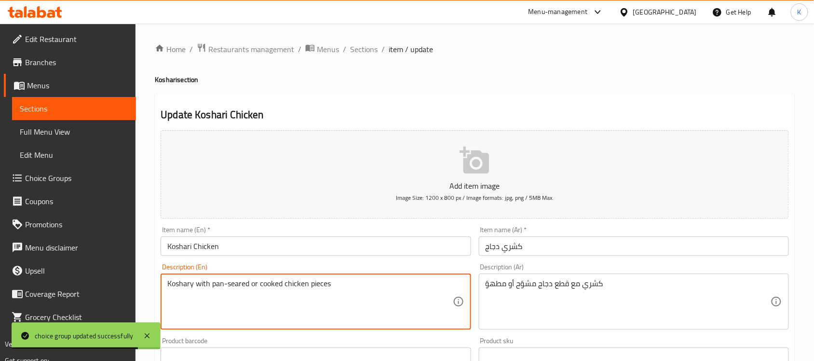
click at [204, 286] on textarea "Koshary with pan-seared or cooked chicken pieces" at bounding box center [309, 302] width 285 height 46
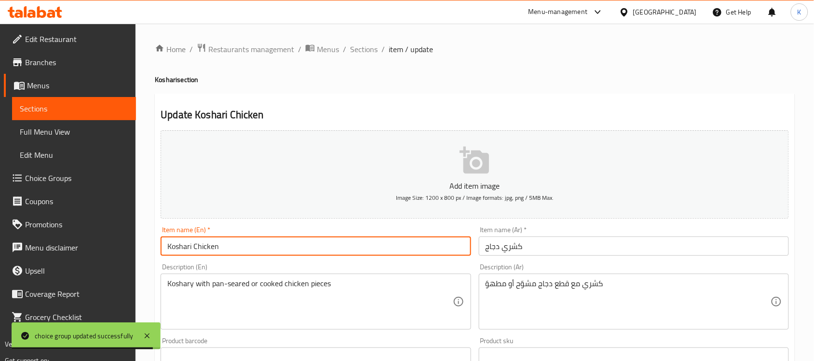
click at [192, 248] on input "Koshari Chicken" at bounding box center [316, 245] width 310 height 19
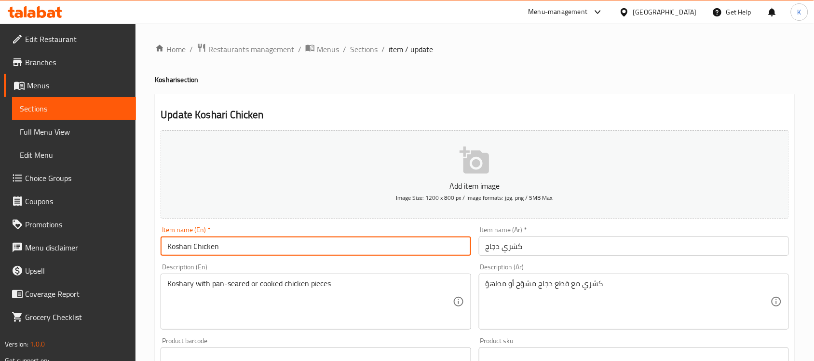
click at [193, 248] on input "Koshari Chicken" at bounding box center [316, 245] width 310 height 19
paste input "with"
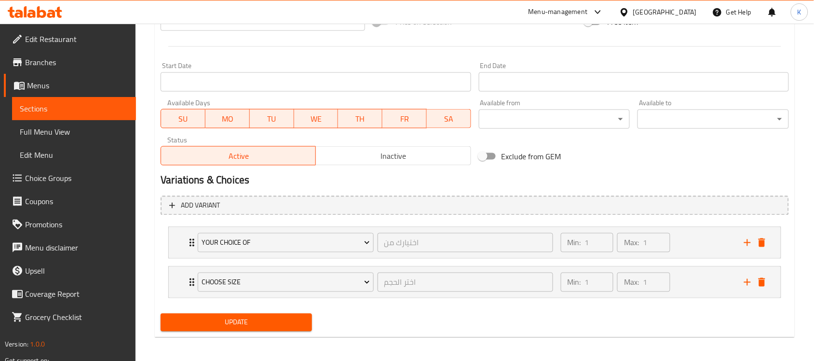
scroll to position [376, 0]
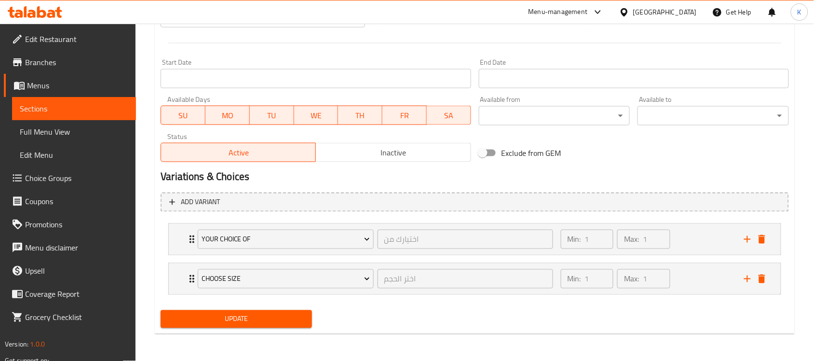
type input "Koshari with Chicken"
click at [194, 336] on div "Home / Restaurants management / Menus / Sections / item / update Koshari sectio…" at bounding box center [475, 4] width 640 height 675
click at [198, 325] on span "Update" at bounding box center [236, 319] width 136 height 12
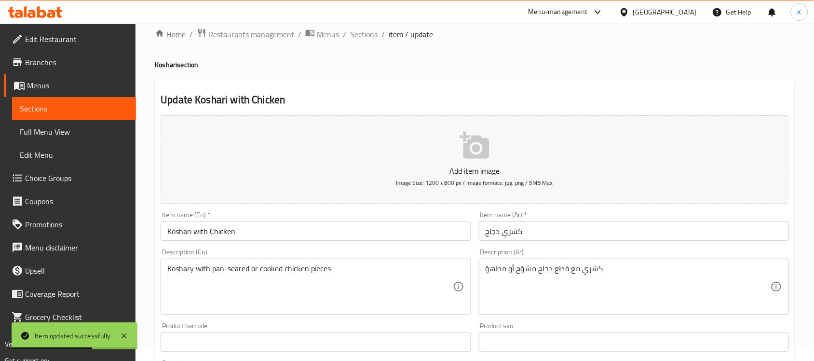
scroll to position [0, 0]
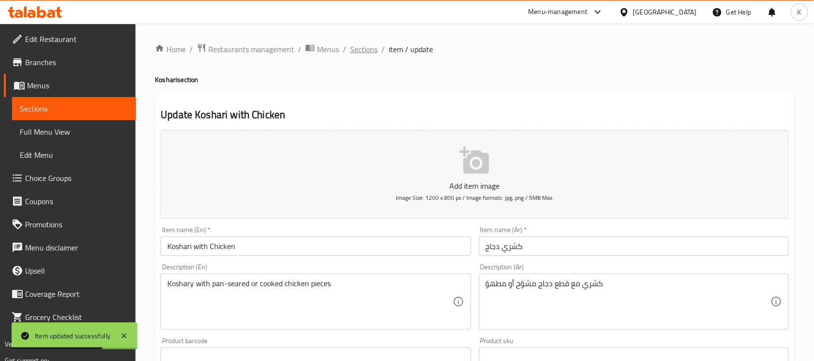
click at [363, 45] on span "Sections" at bounding box center [363, 49] width 27 height 12
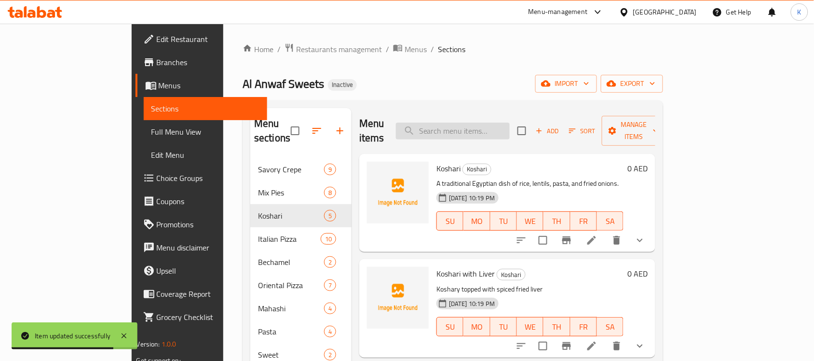
click at [510, 128] on input "search" at bounding box center [453, 131] width 114 height 17
paste input "Stuffed Cabbage"
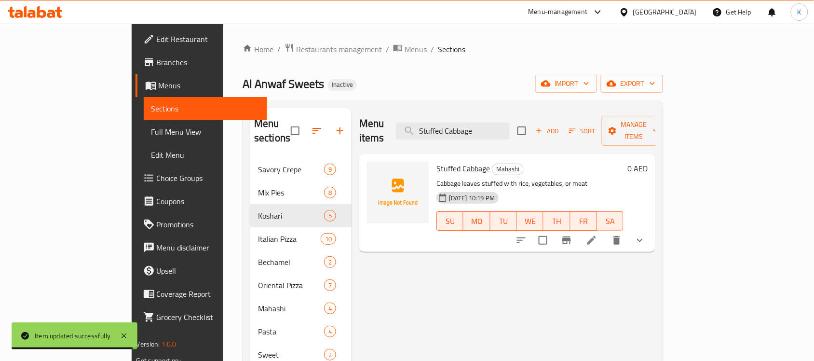
type input "Stuffed Cabbage"
click at [598, 234] on icon at bounding box center [592, 240] width 12 height 12
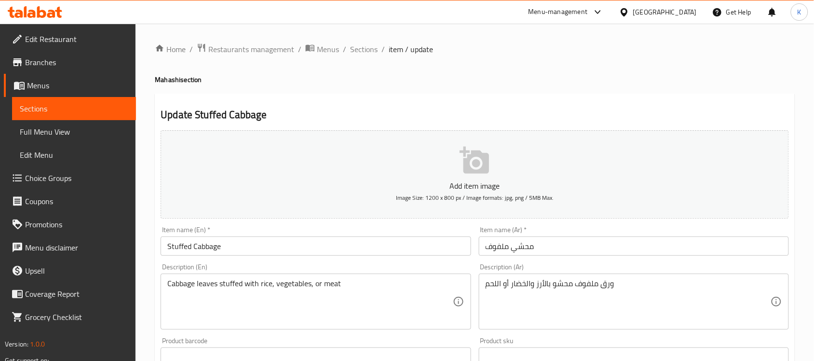
click at [380, 50] on ol "Home / Restaurants management / Menus / Sections / item / update" at bounding box center [475, 49] width 640 height 13
click at [371, 50] on span "Sections" at bounding box center [363, 49] width 27 height 12
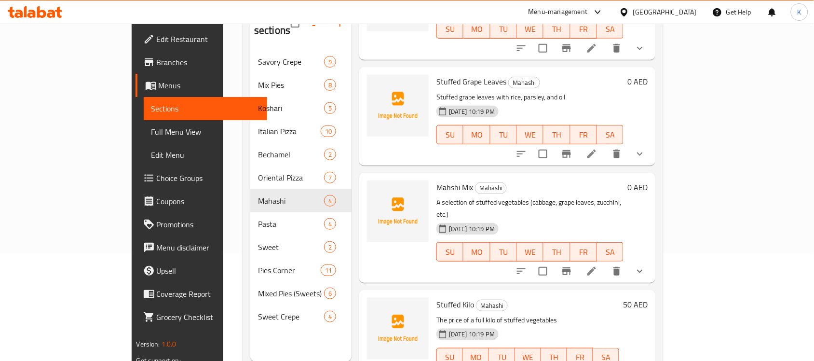
scroll to position [136, 0]
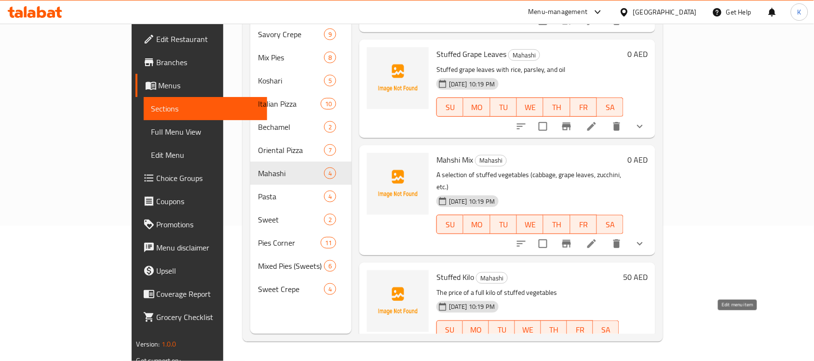
click at [621, 343] on icon at bounding box center [615, 349] width 12 height 12
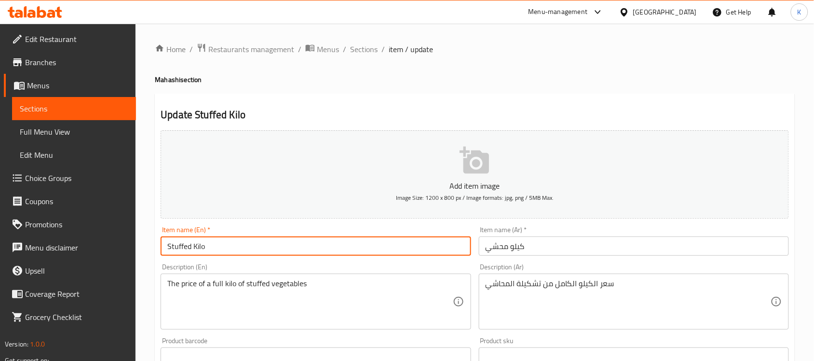
click at [176, 249] on input "Stuffed Kilo" at bounding box center [316, 245] width 310 height 19
click at [182, 247] on input "[PERSON_NAME]" at bounding box center [316, 245] width 310 height 19
type input "[PERSON_NAME]"
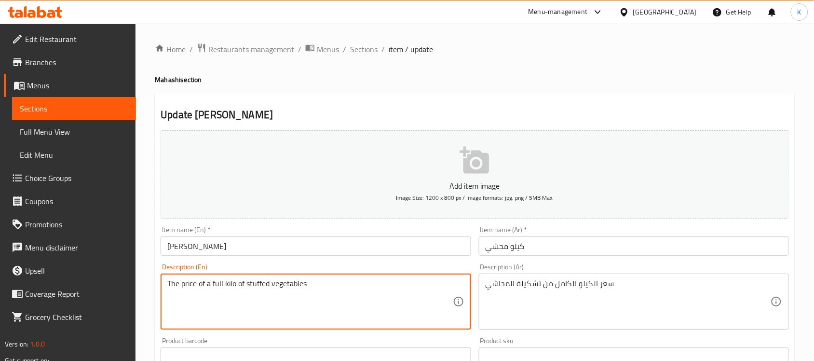
click at [256, 284] on textarea "The price of a full kilo of stuffed vegetables" at bounding box center [309, 302] width 285 height 46
paste textarea "Mahshi"
click at [260, 286] on textarea "The price of a full kilo of Mahshi vegetables" at bounding box center [309, 302] width 285 height 46
click at [314, 281] on textarea "The price of a full kilo of Mahashi vegetables" at bounding box center [309, 302] width 285 height 46
click at [314, 282] on textarea "The price of a full kilo of Mahashi vegetables" at bounding box center [309, 302] width 285 height 46
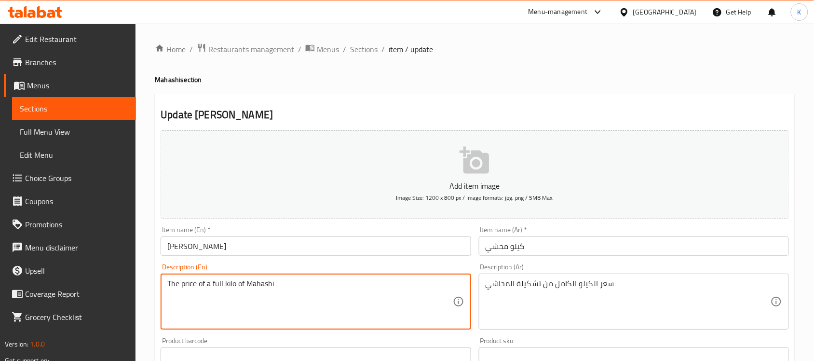
click at [249, 282] on textarea "The price of a full kilo of Mahashi" at bounding box center [309, 302] width 285 height 46
click at [248, 283] on textarea "The price of a full kilo of Mahashi" at bounding box center [309, 302] width 285 height 46
type textarea "The price of a full kilo of a Selection of Mahashi"
click at [242, 238] on input "[PERSON_NAME]" at bounding box center [316, 245] width 310 height 19
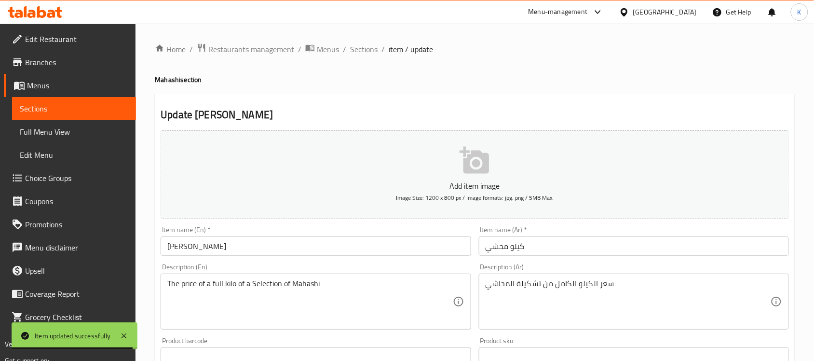
click at [377, 51] on ol "Home / Restaurants management / Menus / Sections / item / update" at bounding box center [475, 49] width 640 height 13
click at [372, 49] on span "Sections" at bounding box center [363, 49] width 27 height 12
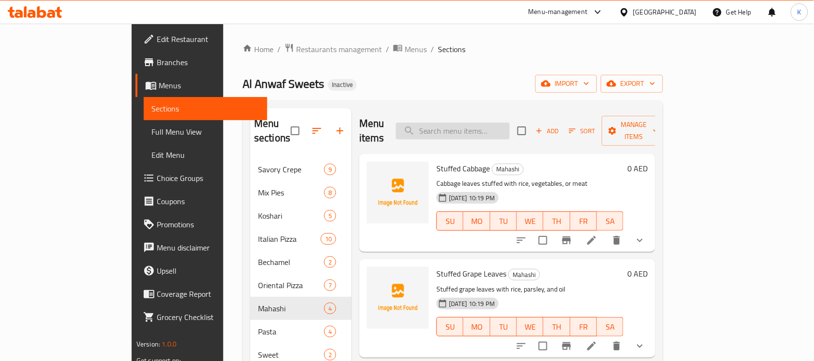
click at [503, 127] on input "search" at bounding box center [453, 131] width 114 height 17
paste input "Sausage Pasta"
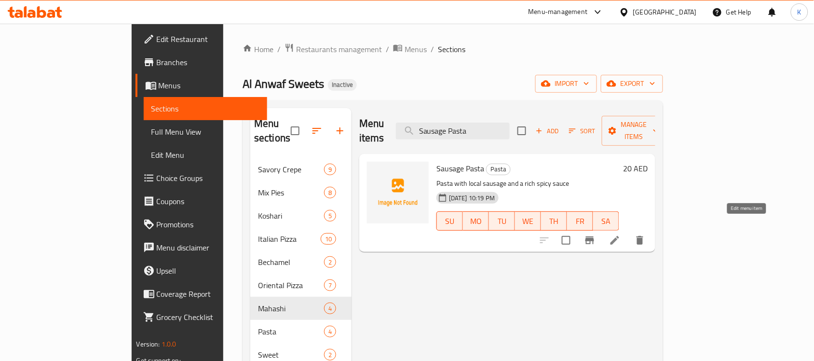
type input "Sausage Pasta"
click at [619, 236] on icon at bounding box center [615, 240] width 9 height 9
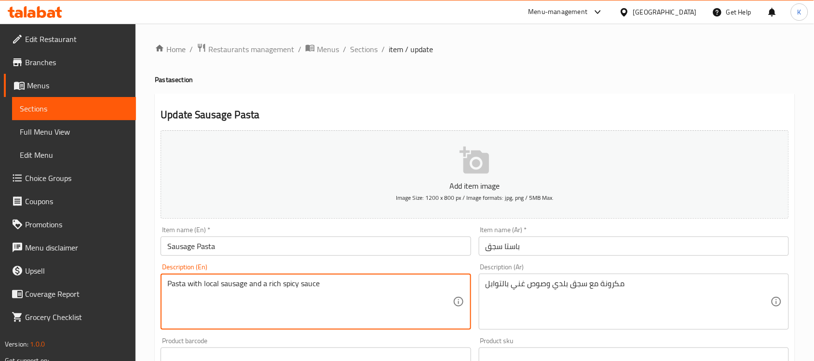
click at [212, 290] on textarea "Pasta with local sausage and a rich spicy sauce" at bounding box center [309, 302] width 285 height 46
type textarea "Pasta with baladi sausage and a rich spicy sauce"
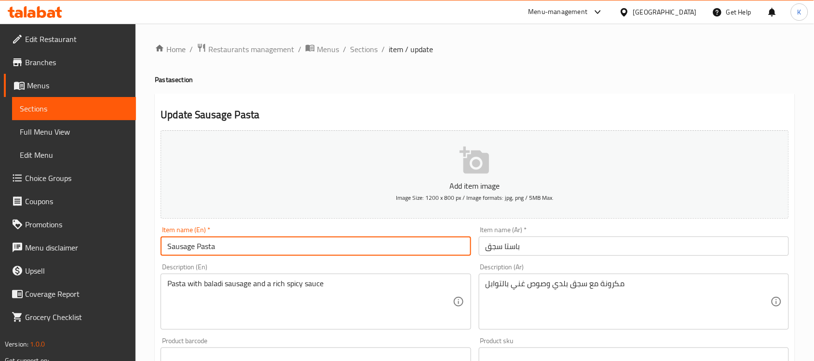
click at [274, 247] on input "Sausage Pasta" at bounding box center [316, 245] width 310 height 19
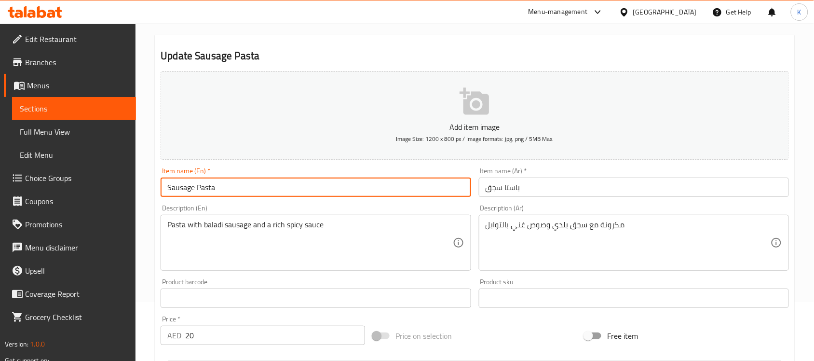
scroll to position [319, 0]
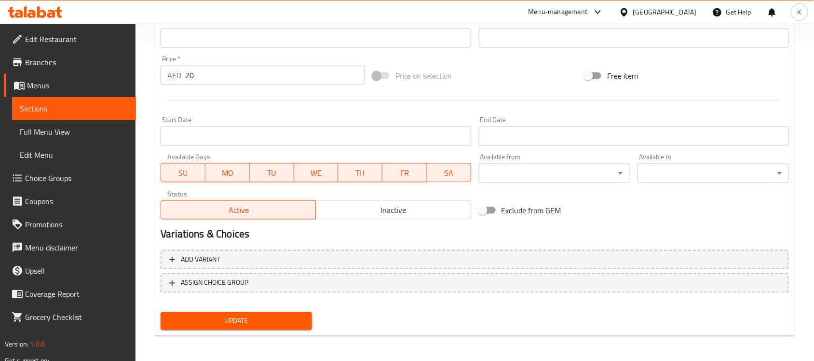
click at [259, 321] on span "Update" at bounding box center [236, 321] width 136 height 12
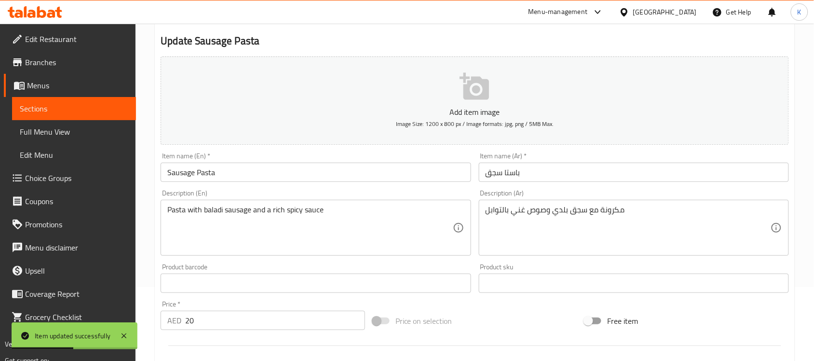
scroll to position [0, 0]
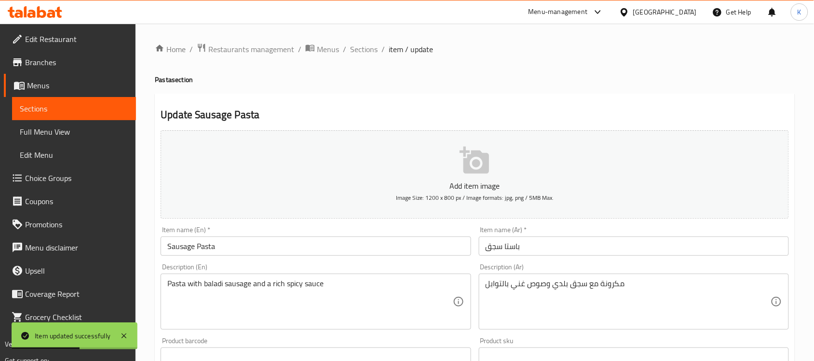
click at [368, 37] on div "Home / Restaurants management / Menus / Sections / item / update Pasta section …" at bounding box center [475, 353] width 679 height 658
click at [367, 46] on span "Sections" at bounding box center [363, 49] width 27 height 12
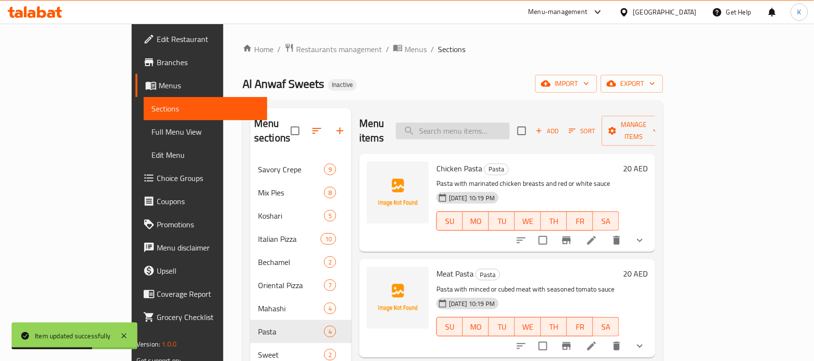
click at [510, 123] on input "search" at bounding box center [453, 131] width 114 height 17
paste input "Meshaltet [GEOGRAPHIC_DATA]"
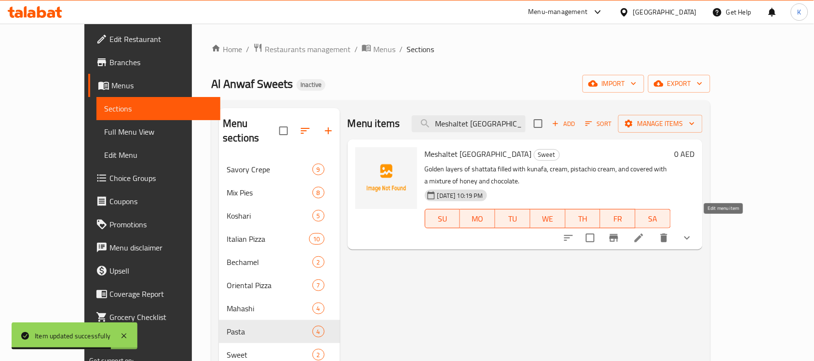
type input "Meshaltet [GEOGRAPHIC_DATA]"
click at [645, 232] on icon at bounding box center [639, 238] width 12 height 12
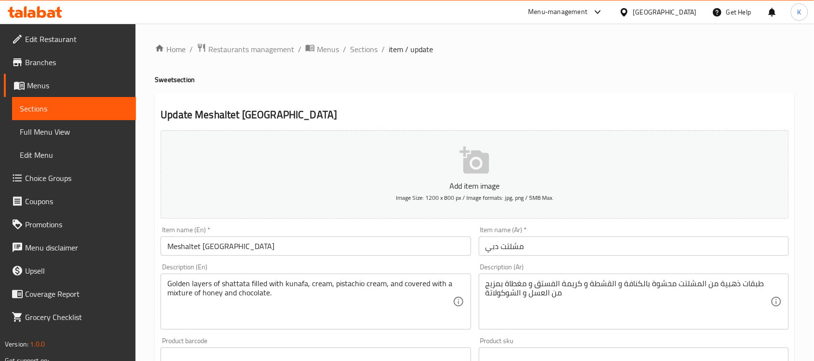
click at [191, 240] on input "Meshaltet [GEOGRAPHIC_DATA]" at bounding box center [316, 245] width 310 height 19
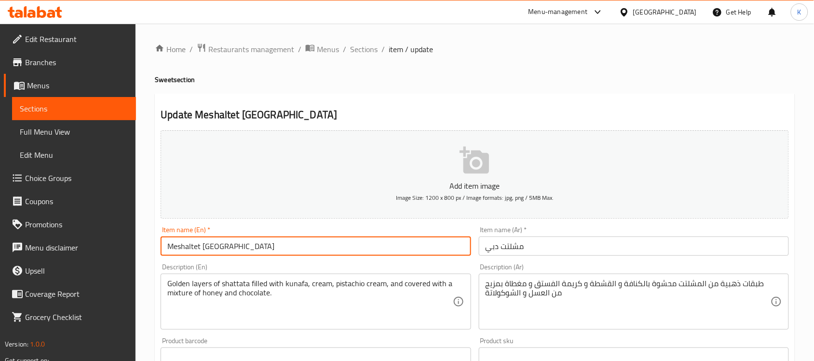
click at [191, 240] on input "Meshaltet [GEOGRAPHIC_DATA]" at bounding box center [316, 245] width 310 height 19
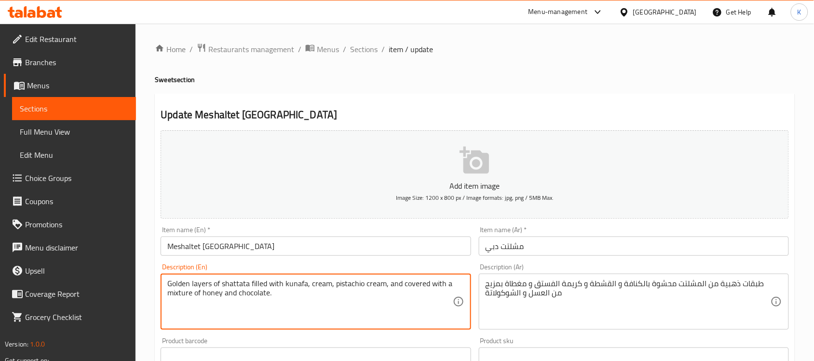
click at [240, 286] on textarea "Golden layers of shattata filled with kunafa, cream, pistachio cream, and cover…" at bounding box center [309, 302] width 285 height 46
paste textarea "Meshaltet"
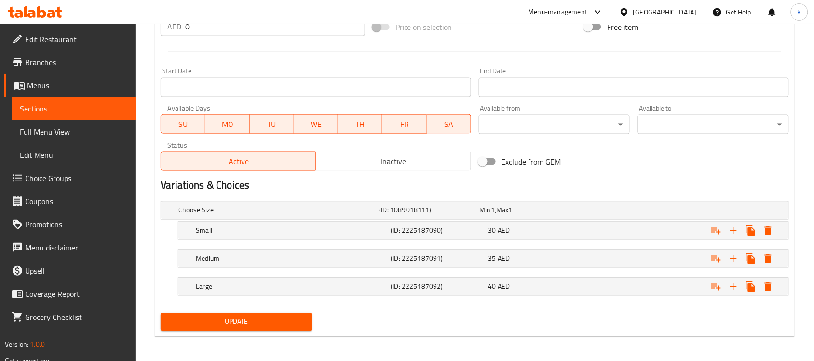
scroll to position [370, 0]
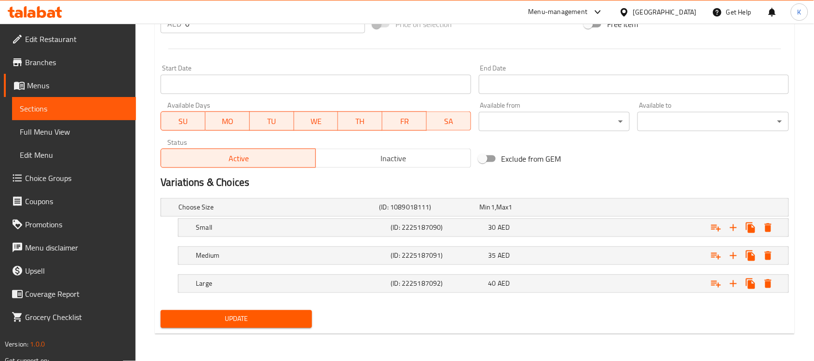
type textarea "Golden layers of Meshaltet filled with kunafa, cream, pistachio cream, and cove…"
click at [300, 324] on span "Update" at bounding box center [236, 319] width 136 height 12
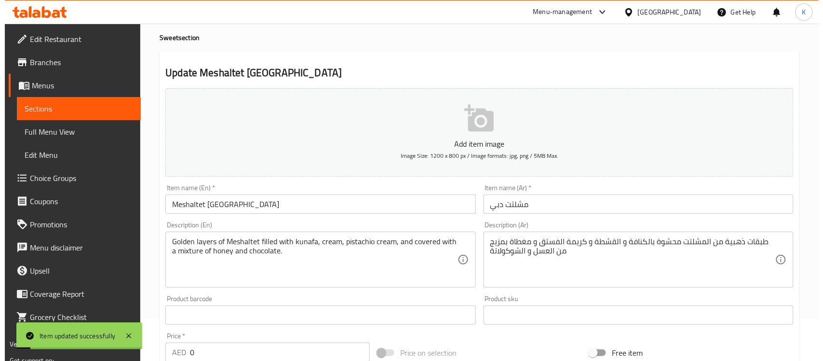
scroll to position [0, 0]
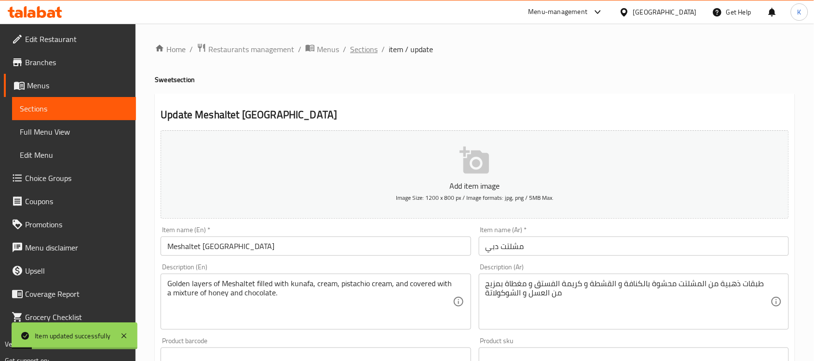
click at [357, 45] on span "Sections" at bounding box center [363, 49] width 27 height 12
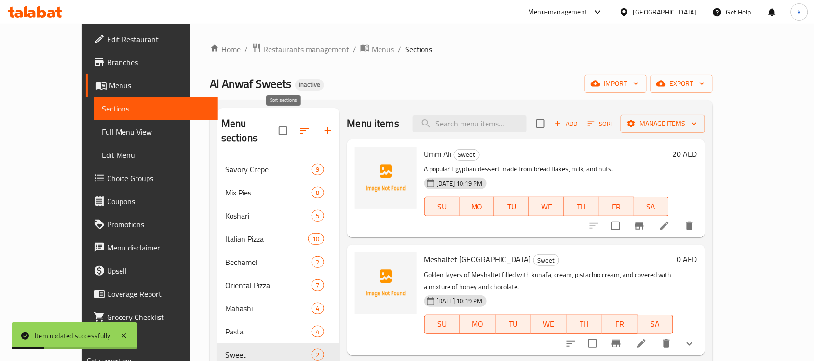
click at [299, 125] on icon "button" at bounding box center [305, 131] width 12 height 12
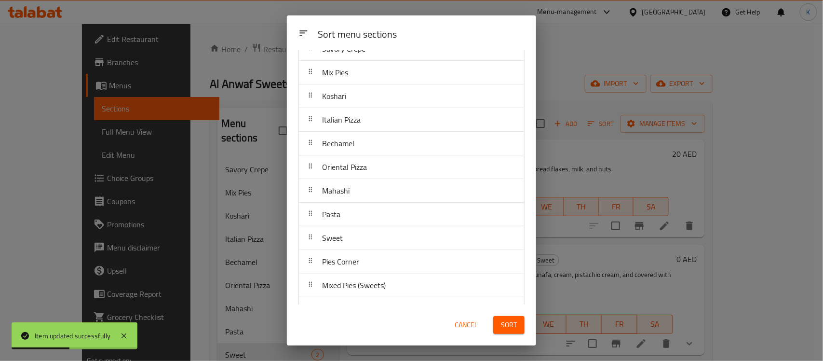
scroll to position [63, 0]
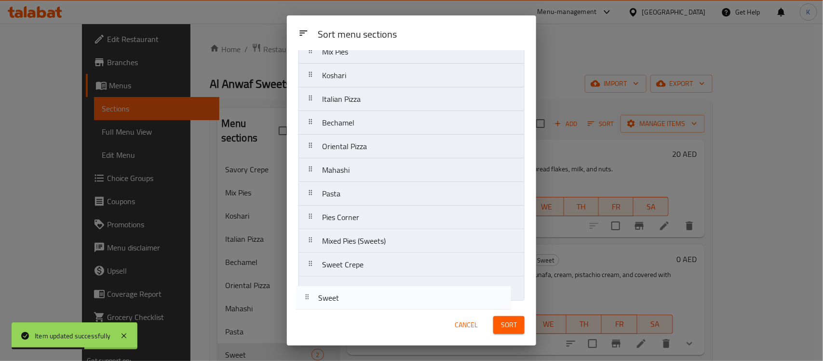
drag, startPoint x: 375, startPoint y: 216, endPoint x: 371, endPoint y: 300, distance: 84.0
click at [371, 300] on nav "Savory Crepe Mix Pies Koshari Italian Pizza Bechamel Oriental Pizza Mahashi Pas…" at bounding box center [412, 158] width 226 height 285
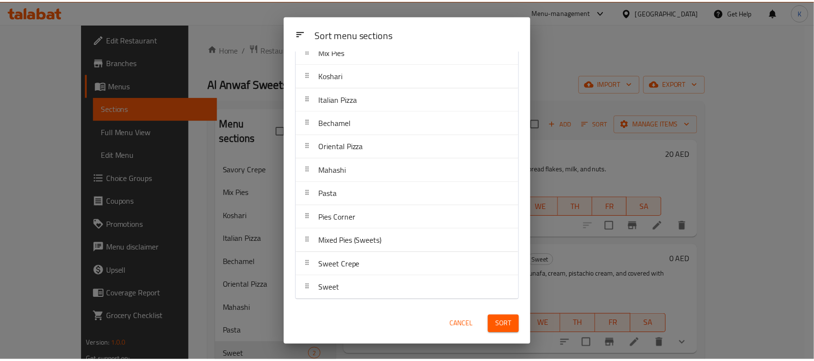
scroll to position [0, 0]
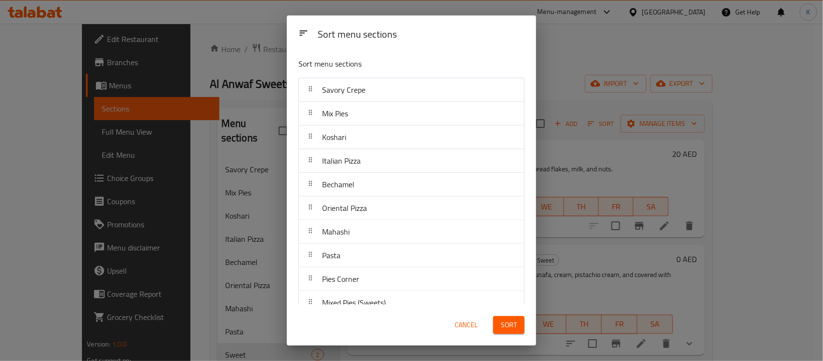
click at [509, 338] on div "Sort" at bounding box center [509, 324] width 43 height 29
click at [509, 334] on button "Sort" at bounding box center [508, 325] width 31 height 18
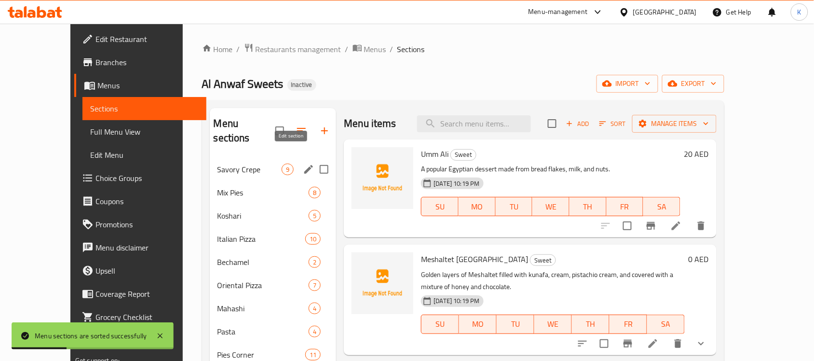
click at [303, 164] on icon "edit" at bounding box center [309, 170] width 12 height 12
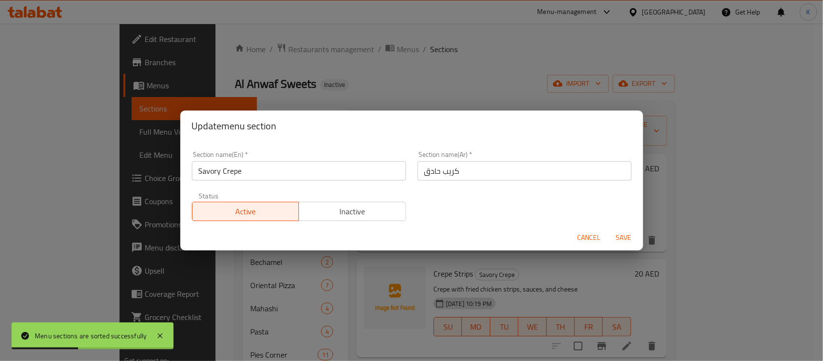
click at [492, 175] on input "كريب حادق" at bounding box center [525, 170] width 214 height 19
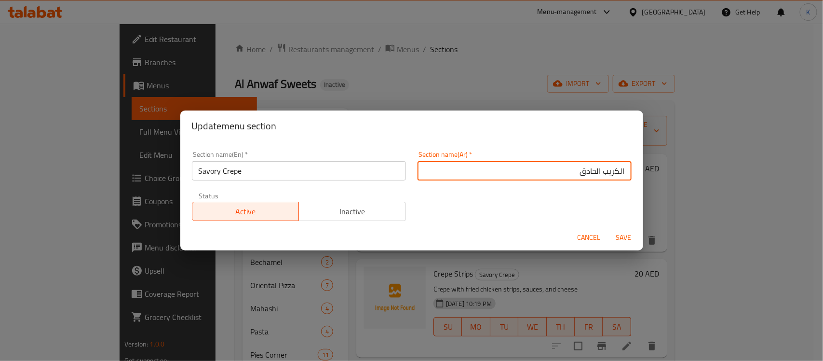
type input "الكريب الحادق"
click at [609, 229] on button "Save" at bounding box center [624, 238] width 31 height 18
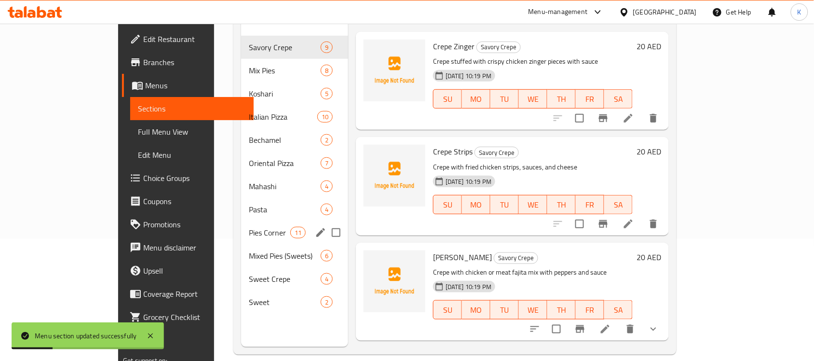
scroll to position [136, 0]
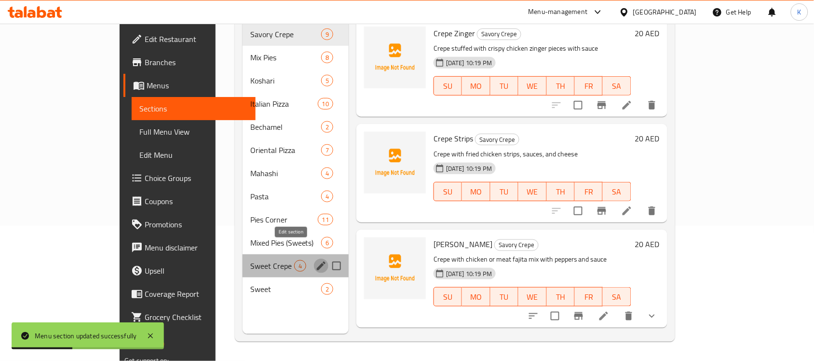
click at [315, 260] on icon "edit" at bounding box center [321, 266] width 12 height 12
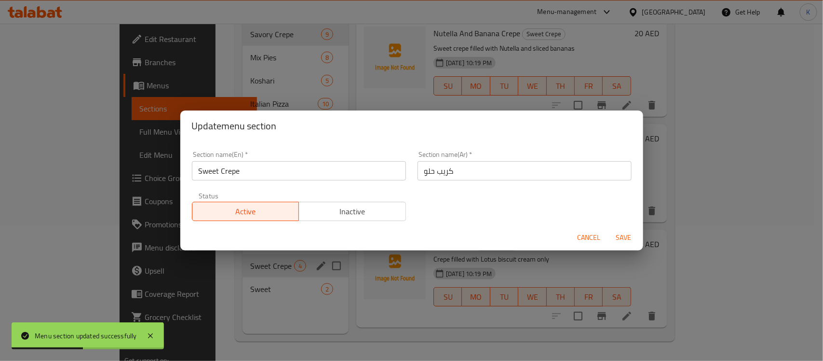
click at [536, 167] on input "كريب حلو" at bounding box center [525, 170] width 214 height 19
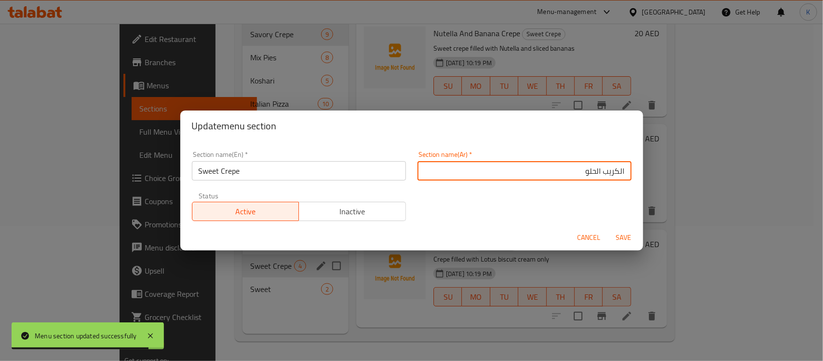
type input "الكريب الحلو"
click at [609, 229] on button "Save" at bounding box center [624, 238] width 31 height 18
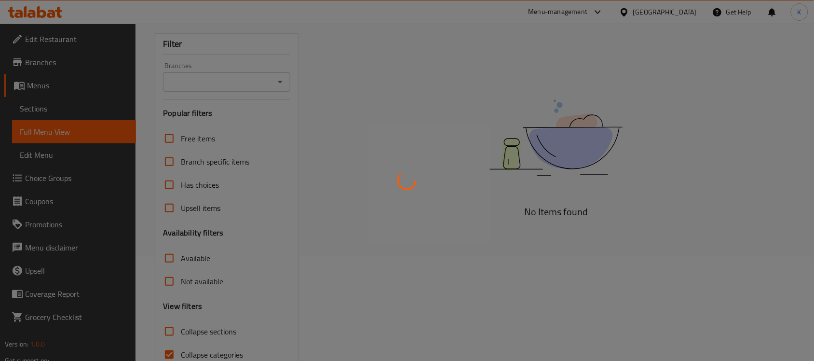
scroll to position [152, 0]
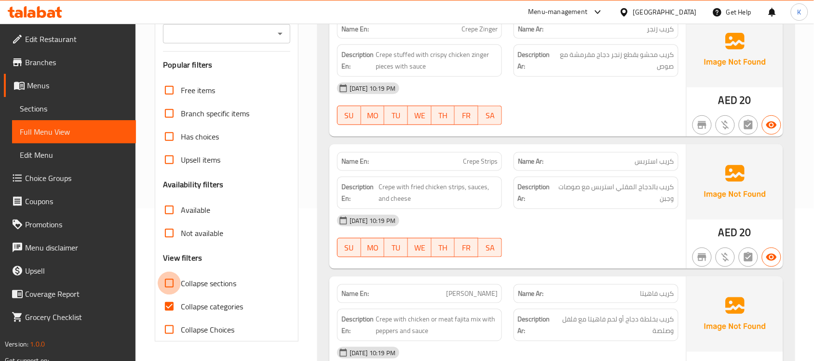
click at [181, 288] on input "Collapse sections" at bounding box center [169, 283] width 23 height 23
checkbox input "true"
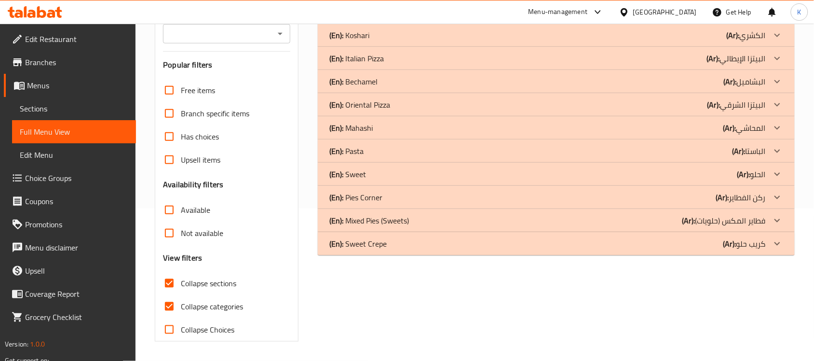
click at [181, 302] on input "Collapse categories" at bounding box center [169, 306] width 23 height 23
checkbox input "false"
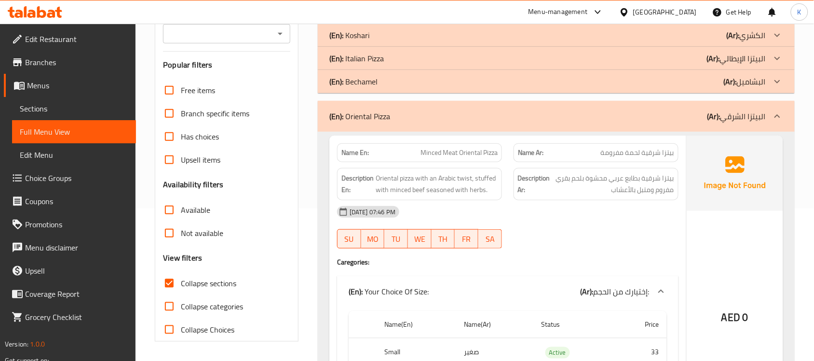
click at [616, 213] on div "[DATE] 07:46 PM" at bounding box center [507, 211] width 353 height 23
click at [543, 228] on div "09-08-2025 07:46 PM SU MO TU WE TH FR SA" at bounding box center [507, 227] width 353 height 54
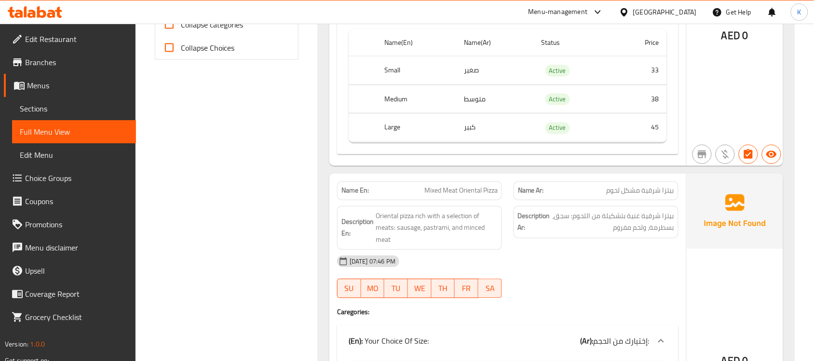
scroll to position [575, 0]
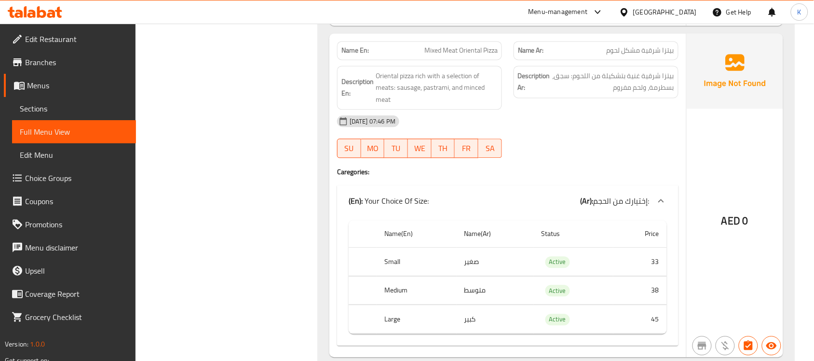
click at [567, 140] on div "09-08-2025 07:46 PM SU MO TU WE TH FR SA" at bounding box center [507, 137] width 353 height 54
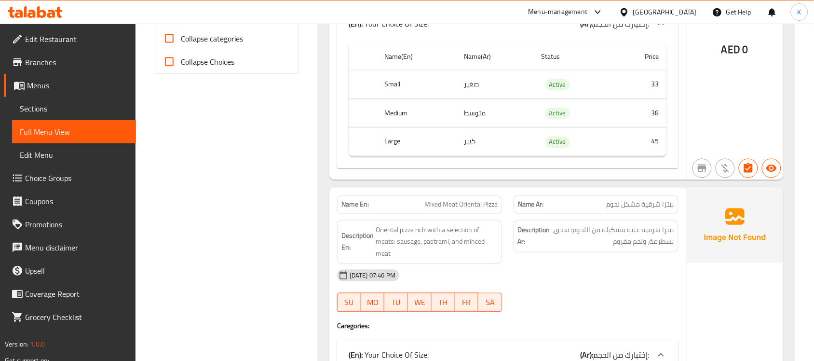
scroll to position [434, 0]
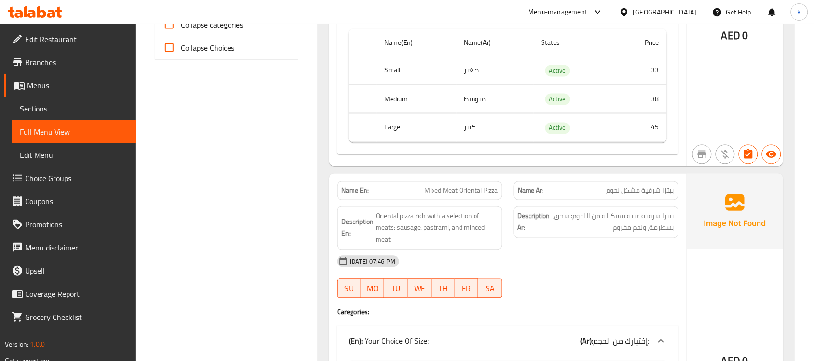
click at [439, 188] on span "Mixed Meat Oriental Pizza" at bounding box center [461, 191] width 73 height 10
click at [439, 189] on span "Mixed Meat Oriental Pizza" at bounding box center [461, 191] width 73 height 10
copy span "Mixed Meat Oriental Pizza"
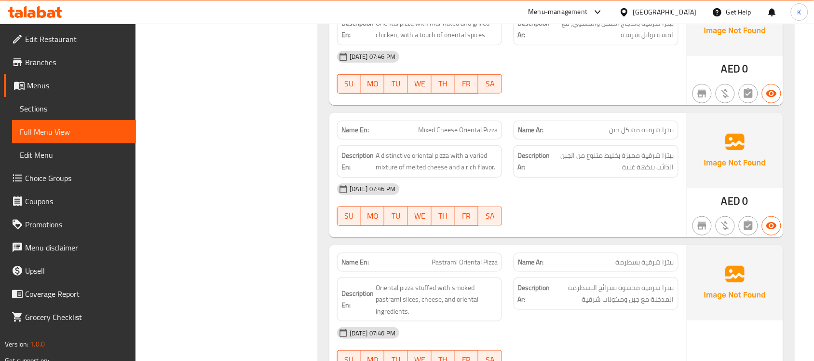
scroll to position [1137, 0]
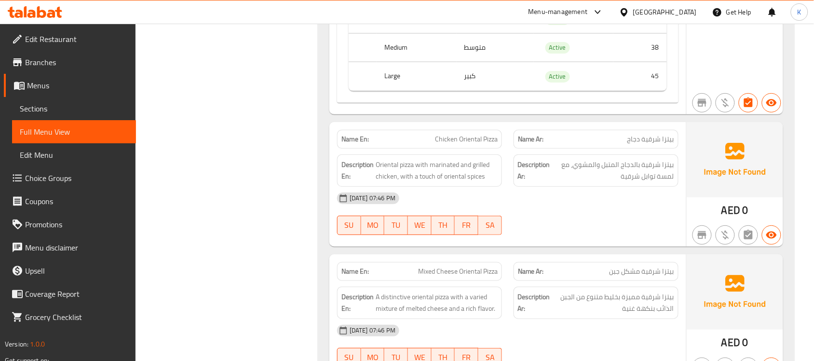
click at [479, 129] on div "Name En: Chicken Oriental Pizza" at bounding box center [419, 139] width 177 height 30
copy span "Chicken Oriental Pizza"
click at [486, 276] on span "Mixed Cheese Oriental Pizza" at bounding box center [458, 271] width 80 height 10
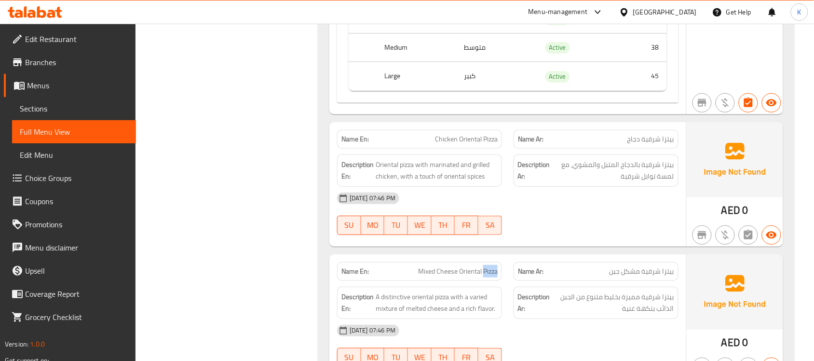
click at [486, 276] on span "Mixed Cheese Oriental Pizza" at bounding box center [458, 271] width 80 height 10
click at [485, 276] on span "Mixed Cheese Oriental Pizza" at bounding box center [458, 271] width 80 height 10
copy span "Mixed Cheese Oriental Pizza"
click at [66, 92] on link "Menus" at bounding box center [70, 85] width 132 height 23
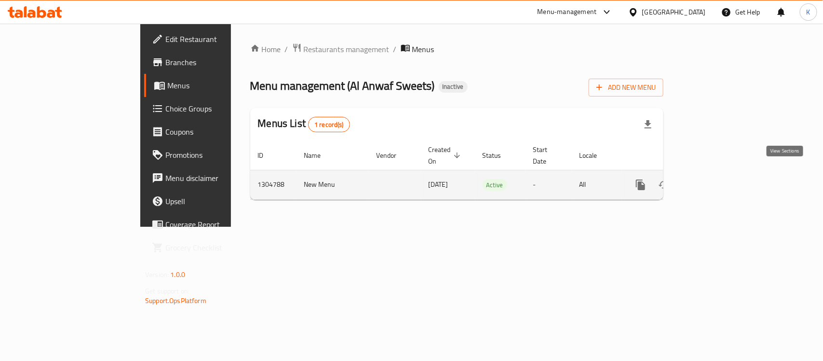
click at [722, 175] on link "enhanced table" at bounding box center [710, 184] width 23 height 23
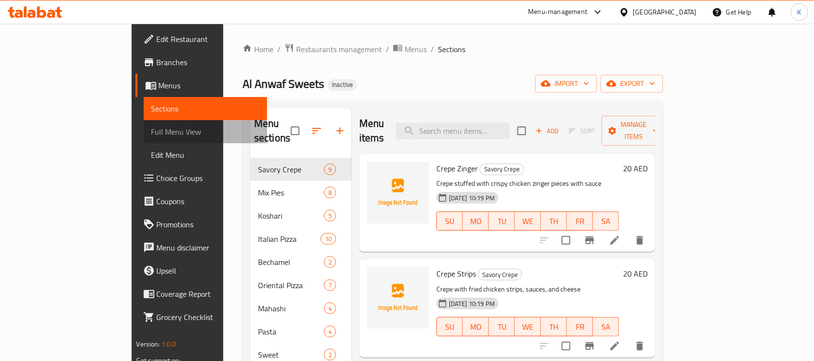
click at [151, 126] on span "Full Menu View" at bounding box center [205, 132] width 109 height 12
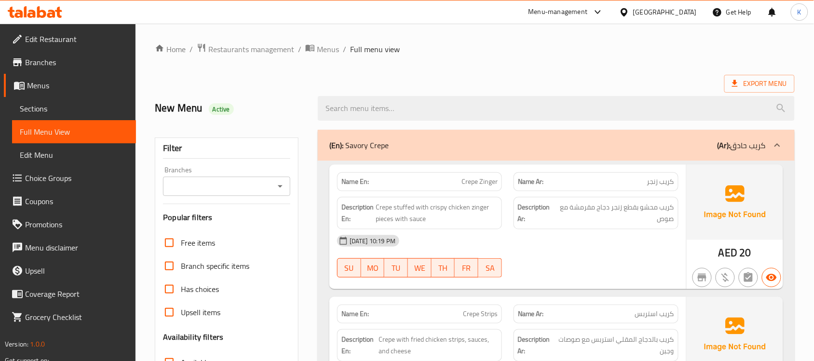
scroll to position [136, 0]
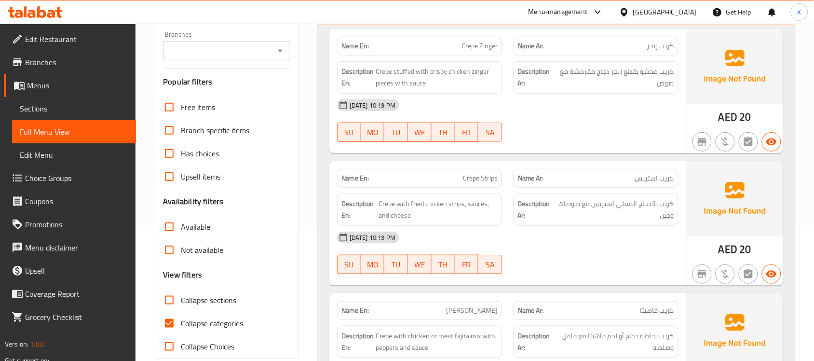
click at [208, 295] on span "Collapse sections" at bounding box center [208, 300] width 55 height 12
click at [181, 295] on input "Collapse sections" at bounding box center [169, 299] width 23 height 23
checkbox input "true"
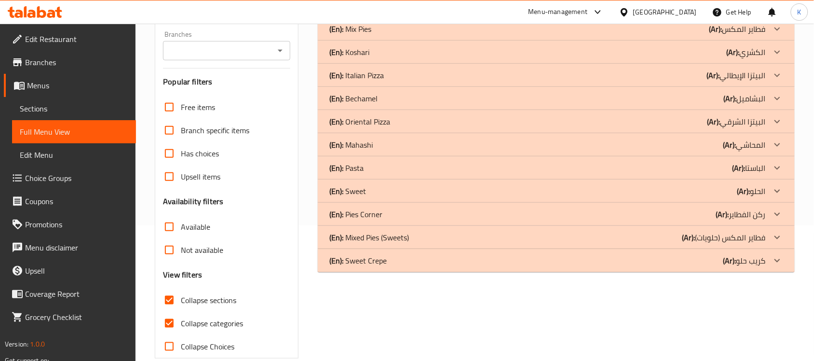
drag, startPoint x: 208, startPoint y: 321, endPoint x: 399, endPoint y: 225, distance: 214.4
click at [208, 321] on span "Collapse categories" at bounding box center [212, 323] width 62 height 12
click at [181, 321] on input "Collapse categories" at bounding box center [169, 323] width 23 height 23
checkbox input "false"
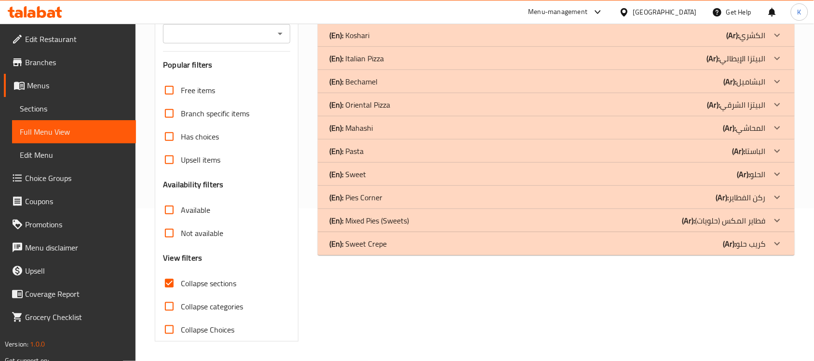
scroll to position [12, 0]
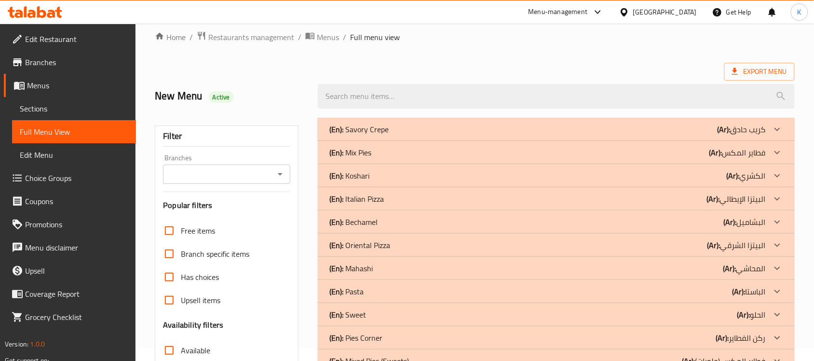
click at [718, 137] on b "(Ar):" at bounding box center [724, 129] width 13 height 14
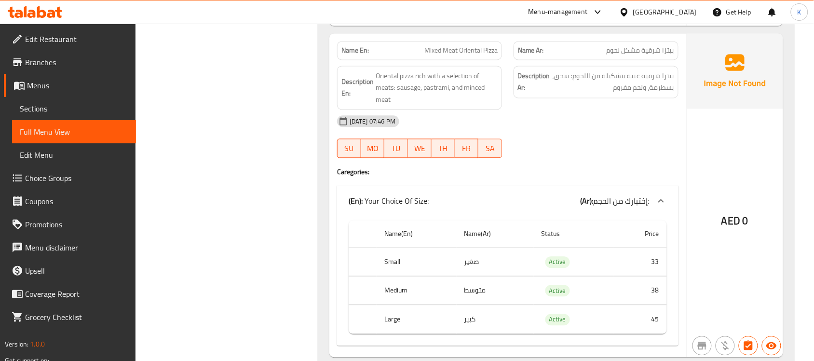
scroll to position [856, 0]
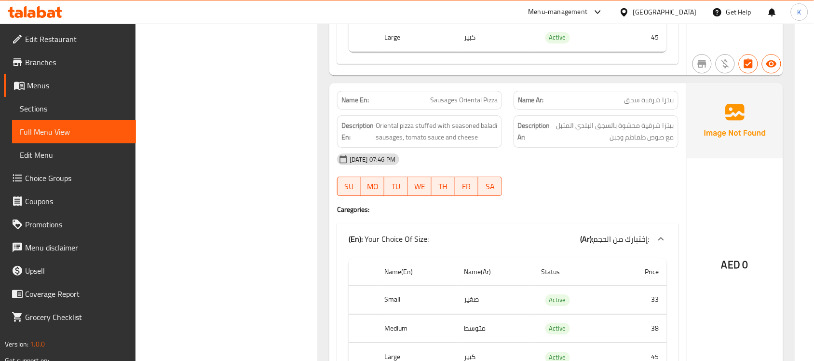
click at [610, 164] on div "[DATE] 07:46 PM" at bounding box center [507, 159] width 353 height 23
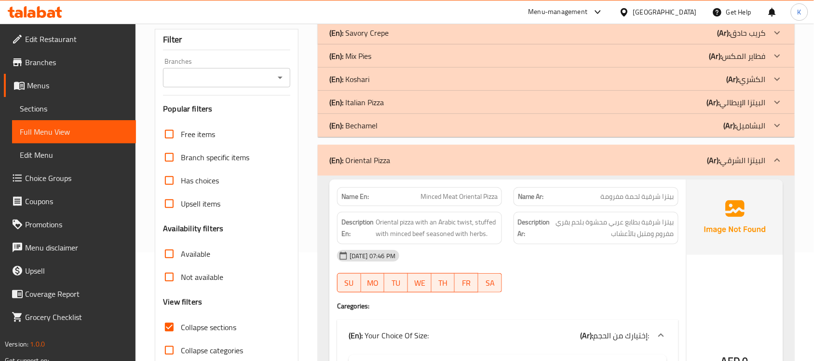
scroll to position [0, 0]
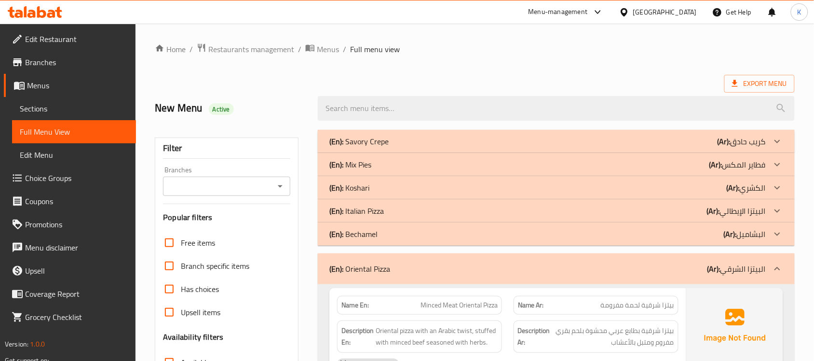
click at [382, 274] on p "(En): Oriental Pizza" at bounding box center [359, 269] width 61 height 12
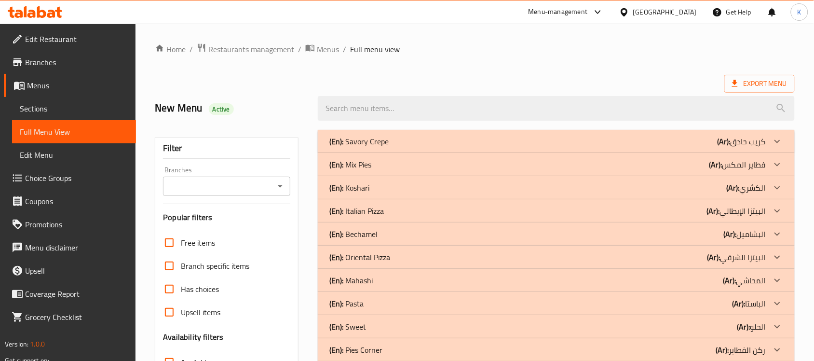
click at [514, 137] on div "(En): Savory Crepe (Ar): كريب حادق" at bounding box center [547, 142] width 437 height 12
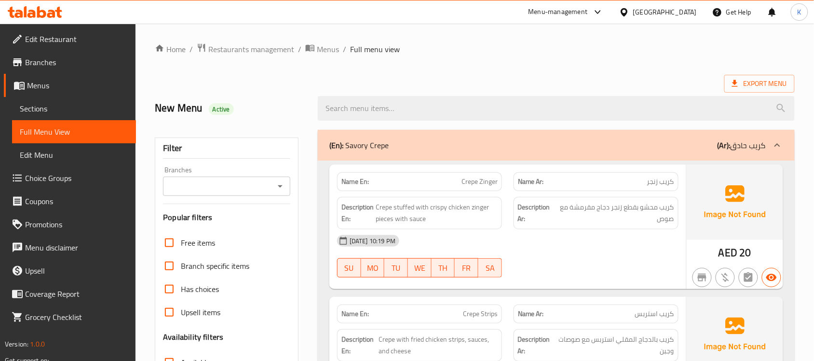
click at [414, 147] on div "(En): Savory Crepe (Ar): كريب حادق" at bounding box center [547, 145] width 437 height 12
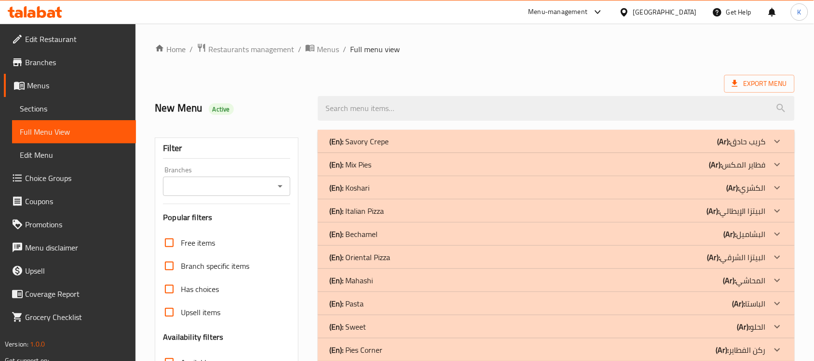
scroll to position [140, 0]
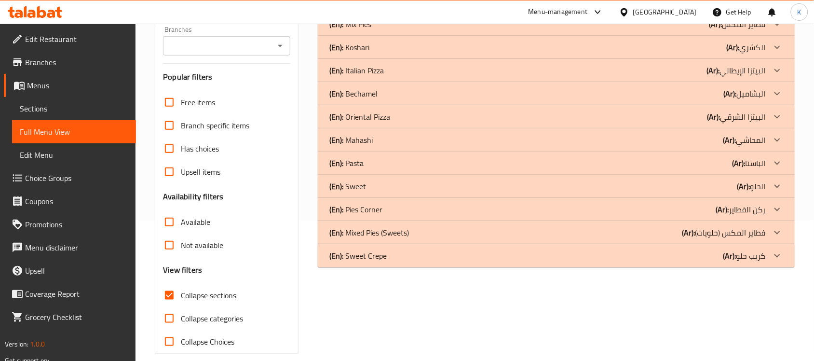
click at [630, 7] on div "(En): Sweet Crepe (Ar): كريب حلو" at bounding box center [547, 1] width 437 height 12
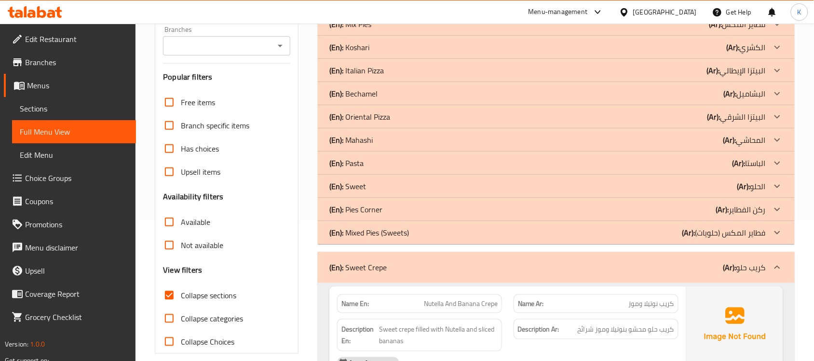
click at [396, 273] on div "(En): Sweet Crepe (Ar): كريب حلو" at bounding box center [547, 267] width 437 height 12
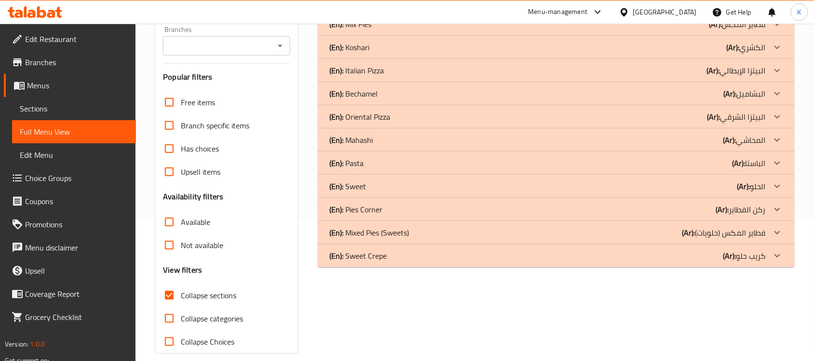
scroll to position [0, 0]
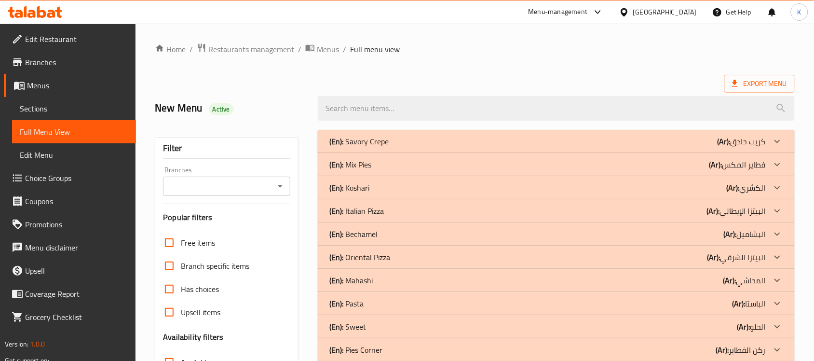
click at [625, 147] on div "(En): Koshari (Ar): الكشري" at bounding box center [547, 142] width 437 height 12
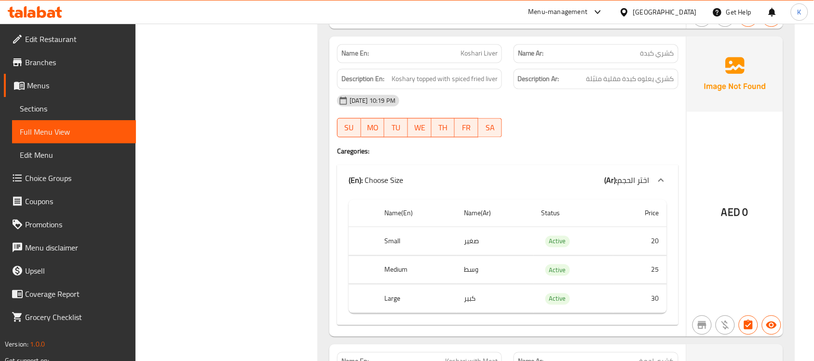
scroll to position [422, 0]
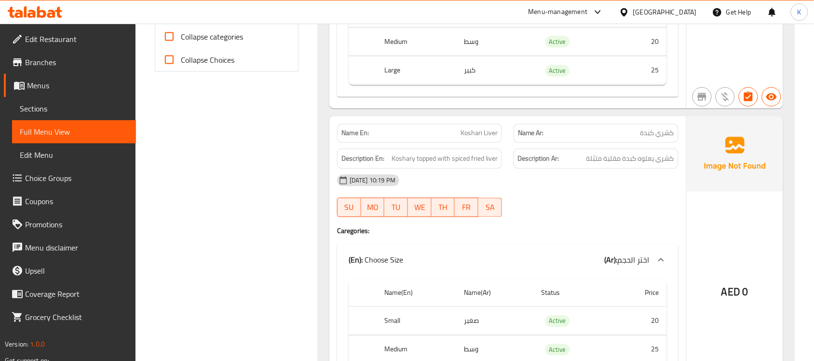
click at [490, 138] on span "Koshari Liver" at bounding box center [479, 133] width 37 height 10
copy span "Koshari Liver"
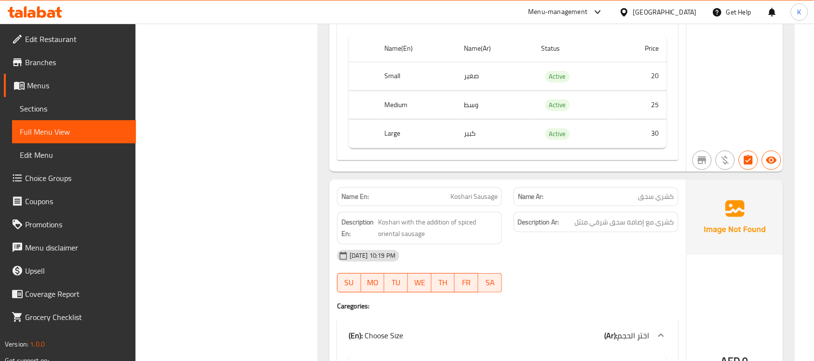
scroll to position [1266, 0]
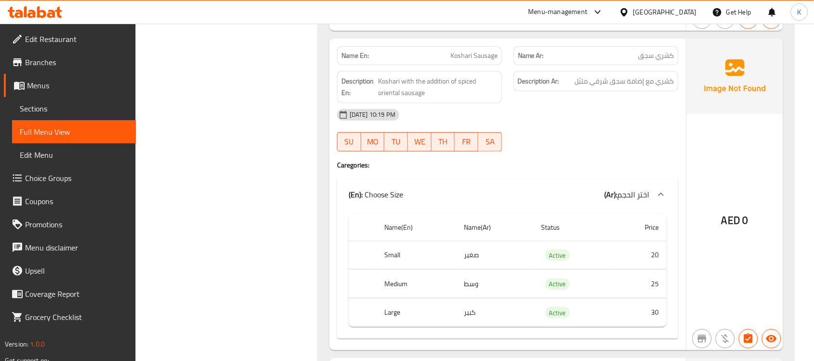
click at [458, 61] on span "Koshari Sausage" at bounding box center [474, 56] width 47 height 10
copy span "Koshari Sausage"
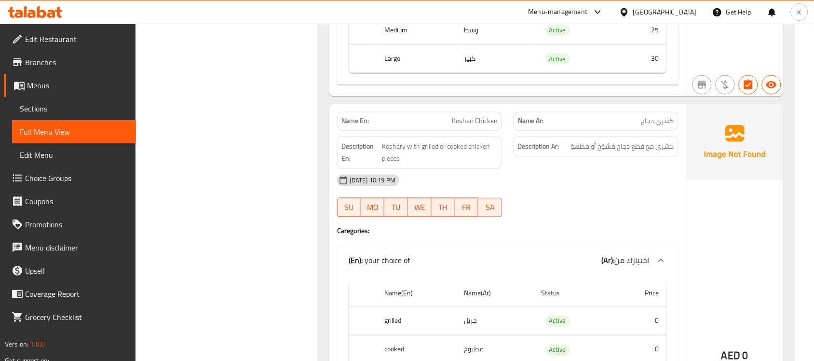
scroll to position [1547, 0]
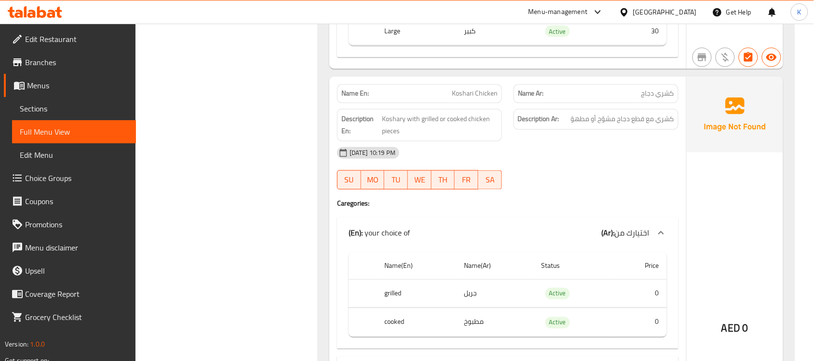
click at [479, 99] on span "Koshari Chicken" at bounding box center [475, 94] width 46 height 10
copy span "Koshari Chicken"
click at [80, 111] on span "Sections" at bounding box center [74, 109] width 109 height 12
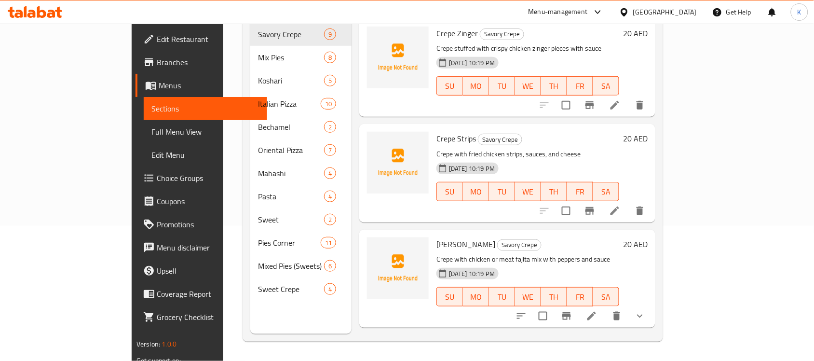
scroll to position [136, 0]
click at [151, 134] on span "Full Menu View" at bounding box center [205, 132] width 109 height 12
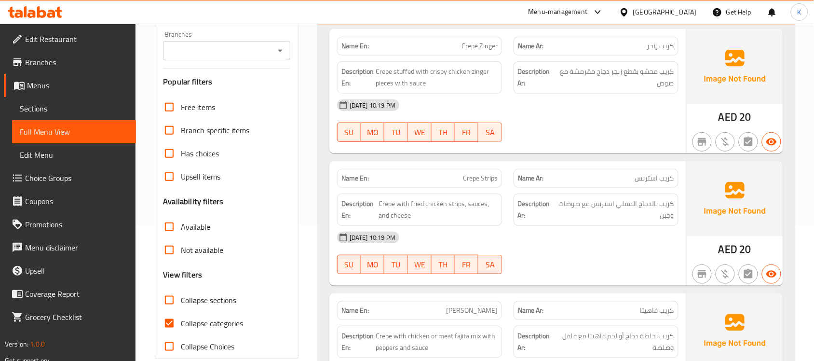
click at [192, 306] on span "Collapse sections" at bounding box center [208, 300] width 55 height 12
click at [181, 306] on input "Collapse sections" at bounding box center [169, 299] width 23 height 23
checkbox input "true"
click at [194, 333] on label "Collapse categories" at bounding box center [200, 323] width 85 height 23
click at [181, 333] on input "Collapse categories" at bounding box center [169, 323] width 23 height 23
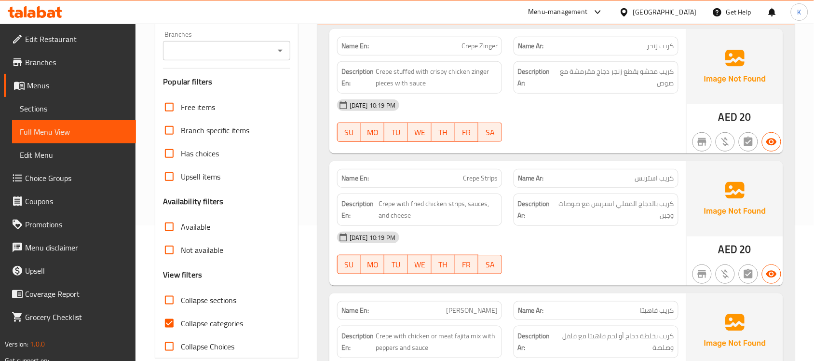
checkbox input "false"
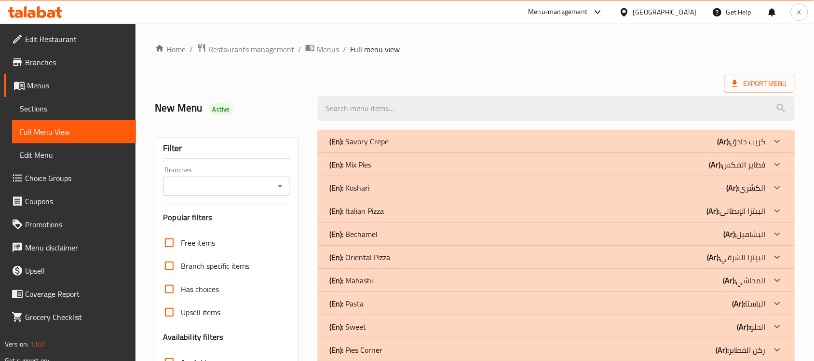
click at [378, 147] on div "(En): Koshari (Ar): الكشري" at bounding box center [547, 142] width 437 height 12
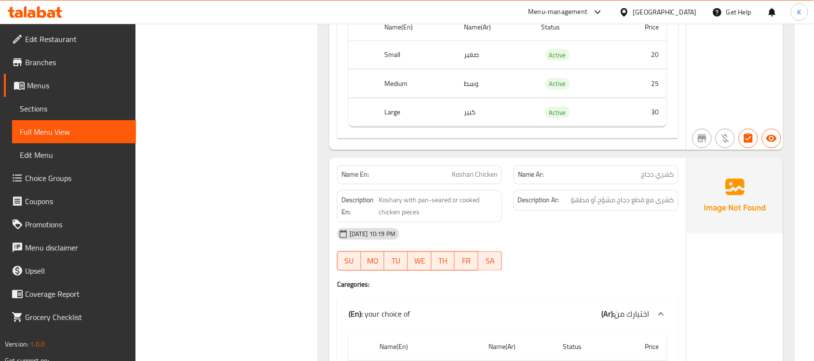
scroll to position [1418, 0]
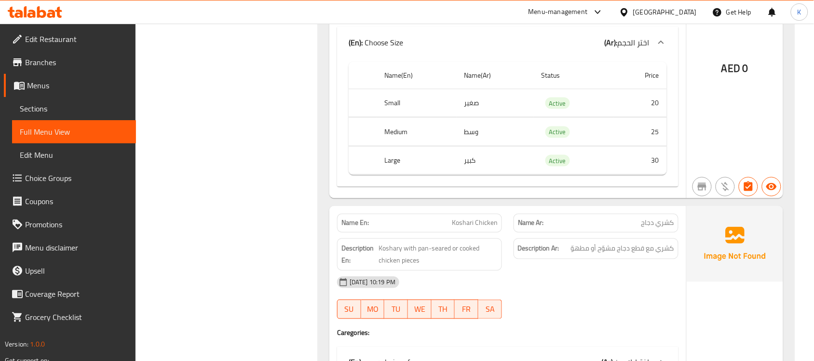
click at [470, 223] on div "Name En: Koshari Chicken" at bounding box center [419, 223] width 165 height 19
copy span "Koshari Chicken"
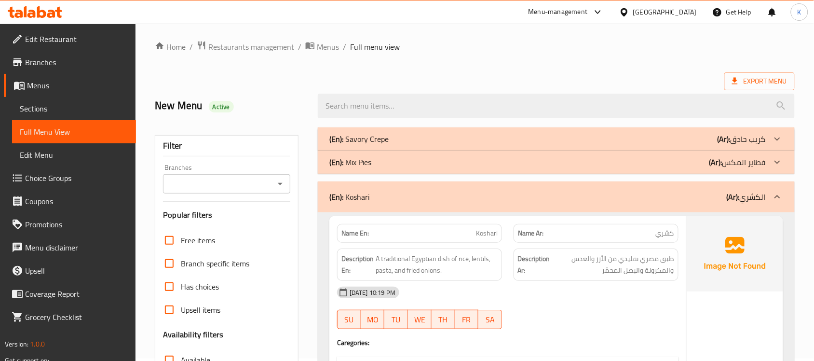
scroll to position [0, 0]
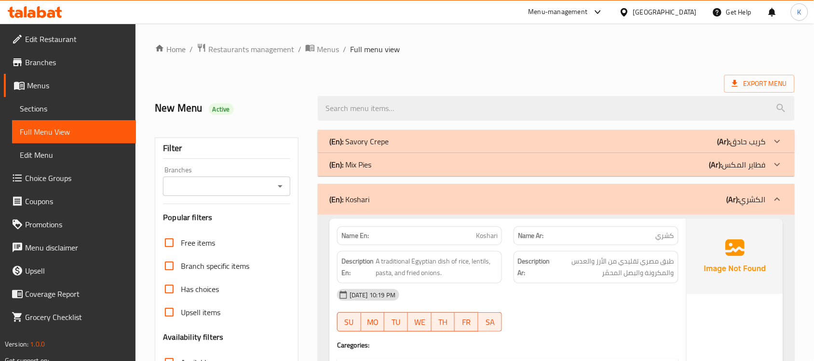
click at [459, 206] on div "(En): Koshari (Ar): الكشري" at bounding box center [556, 199] width 477 height 31
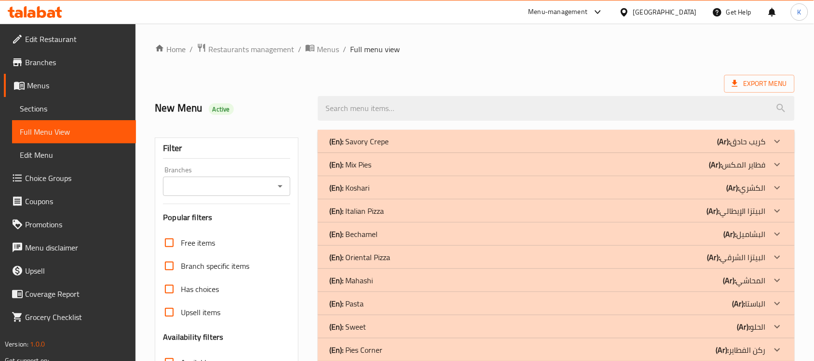
click at [416, 147] on div "(En): Bechamel (Ar): البشاميل" at bounding box center [547, 142] width 437 height 12
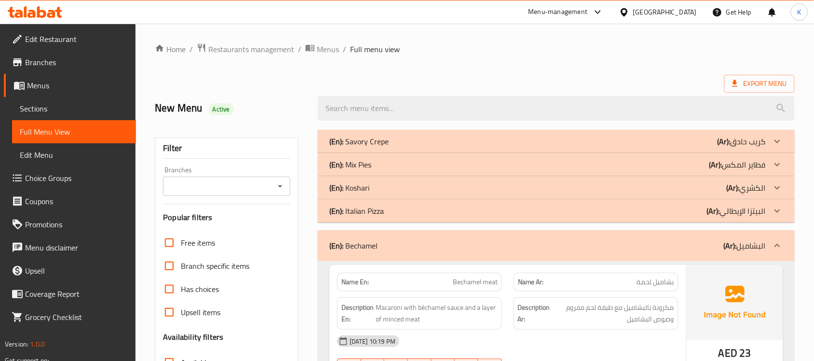
click at [403, 248] on div "(En): Bechamel (Ar): البشاميل" at bounding box center [547, 246] width 437 height 12
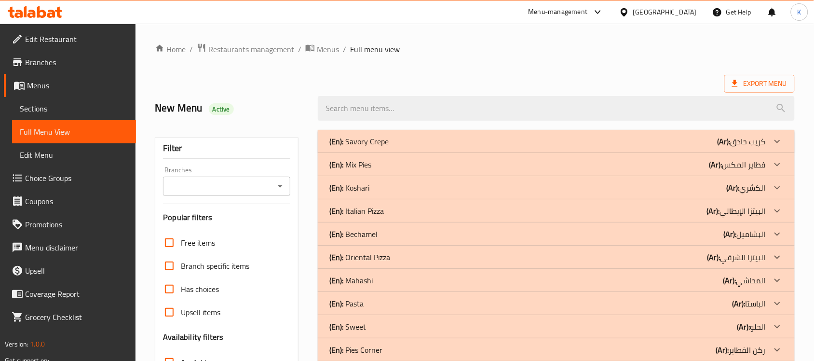
click at [642, 147] on div "(En): Mahashi (Ar): المحاشي" at bounding box center [547, 142] width 437 height 12
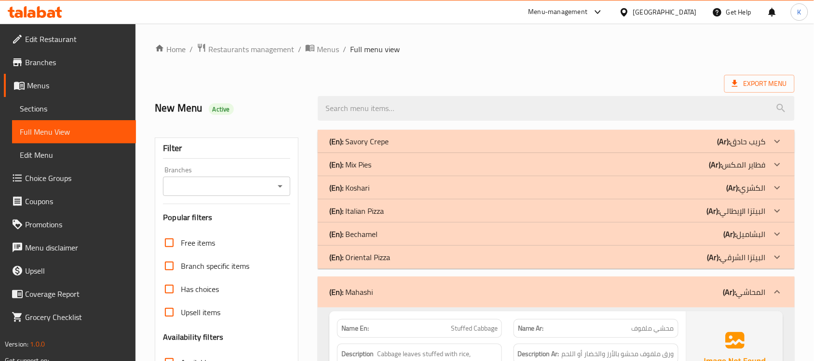
scroll to position [140, 0]
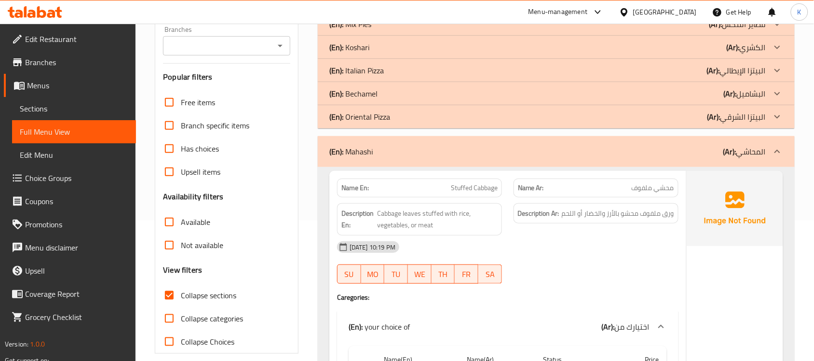
click at [571, 235] on div "Description Ar: ورق ملفوف محشو بالأرز والخضار أو اللحم" at bounding box center [596, 219] width 177 height 44
click at [459, 175] on div "Name En: Stuffed Cabbage" at bounding box center [419, 188] width 177 height 30
click at [459, 176] on div "Name En: Stuffed Cabbage" at bounding box center [419, 188] width 177 height 30
click at [459, 177] on div "Name En: Stuffed Cabbage" at bounding box center [419, 188] width 177 height 30
click at [456, 190] on span "Stuffed Cabbage" at bounding box center [474, 188] width 47 height 10
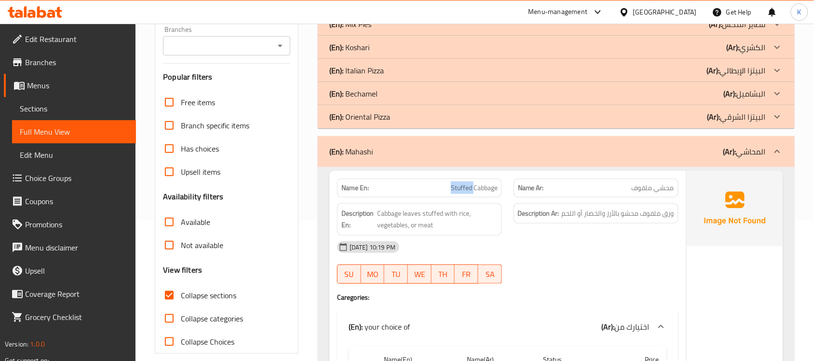
click at [456, 190] on span "Stuffed Cabbage" at bounding box center [474, 188] width 47 height 10
copy span "Stuffed Cabbage"
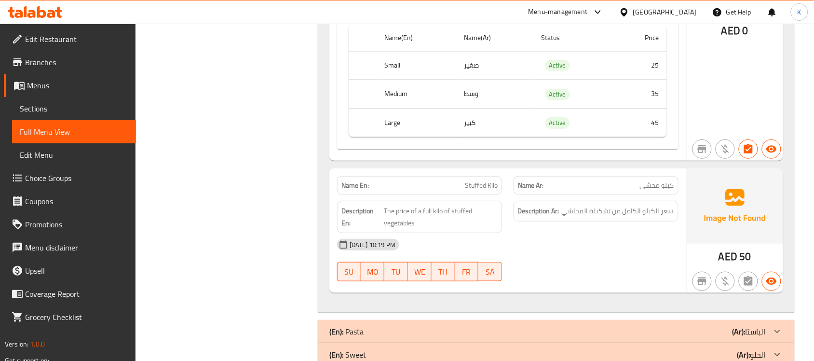
scroll to position [1266, 0]
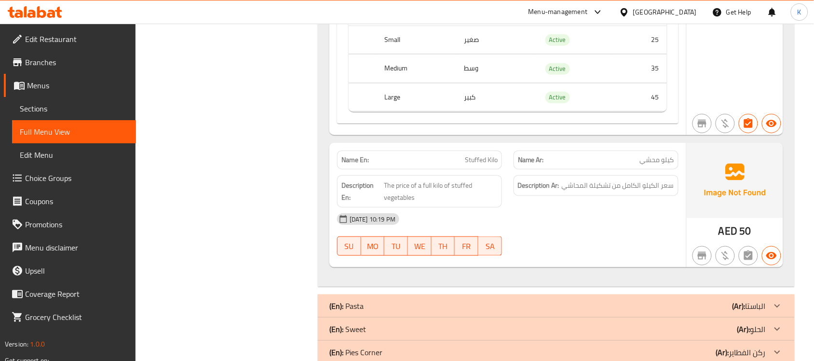
click at [488, 165] on span "Stuffed Kilo" at bounding box center [481, 160] width 33 height 10
copy span "Stuffed Kilo"
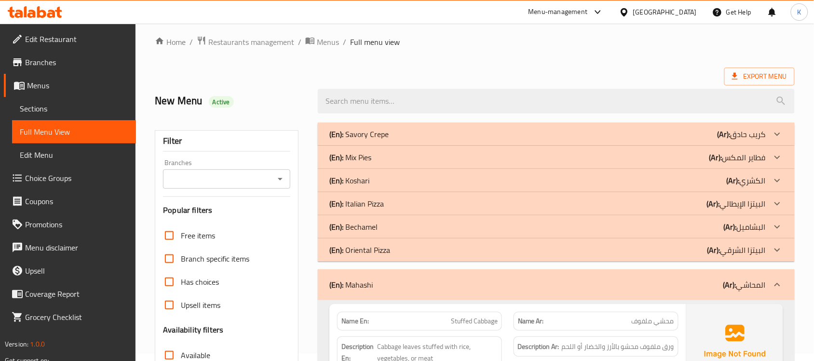
scroll to position [0, 0]
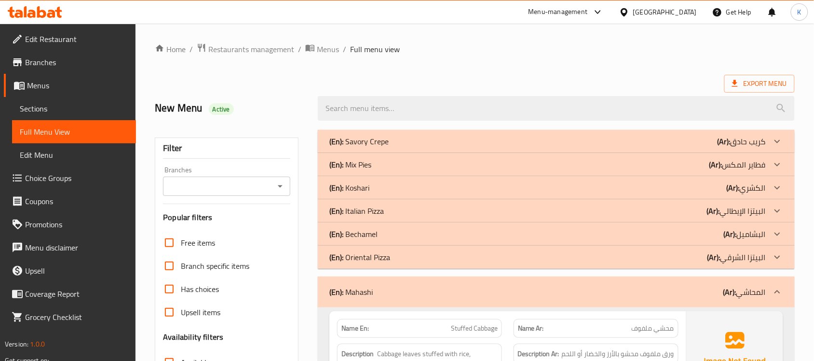
click at [432, 283] on div "(En): Mahashi (Ar): المحاشي" at bounding box center [556, 291] width 477 height 31
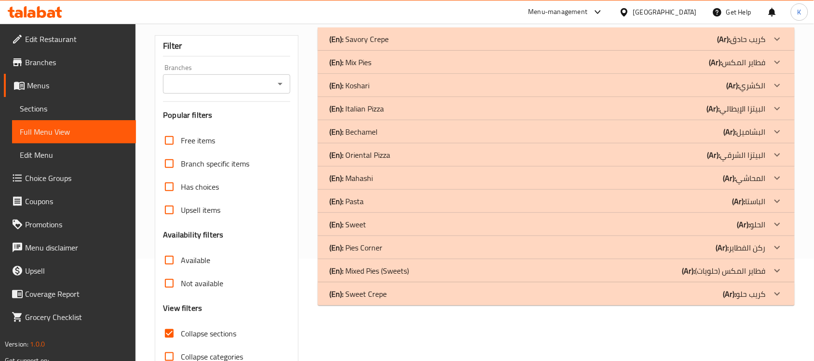
scroll to position [140, 0]
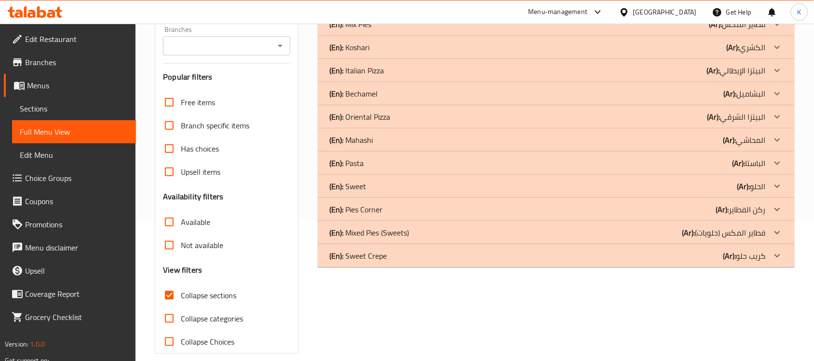
click at [386, 7] on div "(En): Pasta (Ar): الباستا" at bounding box center [547, 1] width 437 height 12
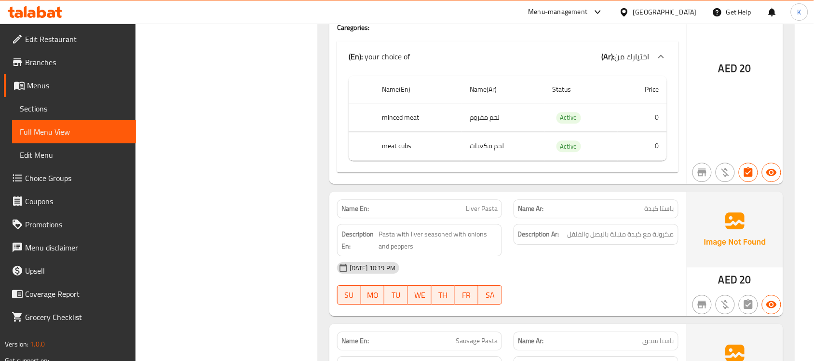
scroll to position [844, 0]
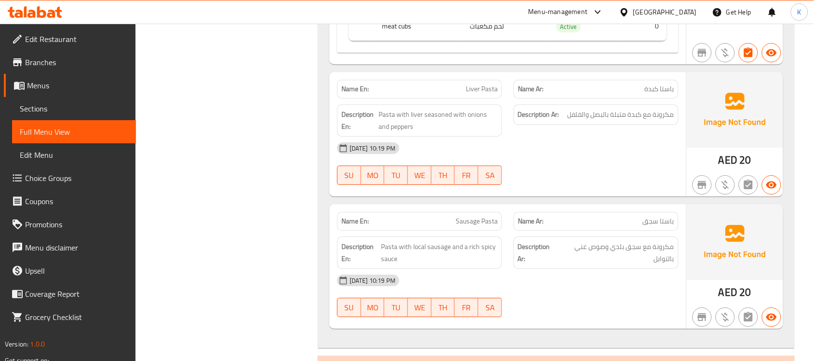
click at [481, 247] on span "Pasta with local sausage and a rich spicy sauce" at bounding box center [439, 253] width 117 height 24
click at [482, 226] on span "Sausage Pasta" at bounding box center [477, 221] width 42 height 10
copy span "Sausage Pasta"
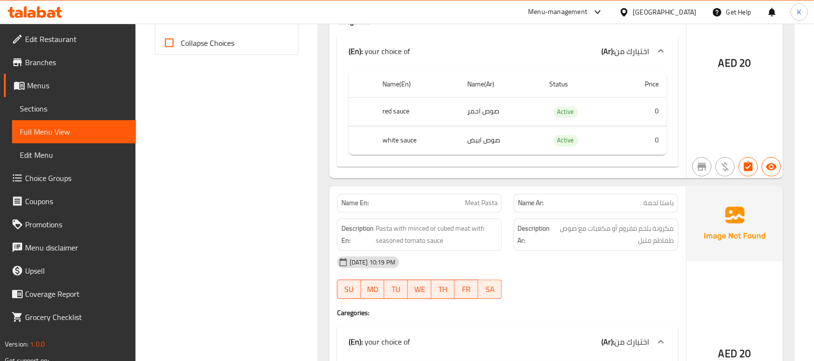
scroll to position [251, 0]
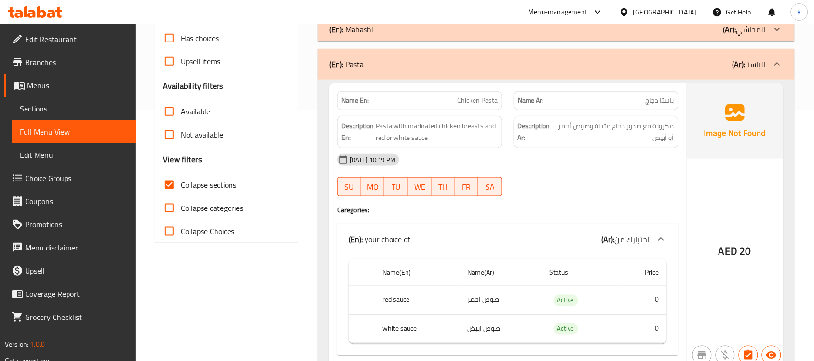
click at [438, 68] on div "(En): Pasta (Ar): الباستا" at bounding box center [547, 64] width 437 height 12
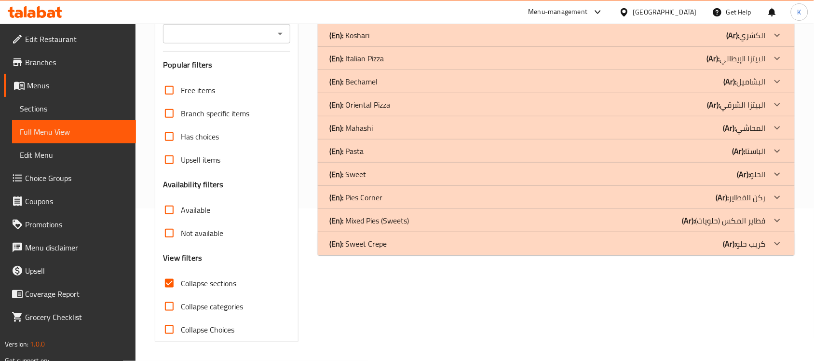
scroll to position [152, 0]
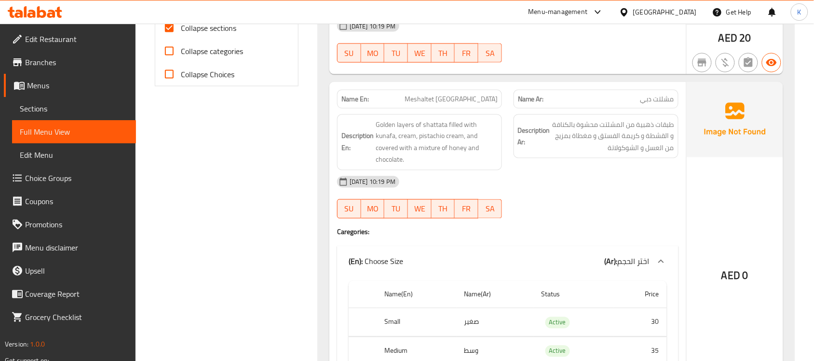
scroll to position [434, 0]
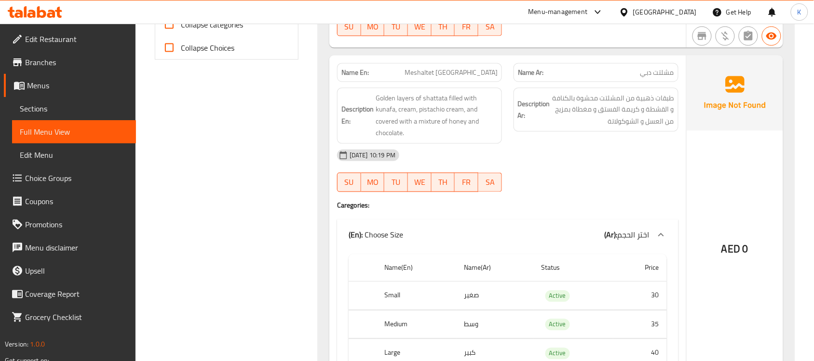
click at [518, 128] on h6 "Description Ar: طبقات ذهبية من المشلتت محشوة بالكنافة و القشطة و كريمة الفستق و…" at bounding box center [596, 110] width 156 height 36
click at [482, 76] on span "Meshaltet [GEOGRAPHIC_DATA]" at bounding box center [451, 73] width 93 height 10
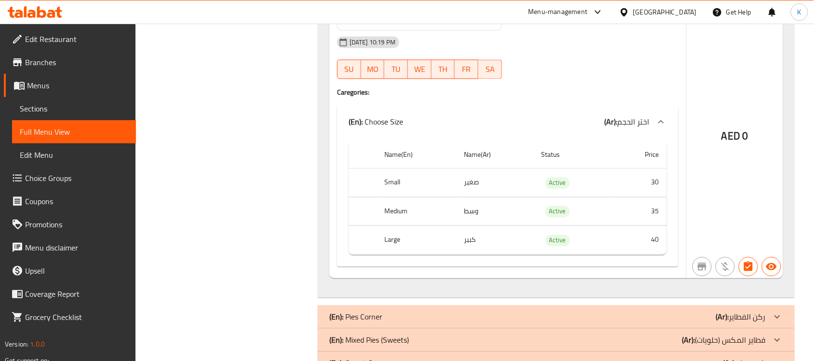
scroll to position [575, 0]
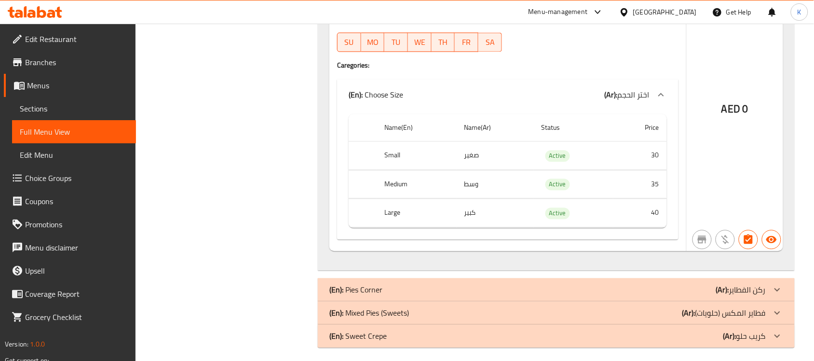
click at [89, 110] on span "Sections" at bounding box center [74, 109] width 109 height 12
click at [92, 135] on span "Full Menu View" at bounding box center [74, 132] width 109 height 12
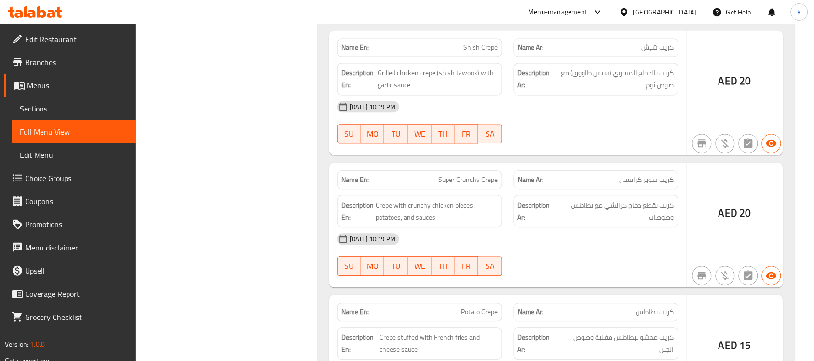
scroll to position [136, 0]
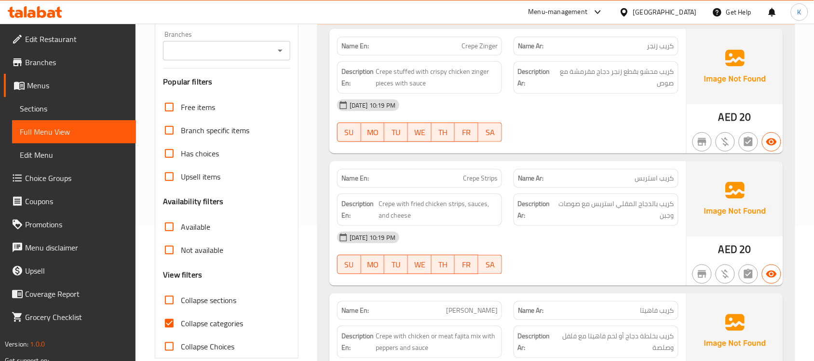
click at [220, 298] on span "Collapse sections" at bounding box center [208, 300] width 55 height 12
click at [181, 298] on input "Collapse sections" at bounding box center [169, 299] width 23 height 23
checkbox input "true"
click at [220, 329] on span "Collapse categories" at bounding box center [212, 323] width 62 height 12
click at [181, 329] on input "Collapse categories" at bounding box center [169, 323] width 23 height 23
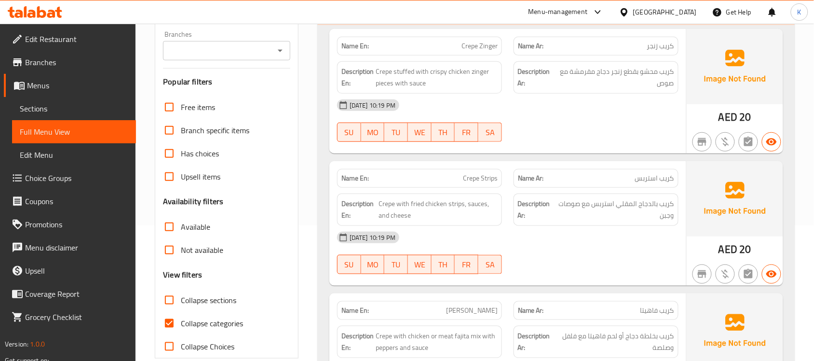
checkbox input "false"
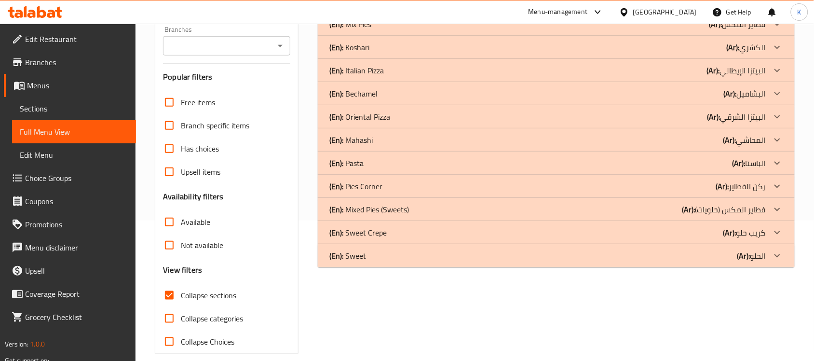
scroll to position [0, 0]
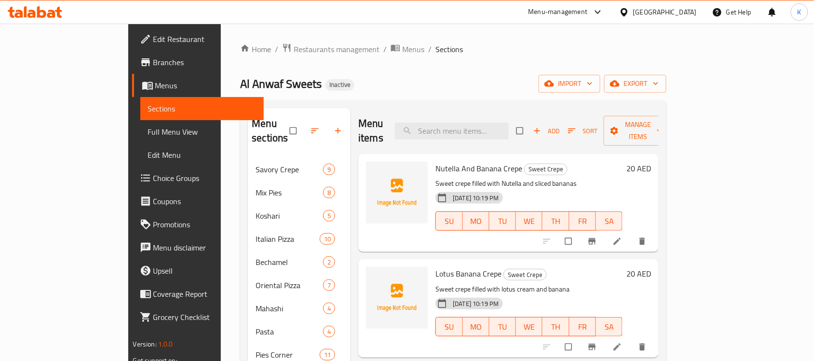
click at [667, 96] on div "Home / Restaurants management / Menus / Sections Al Anwaf Sweets Inactive impor…" at bounding box center [453, 260] width 426 height 434
click at [659, 88] on span "export" at bounding box center [635, 84] width 47 height 12
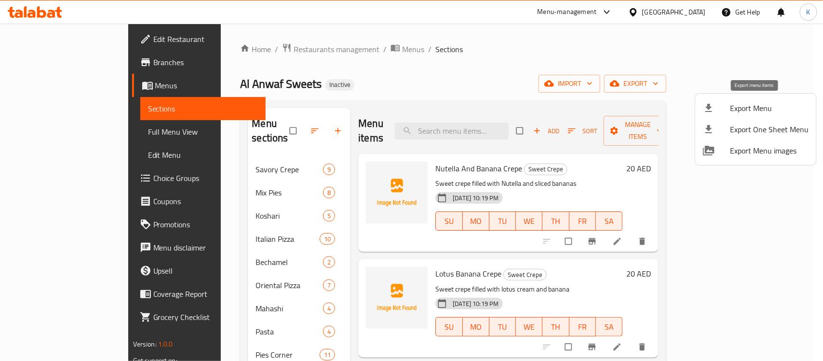
click at [722, 111] on div at bounding box center [716, 108] width 27 height 12
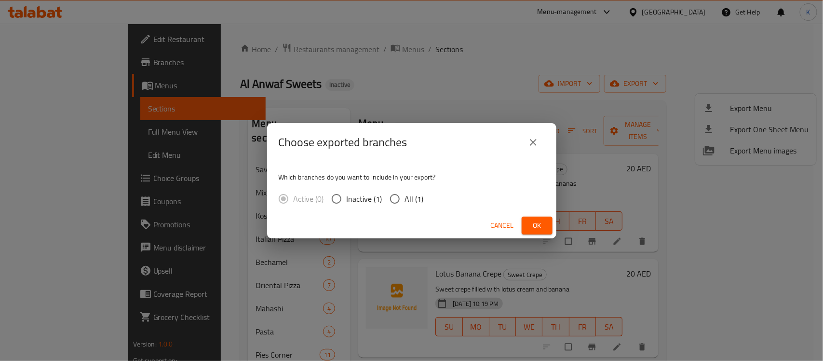
click at [400, 193] on input "All (1)" at bounding box center [395, 199] width 20 height 20
radio input "true"
click at [538, 225] on span "Ok" at bounding box center [537, 225] width 15 height 12
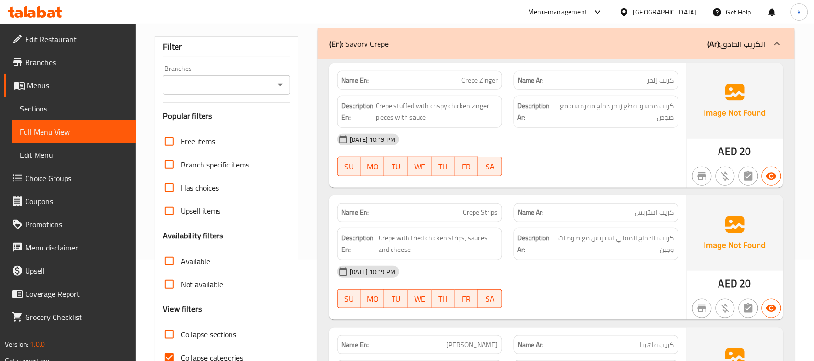
scroll to position [152, 0]
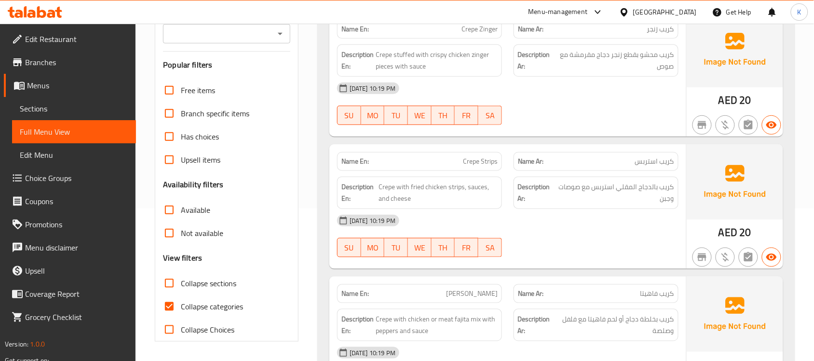
click at [178, 306] on input "Collapse categories" at bounding box center [169, 306] width 23 height 23
checkbox input "false"
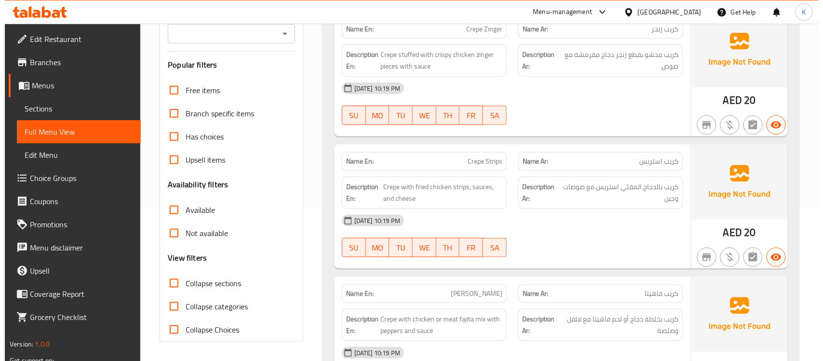
scroll to position [0, 0]
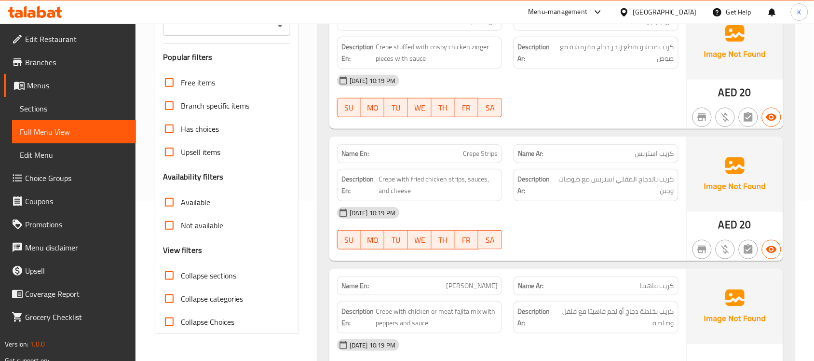
scroll to position [140, 0]
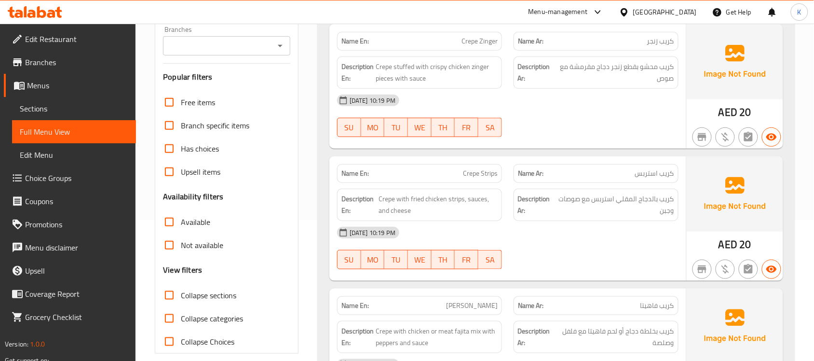
click at [203, 151] on span "Has choices" at bounding box center [200, 149] width 38 height 12
click at [181, 151] on input "Has choices" at bounding box center [169, 148] width 23 height 23
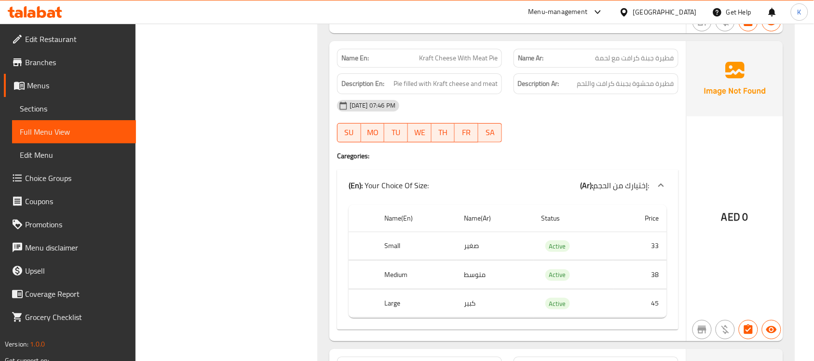
scroll to position [0, 0]
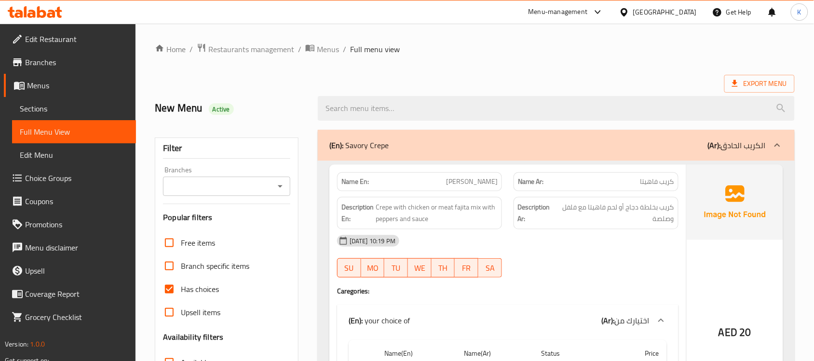
click at [191, 288] on span "Has choices" at bounding box center [200, 289] width 38 height 12
click at [181, 288] on input "Has choices" at bounding box center [169, 288] width 23 height 23
checkbox input "false"
